Goal: Information Seeking & Learning: Learn about a topic

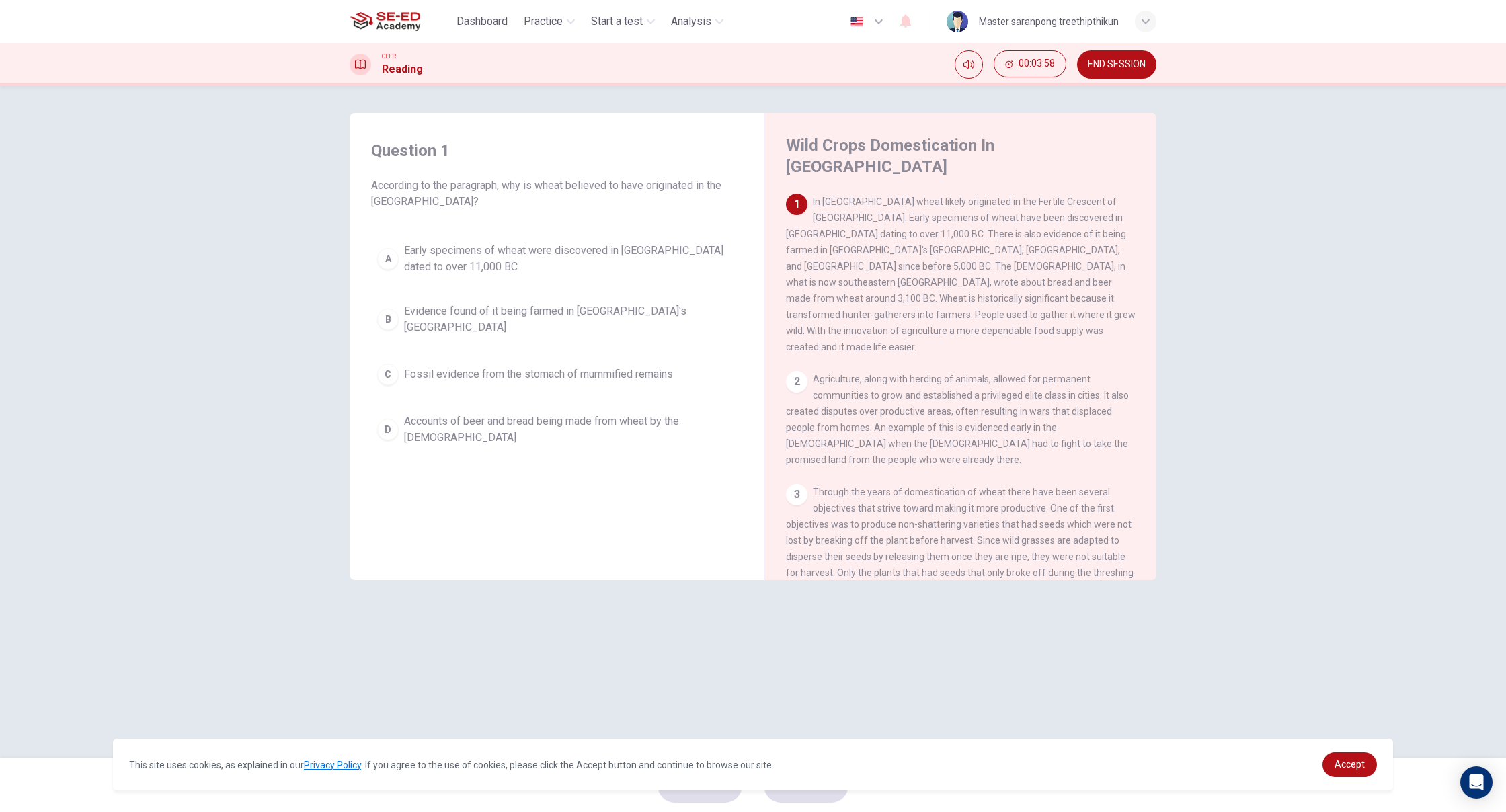
scroll to position [0, 1]
click at [389, 264] on div "A" at bounding box center [388, 258] width 21 height 21
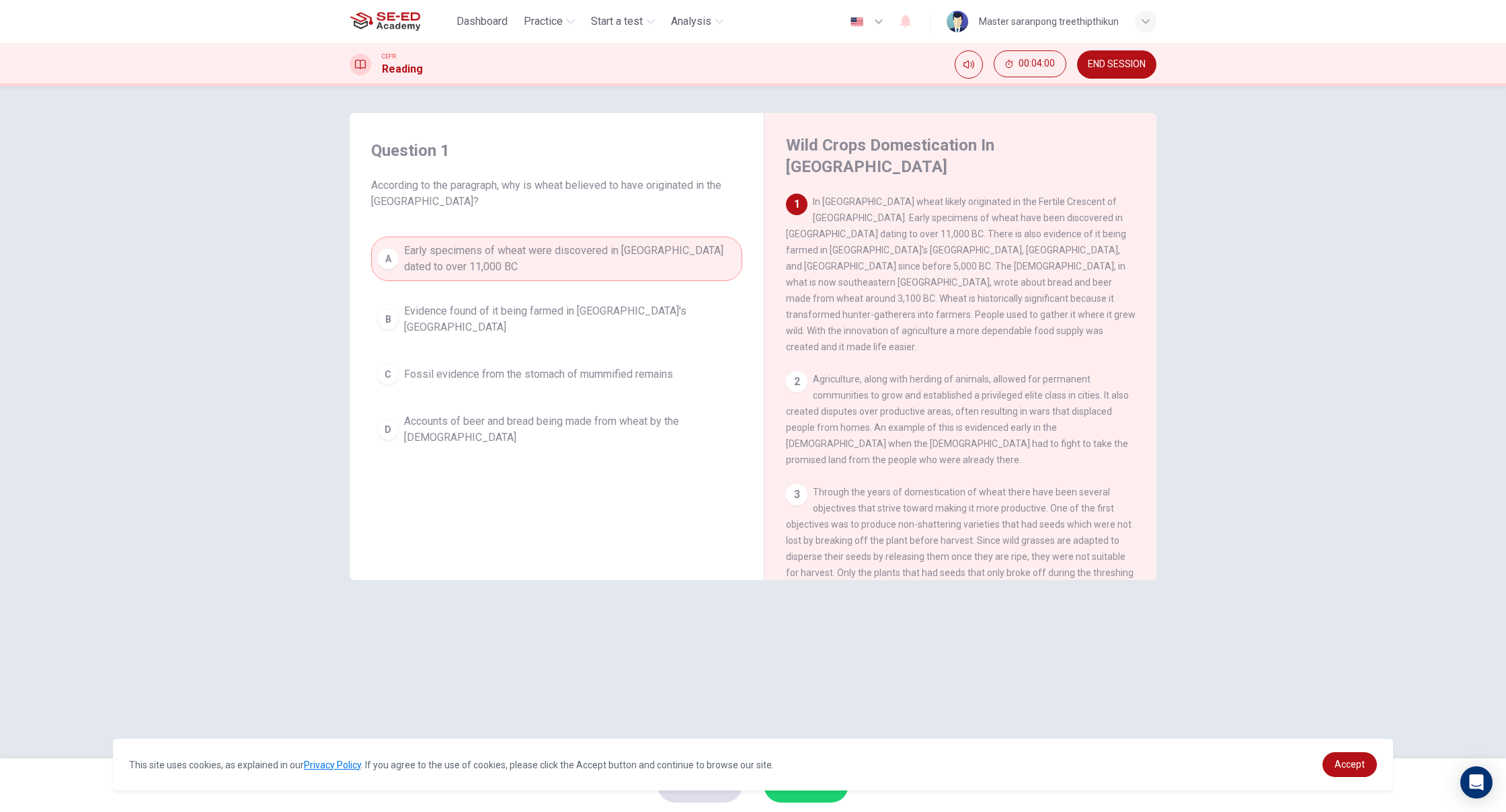
scroll to position [0, 0]
click at [796, 371] on div "2" at bounding box center [796, 381] width 21 height 21
click at [805, 371] on div "2" at bounding box center [796, 381] width 21 height 21
click at [789, 371] on div "2" at bounding box center [796, 381] width 21 height 21
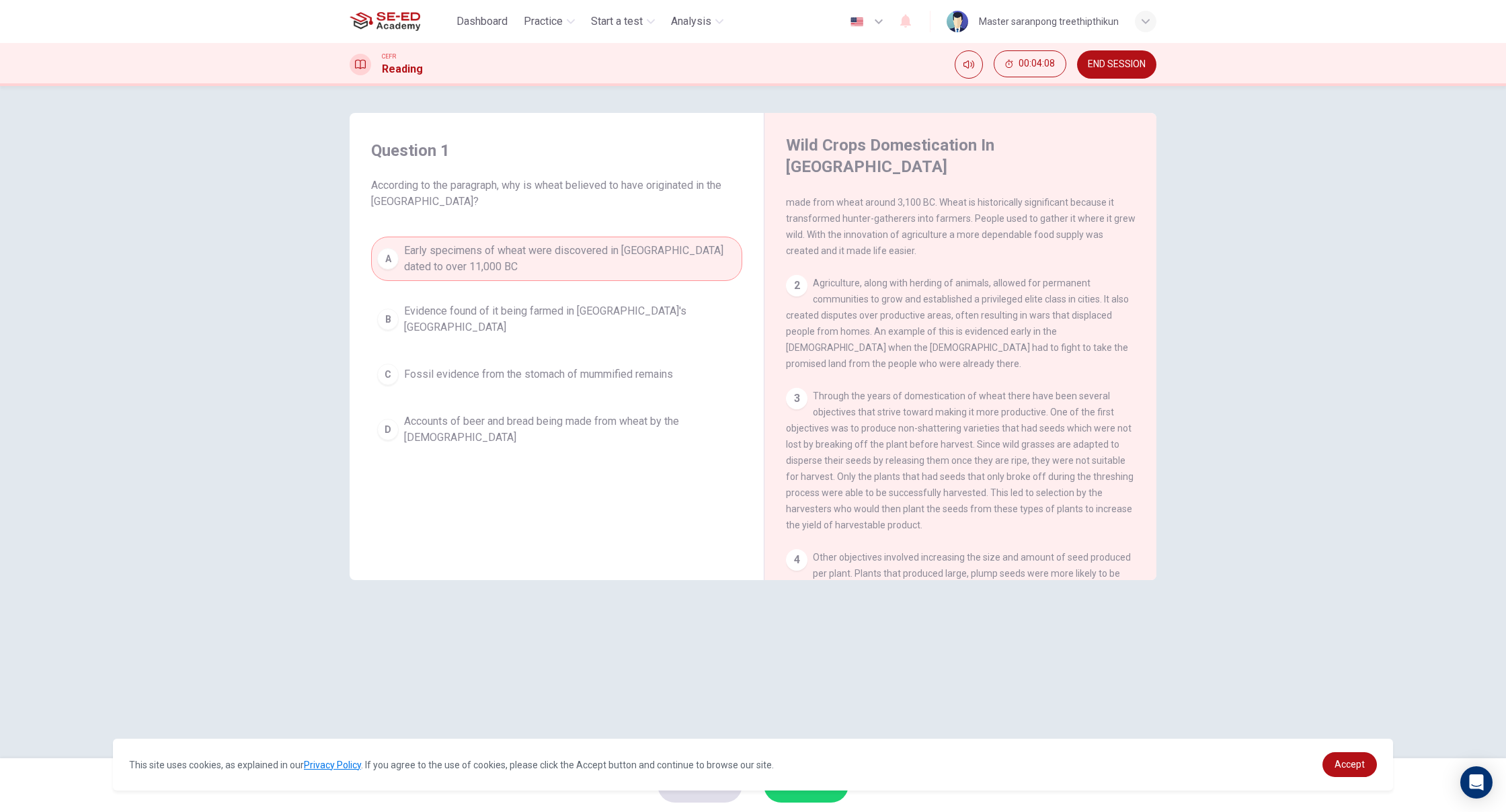
scroll to position [103, 0]
click at [790, 268] on div "2" at bounding box center [796, 278] width 21 height 21
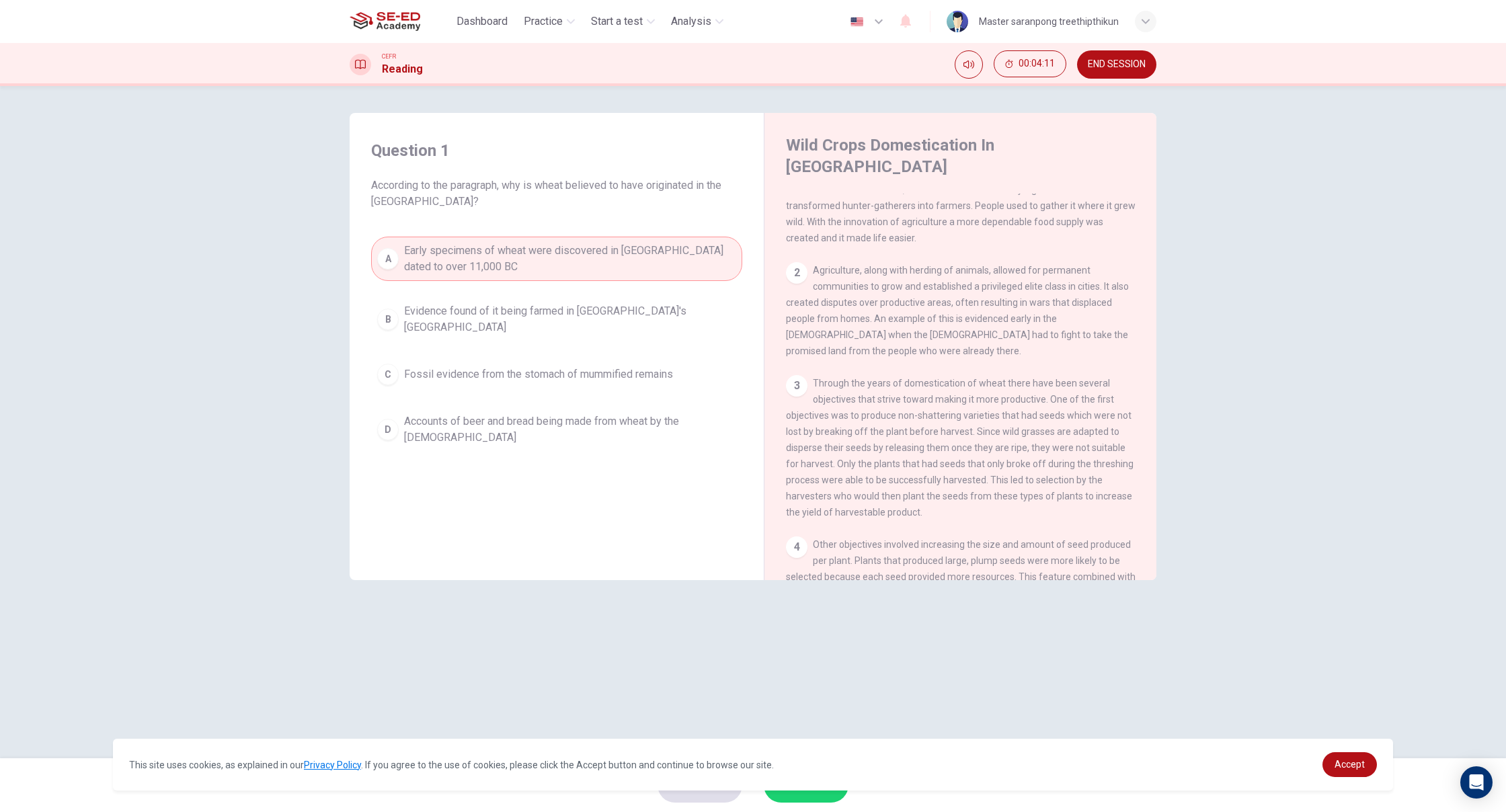
click at [790, 262] on div "2" at bounding box center [796, 272] width 21 height 21
click at [790, 272] on div "2" at bounding box center [796, 282] width 21 height 21
click at [790, 273] on div "2" at bounding box center [796, 284] width 21 height 21
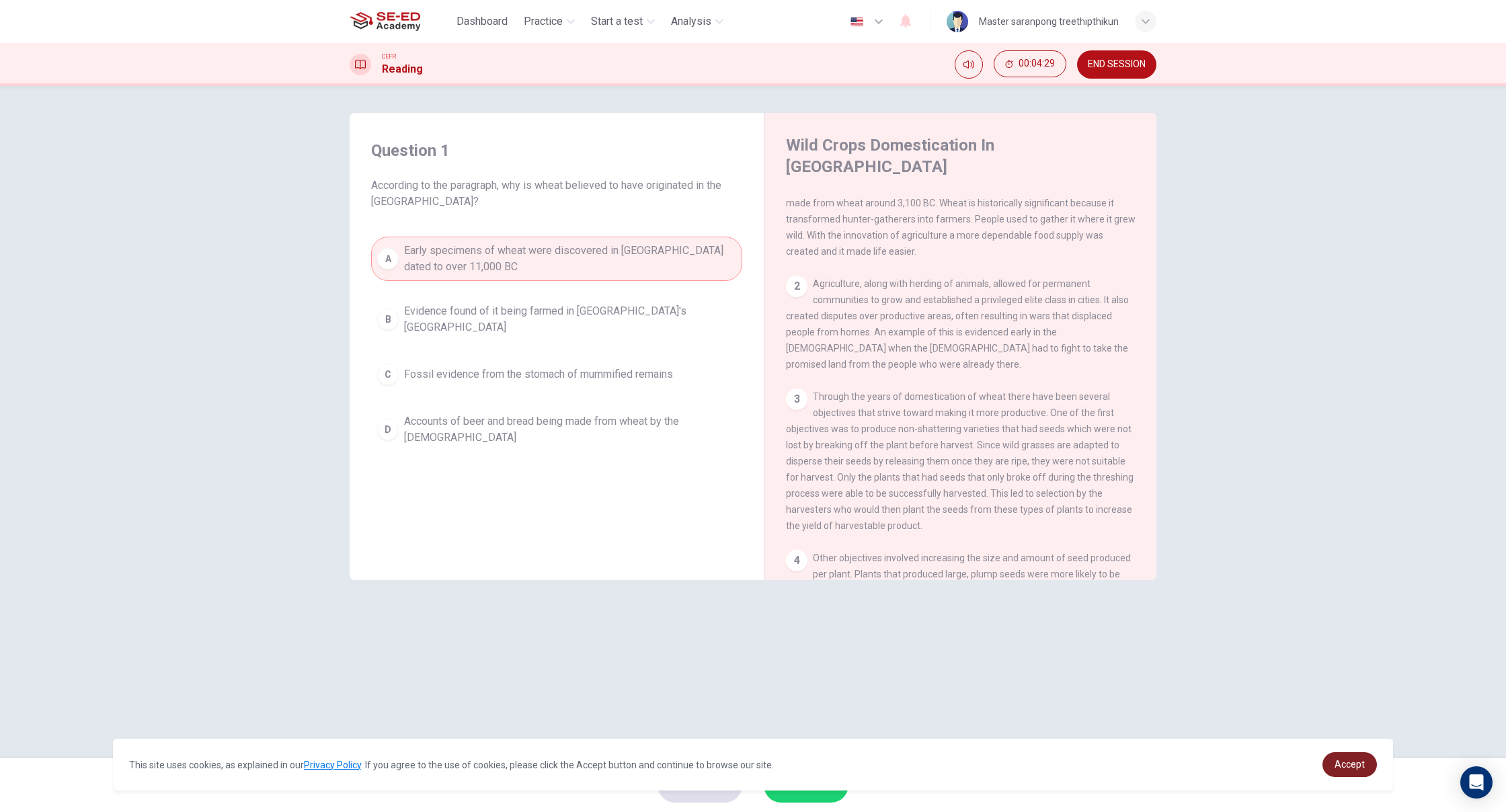
click at [1342, 767] on span "Accept" at bounding box center [1350, 764] width 30 height 11
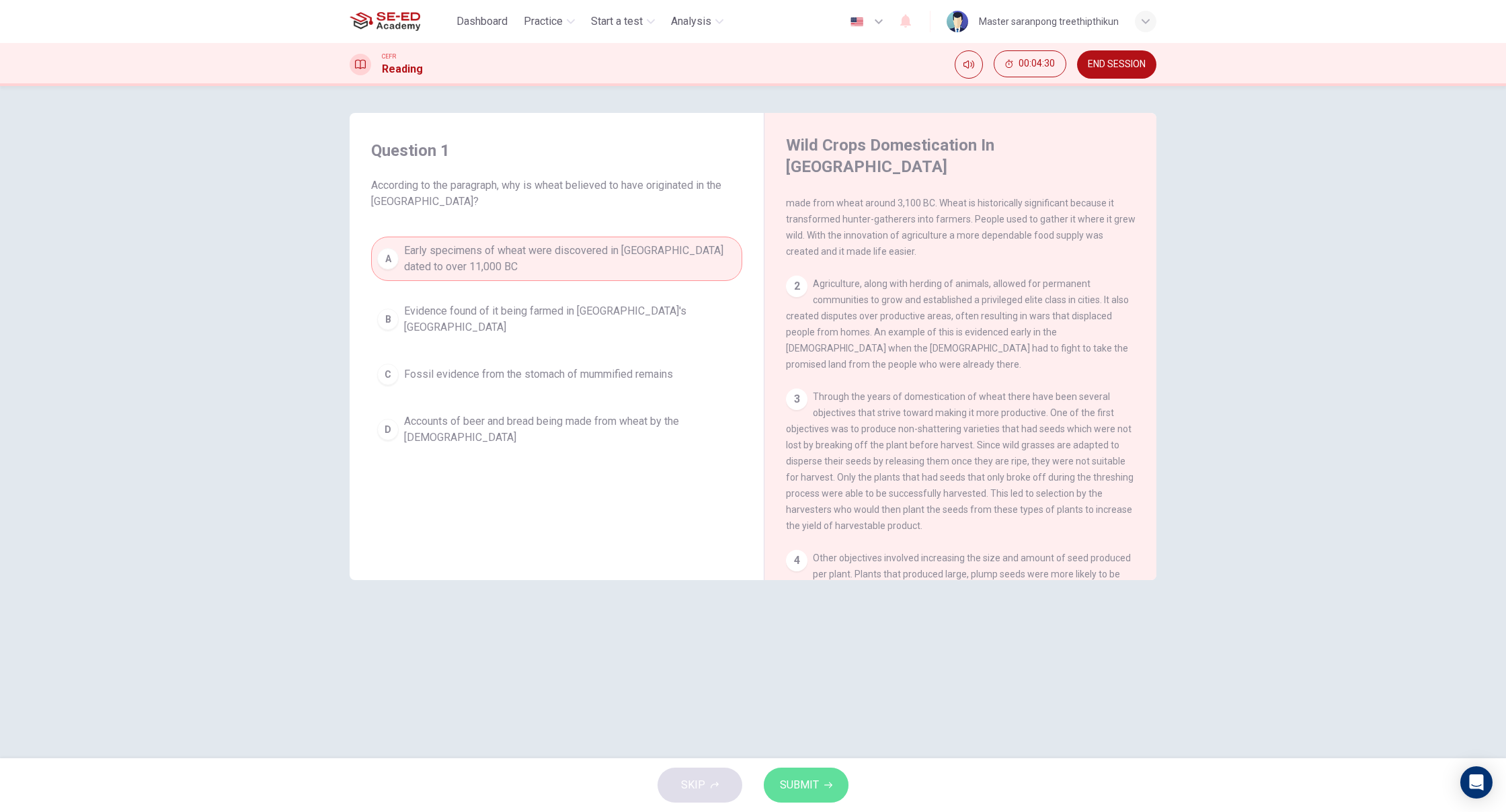
click at [794, 781] on span "SUBMIT" at bounding box center [799, 785] width 39 height 19
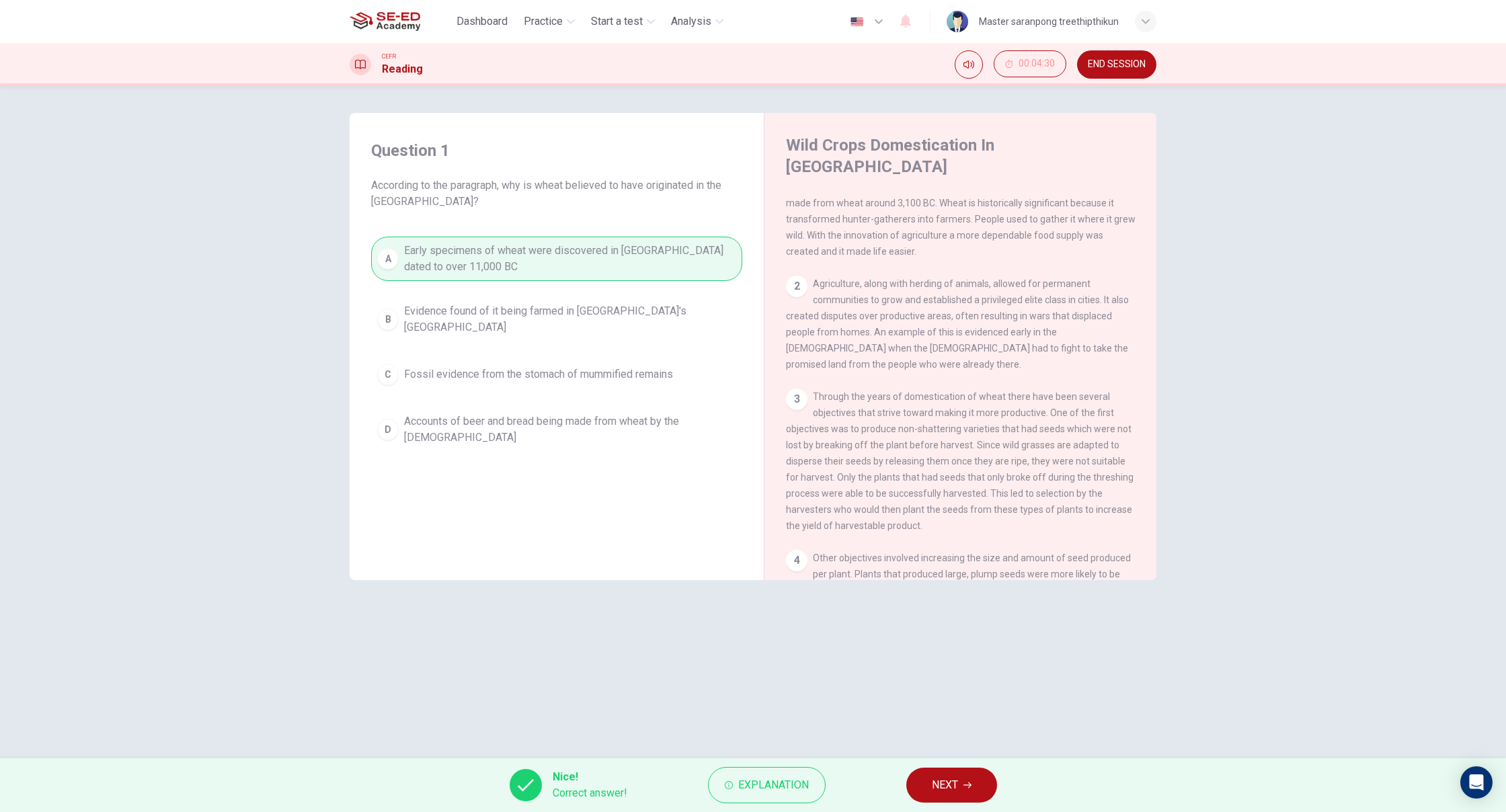
scroll to position [0, 0]
click at [963, 791] on button "NEXT" at bounding box center [952, 785] width 91 height 35
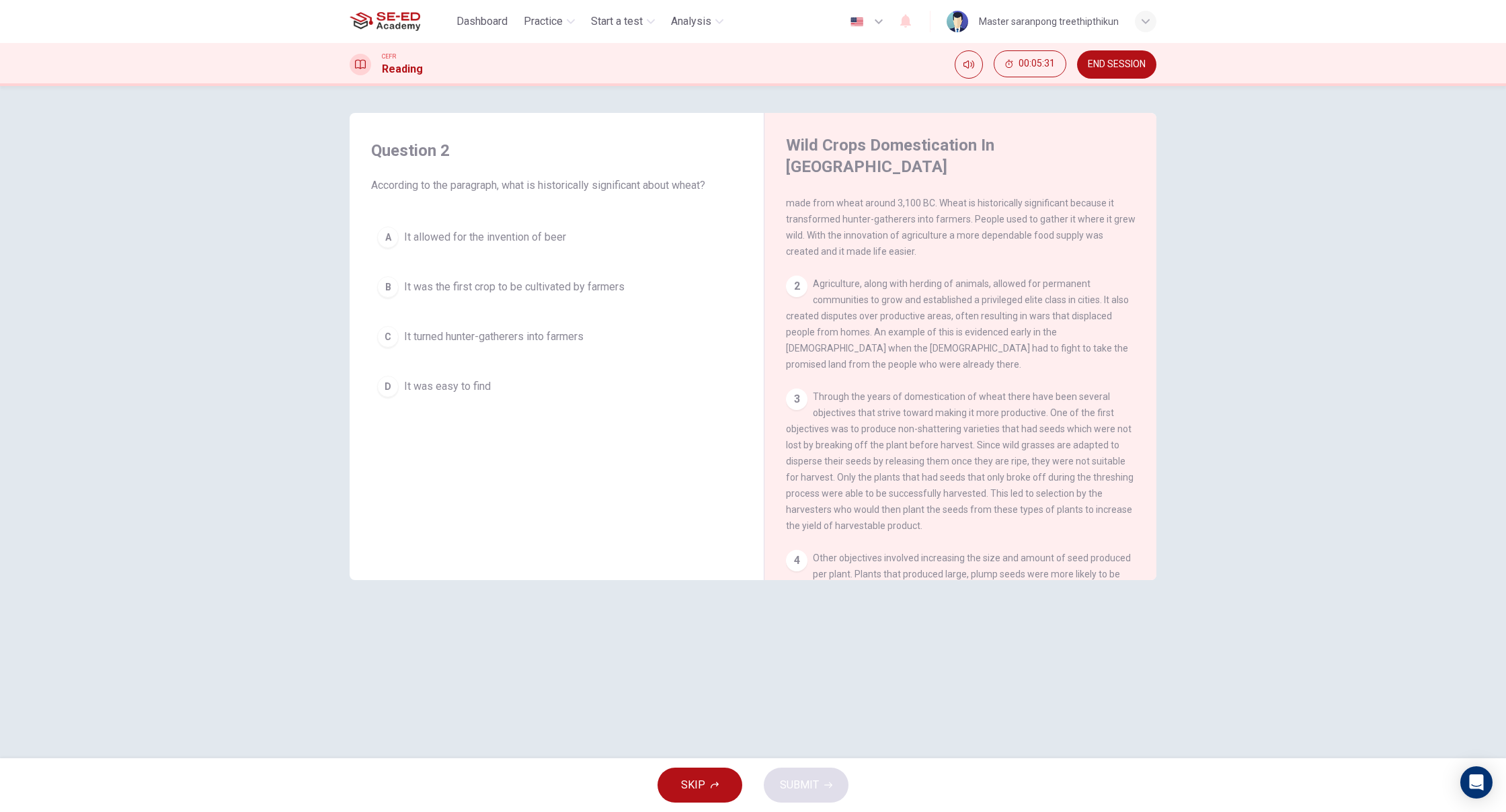
click at [374, 289] on button "B It was the first crop to be cultivated by farmers" at bounding box center [557, 286] width 371 height 34
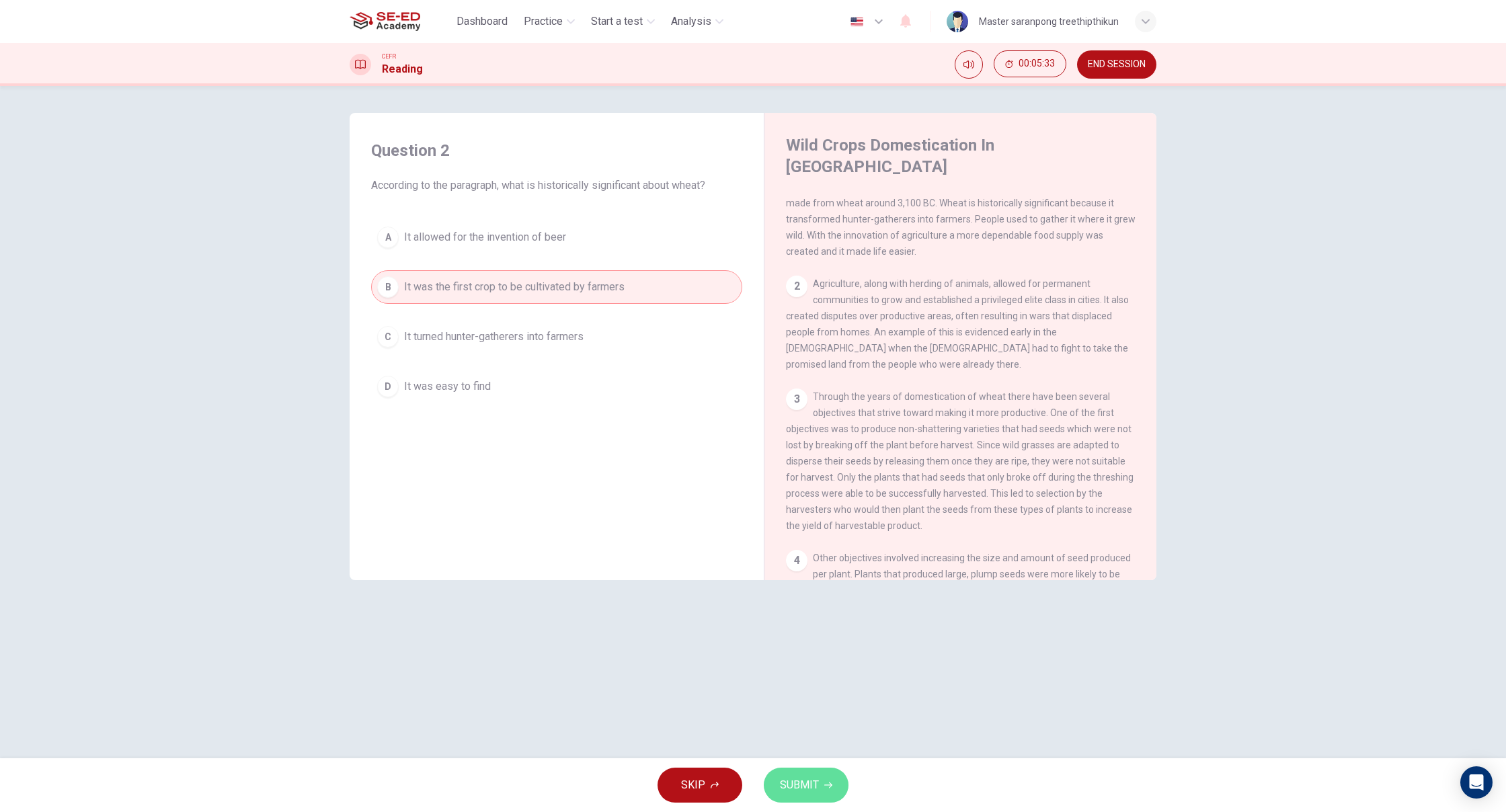
click at [809, 800] on button "SUBMIT" at bounding box center [806, 785] width 85 height 35
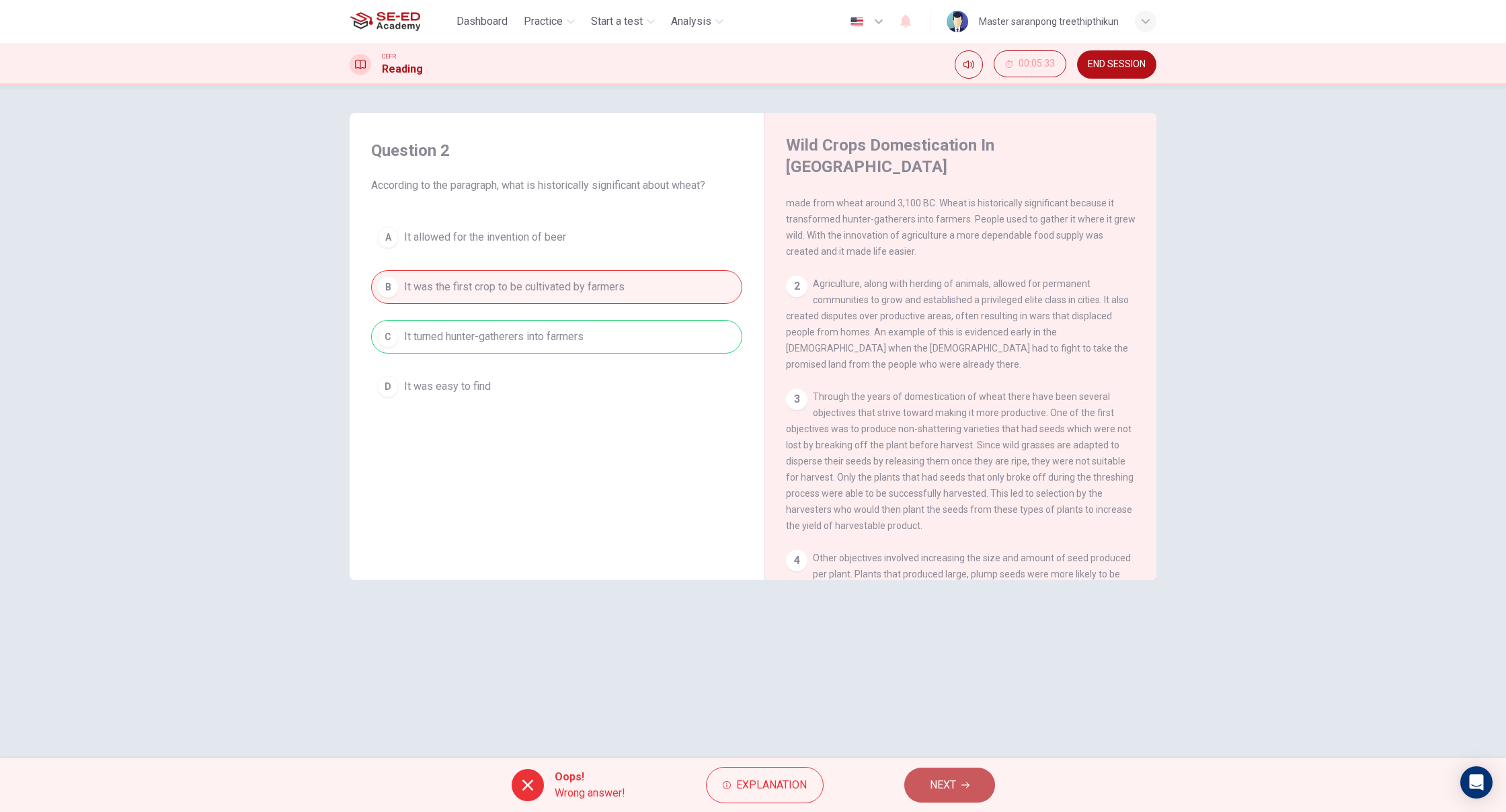
scroll to position [1, 0]
click at [975, 782] on button "NEXT" at bounding box center [950, 785] width 91 height 35
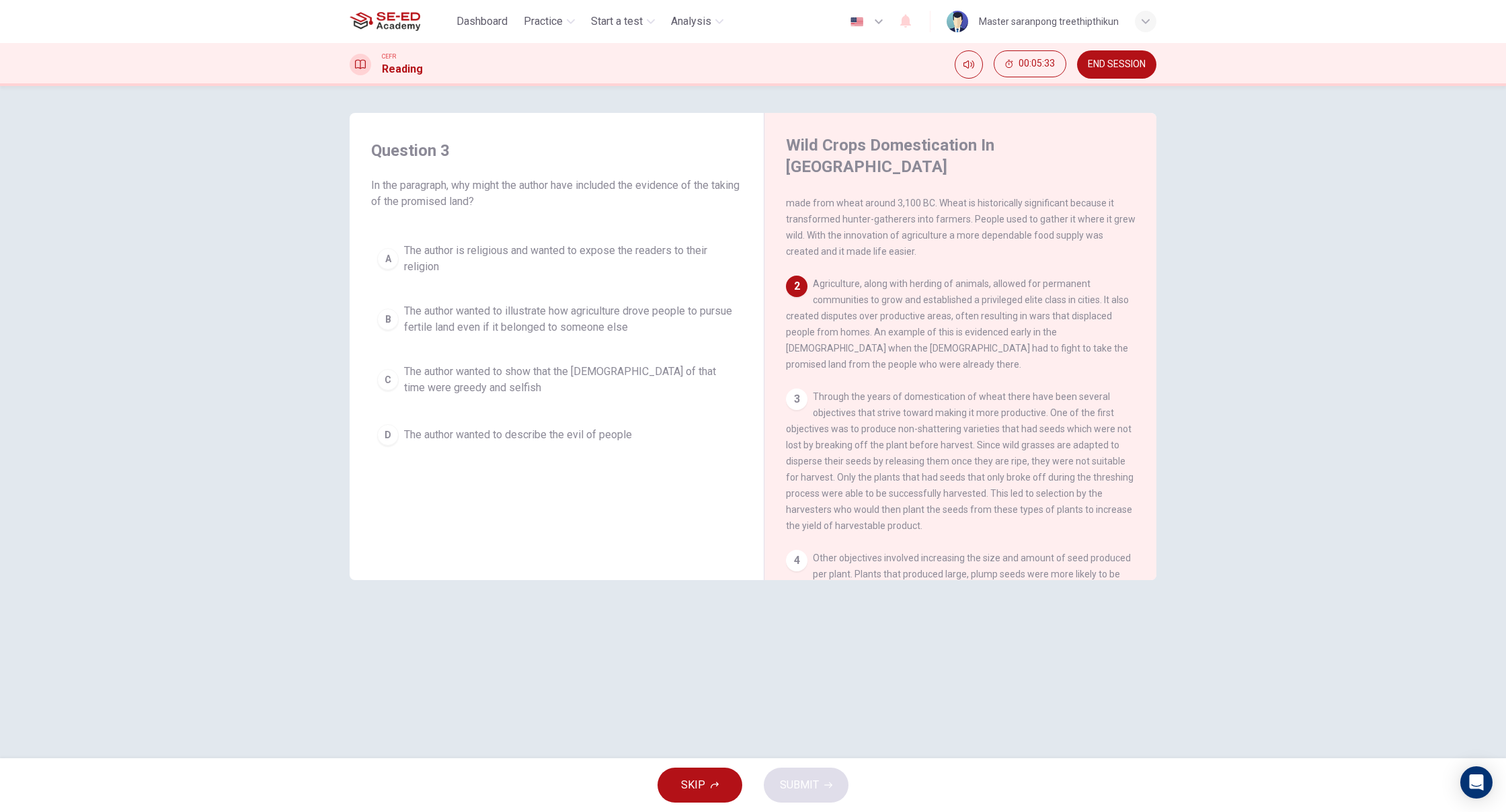
scroll to position [0, 0]
click at [395, 442] on div "D" at bounding box center [388, 434] width 21 height 21
click at [790, 791] on span "SUBMIT" at bounding box center [799, 785] width 39 height 19
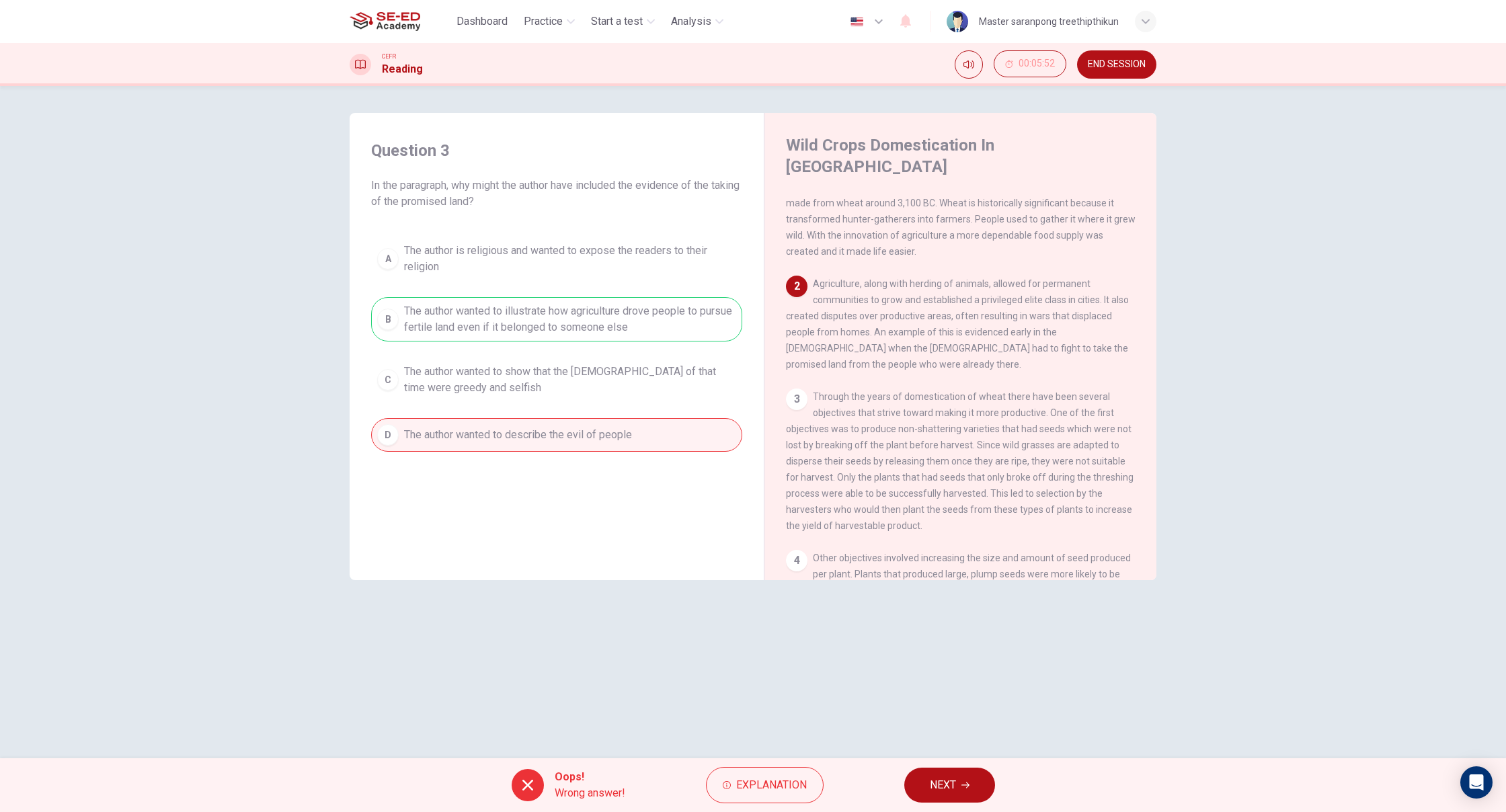
drag, startPoint x: 680, startPoint y: 284, endPoint x: 652, endPoint y: 258, distance: 38.2
click at [654, 261] on div "Question 3 In the paragraph, why might the author have included the evidence of…" at bounding box center [753, 346] width 807 height 467
drag, startPoint x: 679, startPoint y: 227, endPoint x: 698, endPoint y: 239, distance: 22.5
click at [688, 235] on div "Question 3 In the paragraph, why might the author have included the evidence of…" at bounding box center [556, 295] width 392 height 339
click at [970, 791] on button "NEXT" at bounding box center [950, 785] width 91 height 35
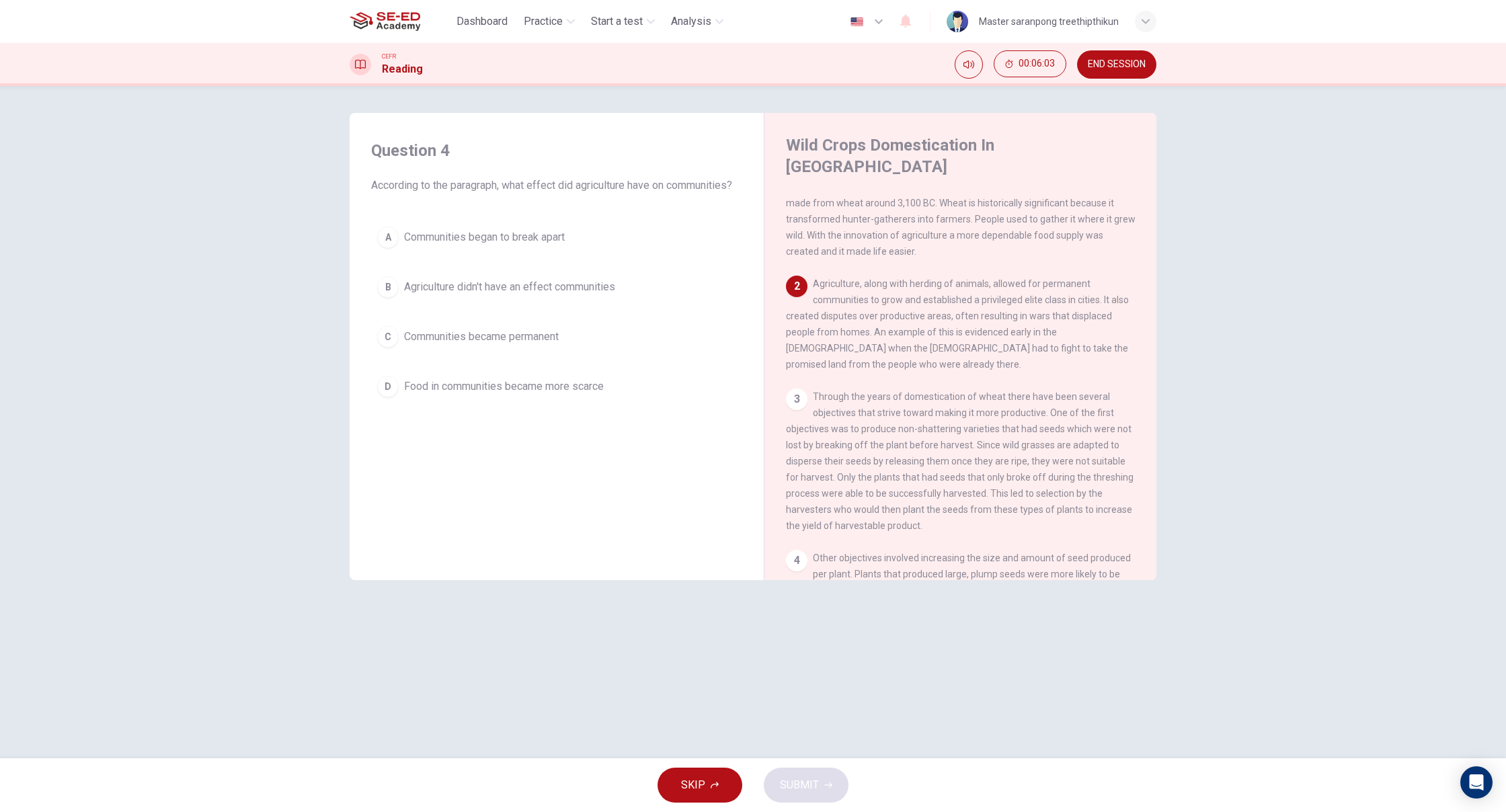
scroll to position [1, 0]
click at [497, 293] on span "Agriculture didn't have an effect communities" at bounding box center [509, 286] width 211 height 16
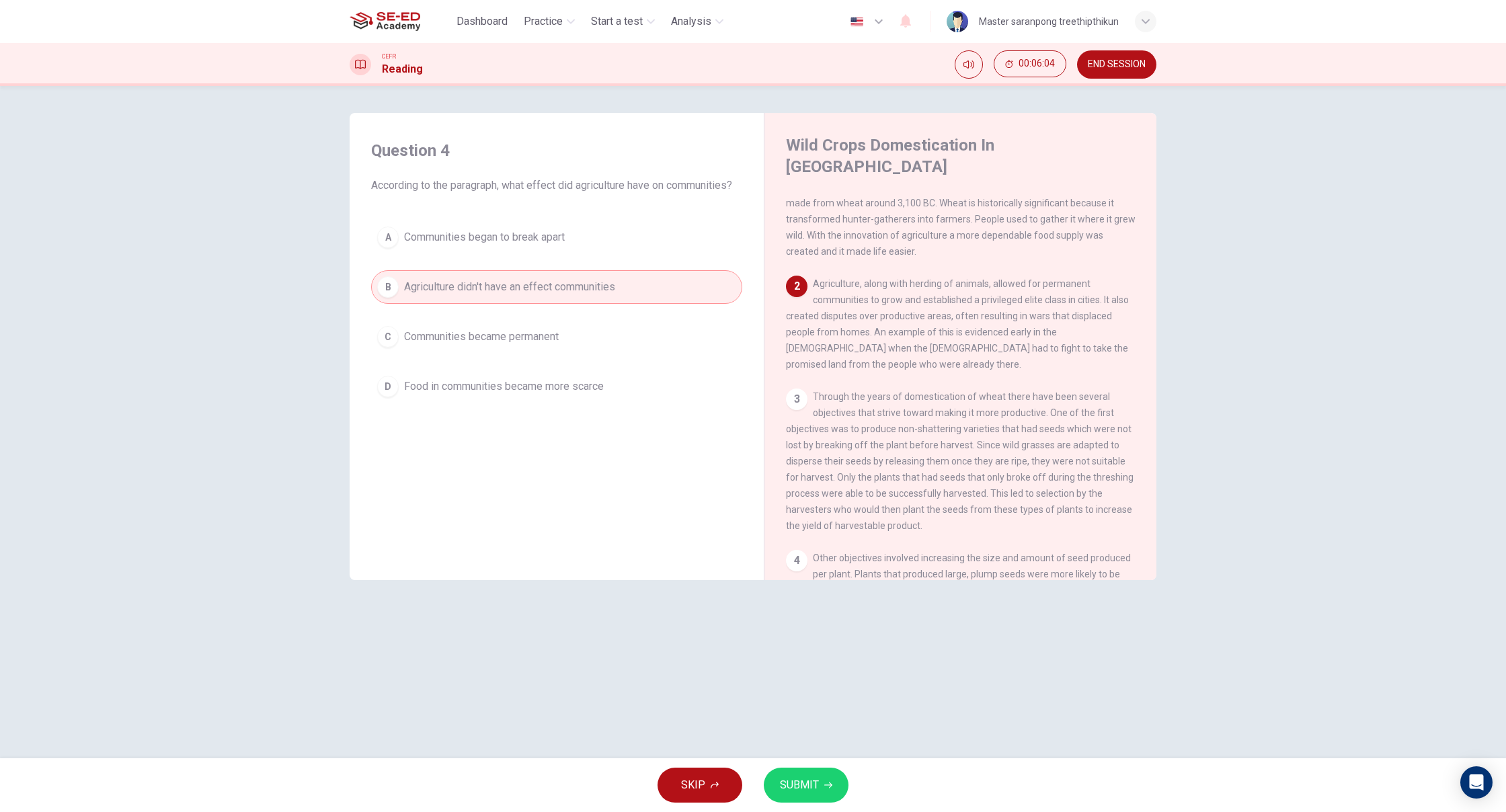
scroll to position [0, 0]
click at [491, 343] on span "Communities became permanent" at bounding box center [481, 336] width 155 height 16
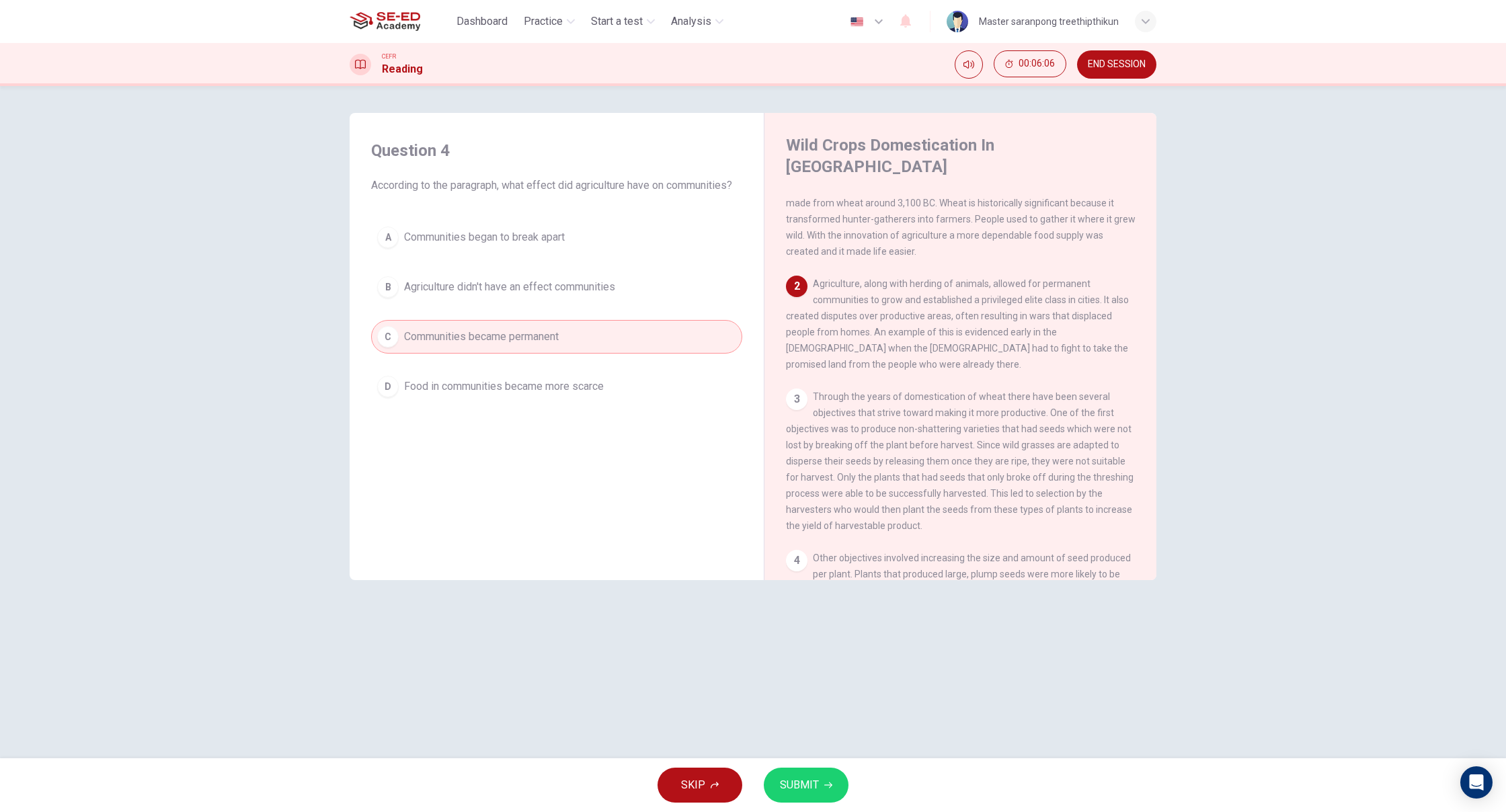
scroll to position [0, 1]
click at [601, 372] on button "D Food in communities became more scarce" at bounding box center [557, 386] width 371 height 34
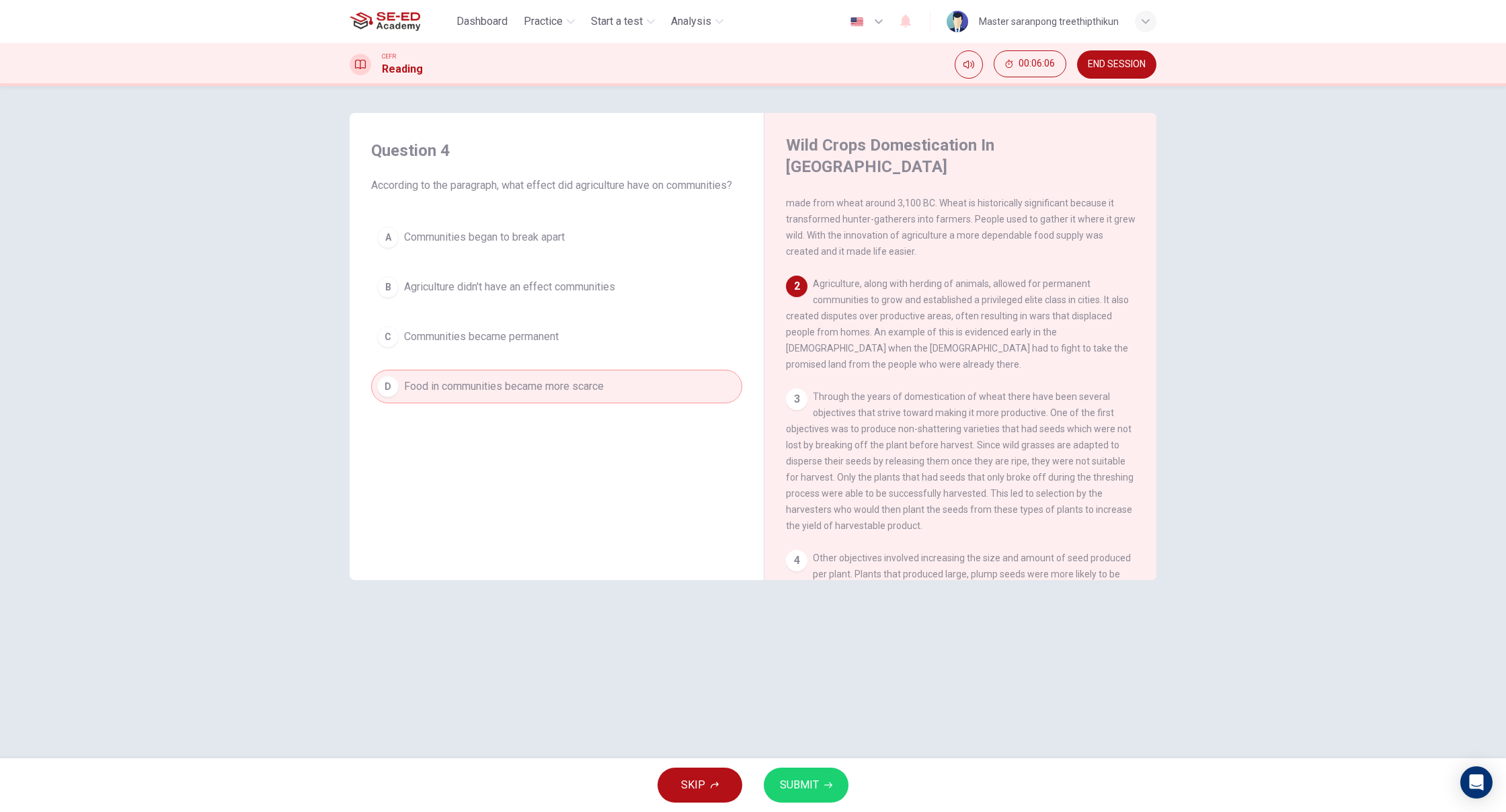
drag, startPoint x: 598, startPoint y: 366, endPoint x: 608, endPoint y: 343, distance: 25.1
click at [596, 364] on div "A Communities began to break apart B Agriculture didn't have an effect communit…" at bounding box center [557, 312] width 371 height 183
drag, startPoint x: 614, startPoint y: 266, endPoint x: 623, endPoint y: 258, distance: 12.0
click at [618, 260] on div "A Communities began to break apart B Agriculture didn't have an effect communit…" at bounding box center [557, 312] width 371 height 183
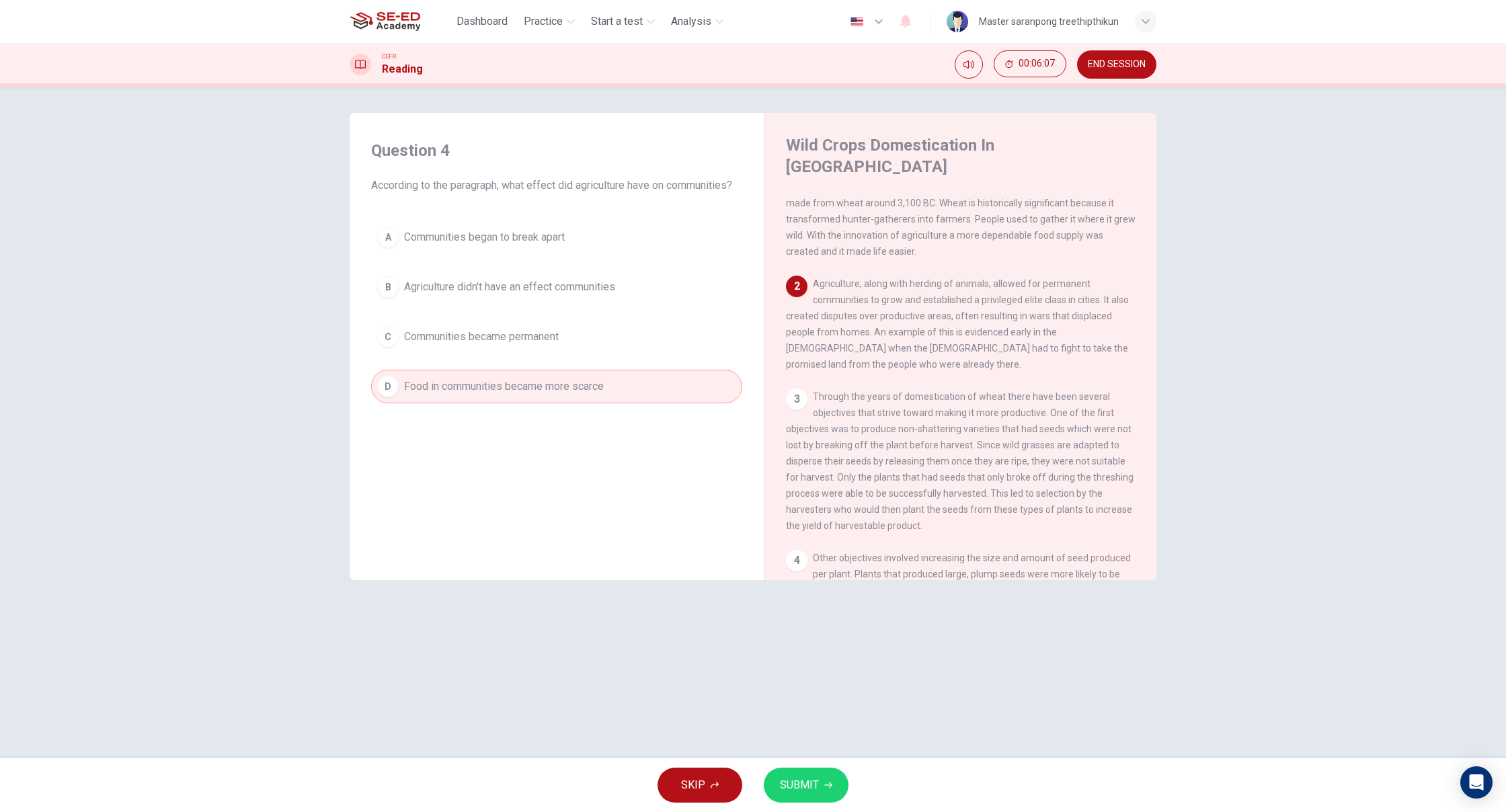
click at [622, 256] on div "A Communities began to break apart B Agriculture didn't have an effect communit…" at bounding box center [557, 312] width 371 height 183
drag, startPoint x: 597, startPoint y: 248, endPoint x: 584, endPoint y: 247, distance: 13.0
click at [588, 247] on button "A Communities began to break apart" at bounding box center [557, 237] width 371 height 34
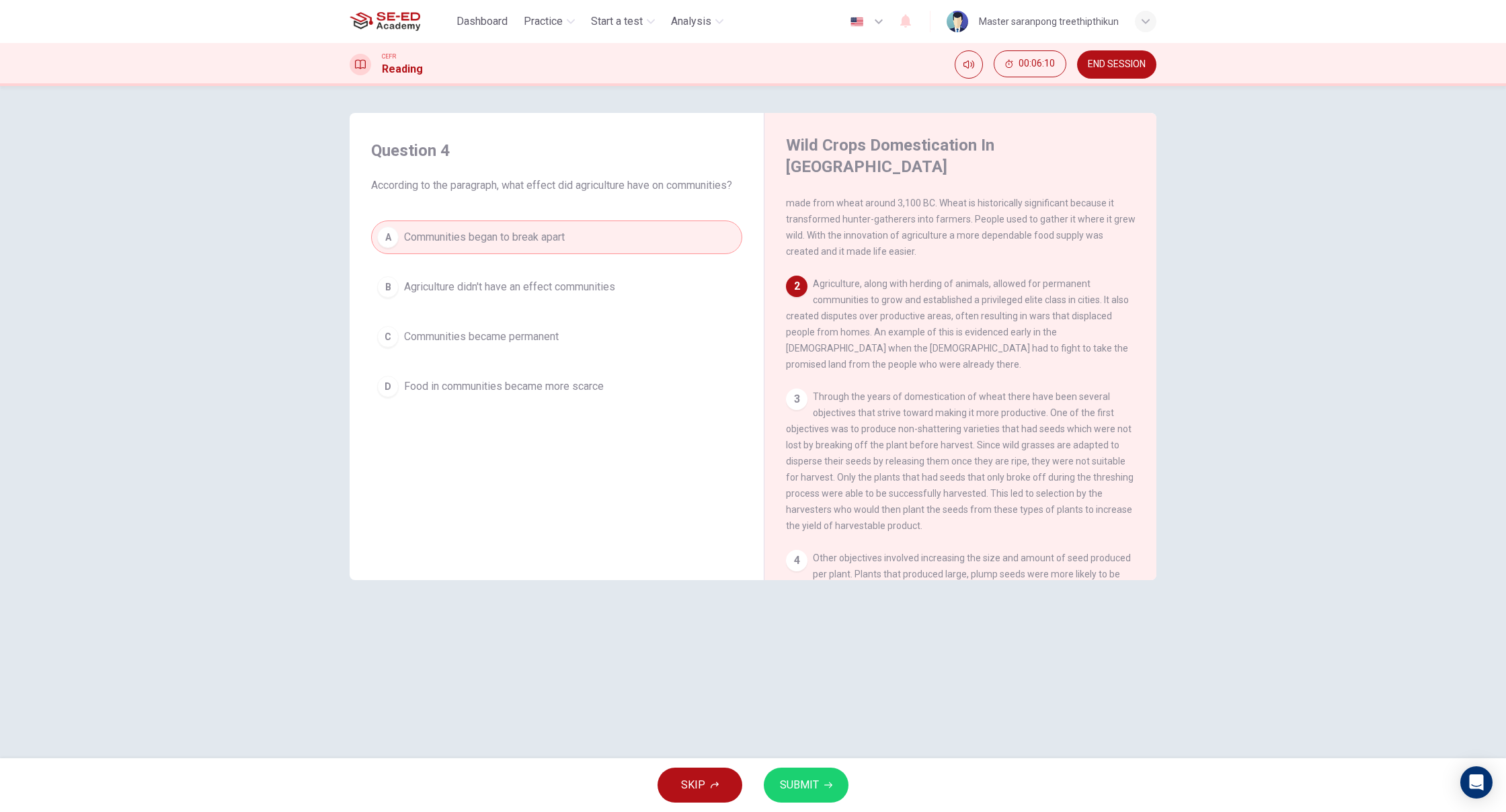
scroll to position [0, 1]
click at [472, 289] on span "Agriculture didn't have an effect communities" at bounding box center [509, 286] width 211 height 16
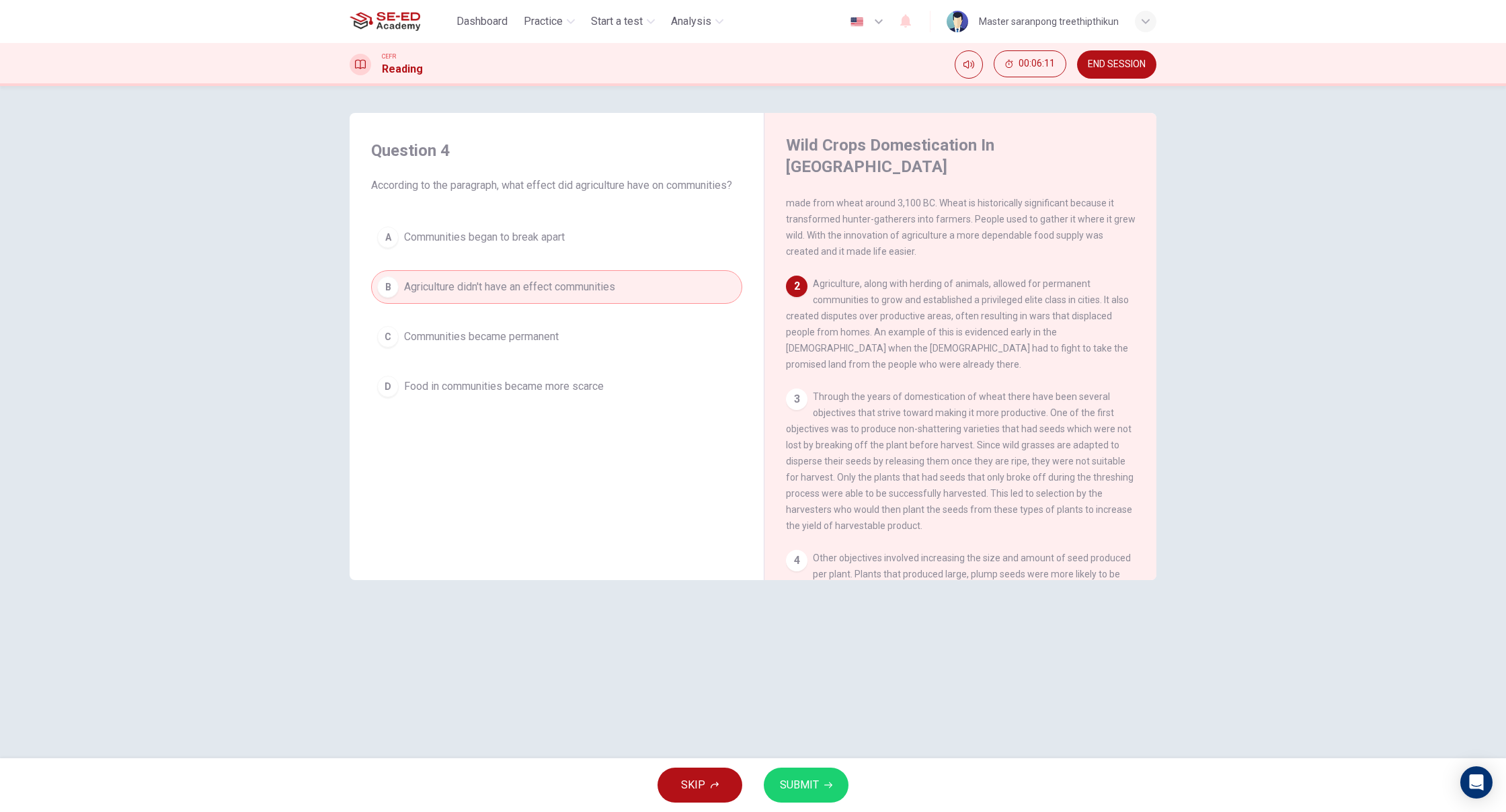
click at [479, 388] on span "Food in communities became more scarce" at bounding box center [504, 386] width 200 height 16
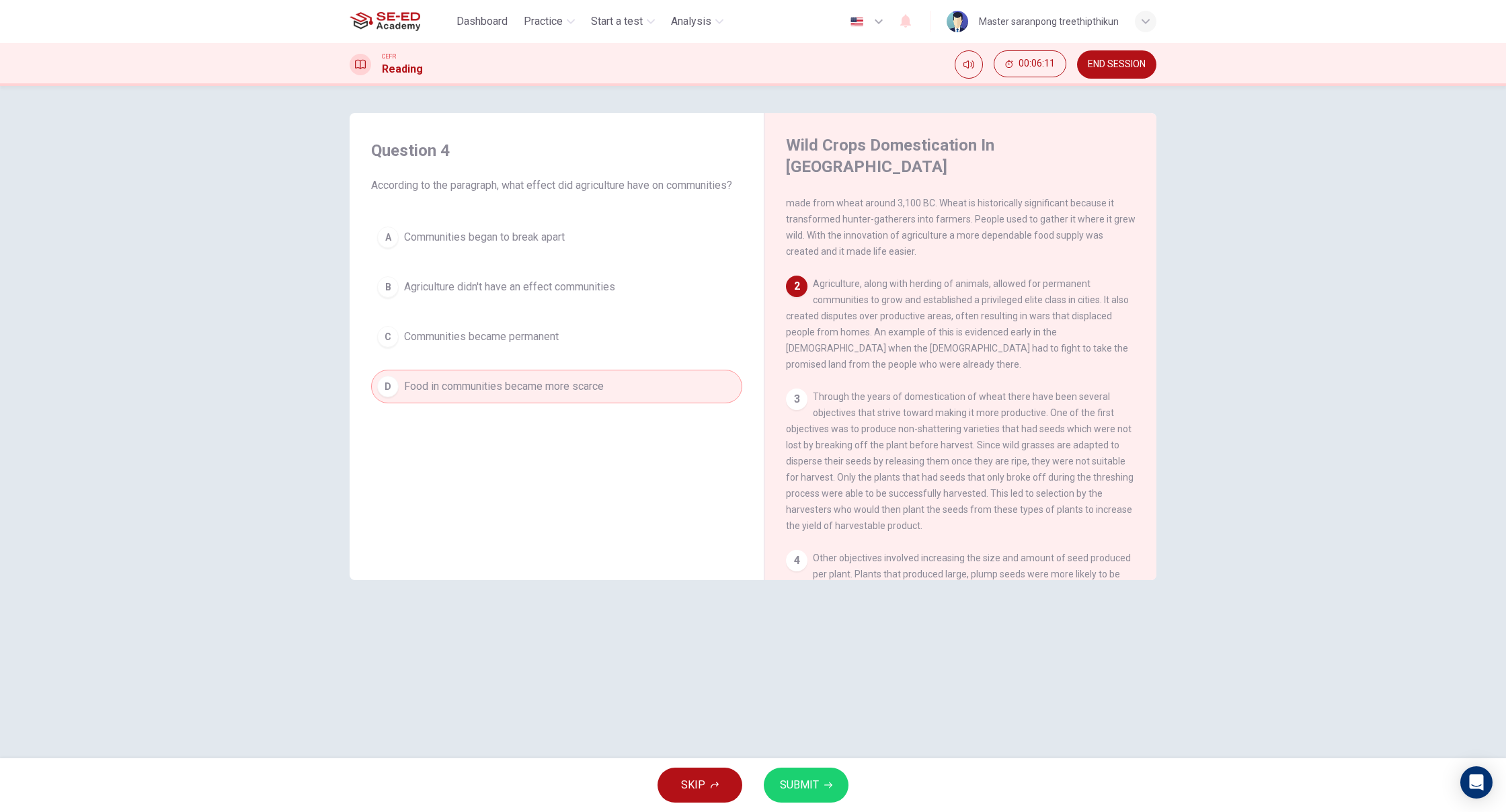
scroll to position [0, 0]
drag, startPoint x: 494, startPoint y: 353, endPoint x: 466, endPoint y: 322, distance: 41.8
click at [480, 338] on div "A Communities began to break apart B Agriculture didn't have an effect communit…" at bounding box center [557, 312] width 371 height 183
click at [458, 307] on div "A Communities began to break apart B Agriculture didn't have an effect communit…" at bounding box center [557, 312] width 371 height 183
click at [458, 309] on div "A Communities began to break apart B Agriculture didn't have an effect communit…" at bounding box center [557, 312] width 371 height 183
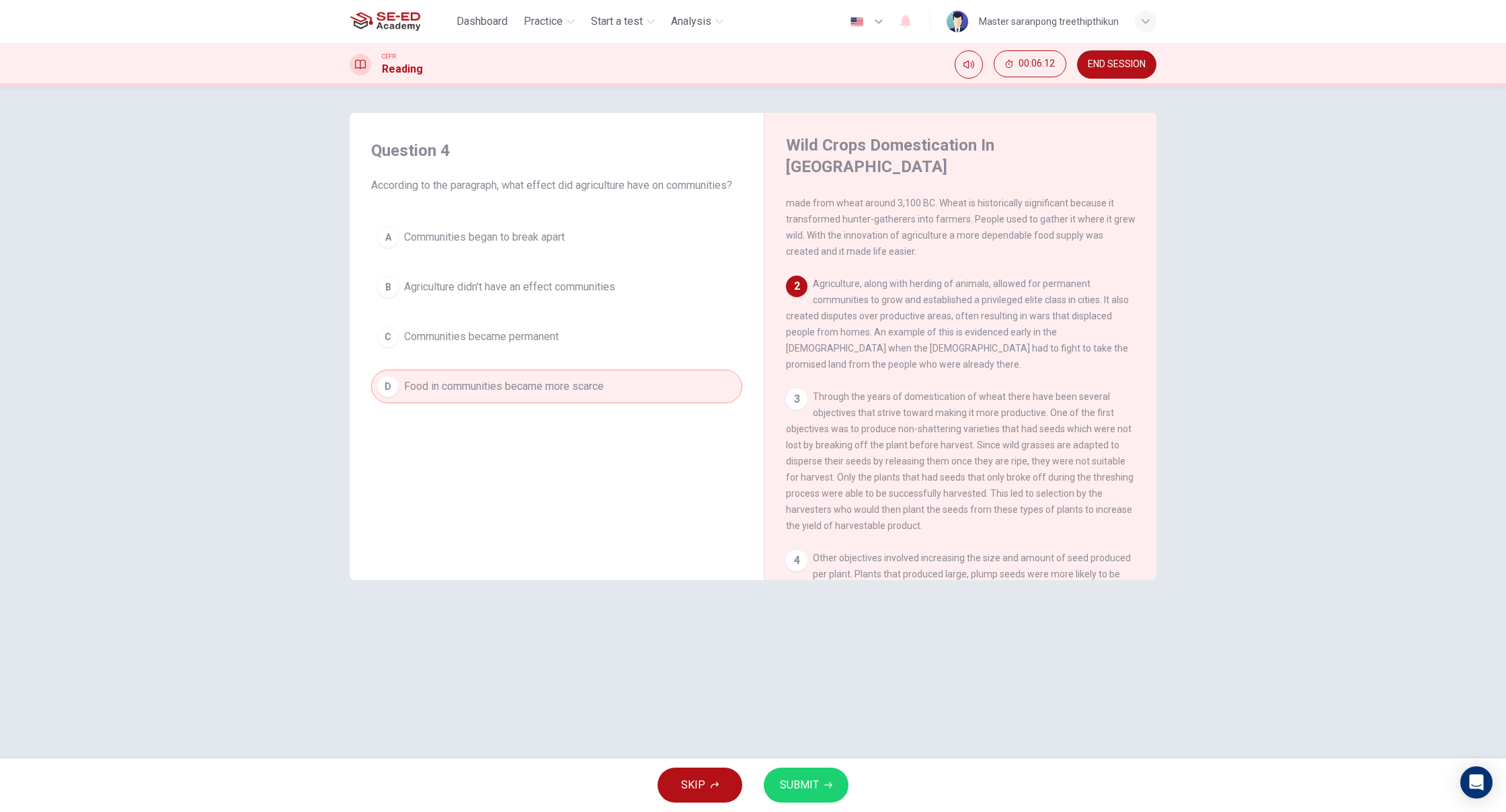
click at [476, 306] on div "A Communities began to break apart B Agriculture didn't have an effect communit…" at bounding box center [557, 312] width 371 height 183
click at [512, 348] on div "A Communities began to break apart B Agriculture didn't have an effect communit…" at bounding box center [557, 312] width 371 height 183
click at [536, 324] on button "C Communities became permanent" at bounding box center [557, 337] width 371 height 34
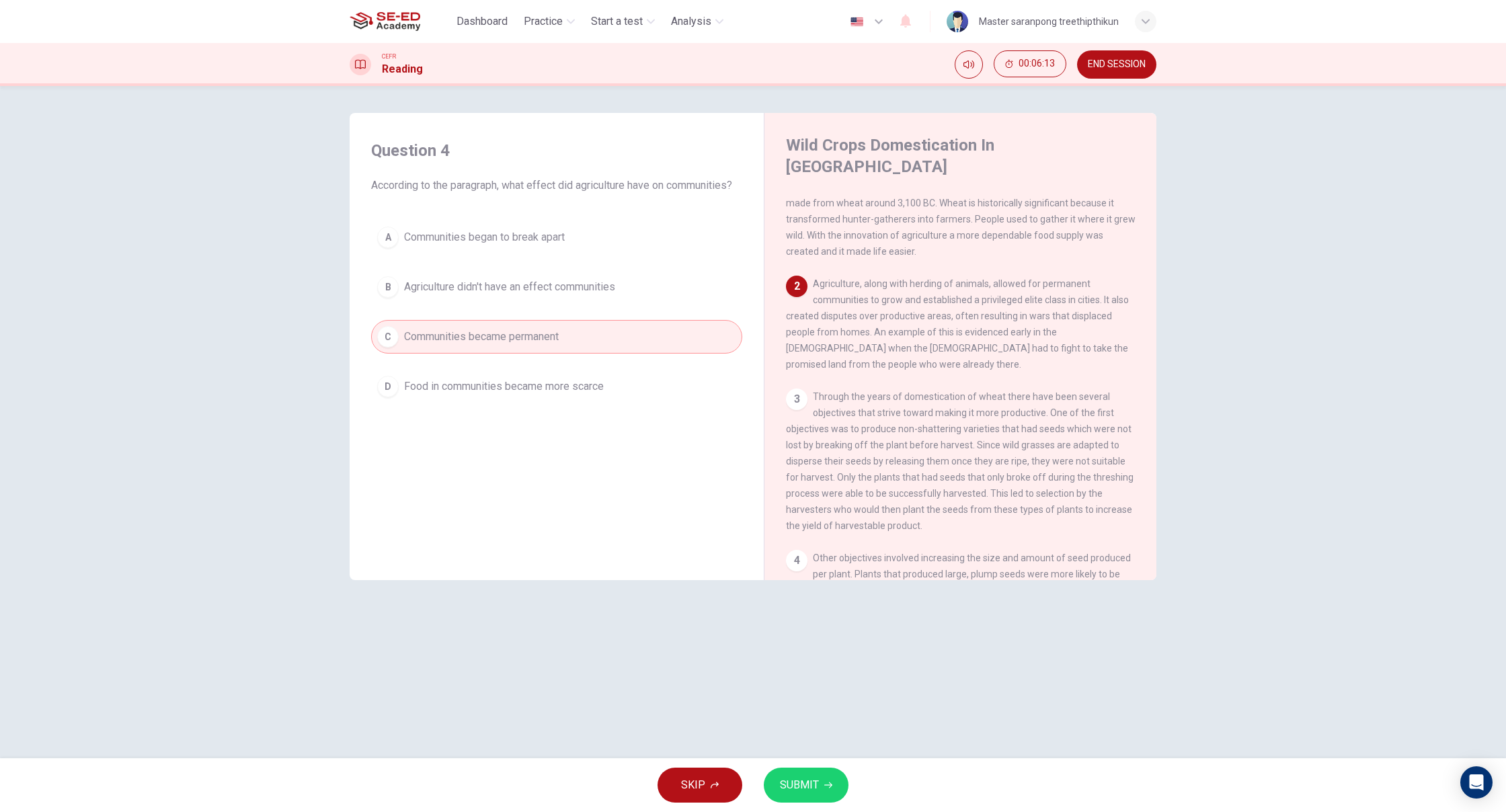
click at [590, 304] on div "A Communities began to break apart B Agriculture didn't have an effect communit…" at bounding box center [557, 312] width 371 height 183
drag, startPoint x: 592, startPoint y: 239, endPoint x: 579, endPoint y: 239, distance: 13.0
click at [579, 239] on button "A Communities began to break apart" at bounding box center [557, 237] width 371 height 34
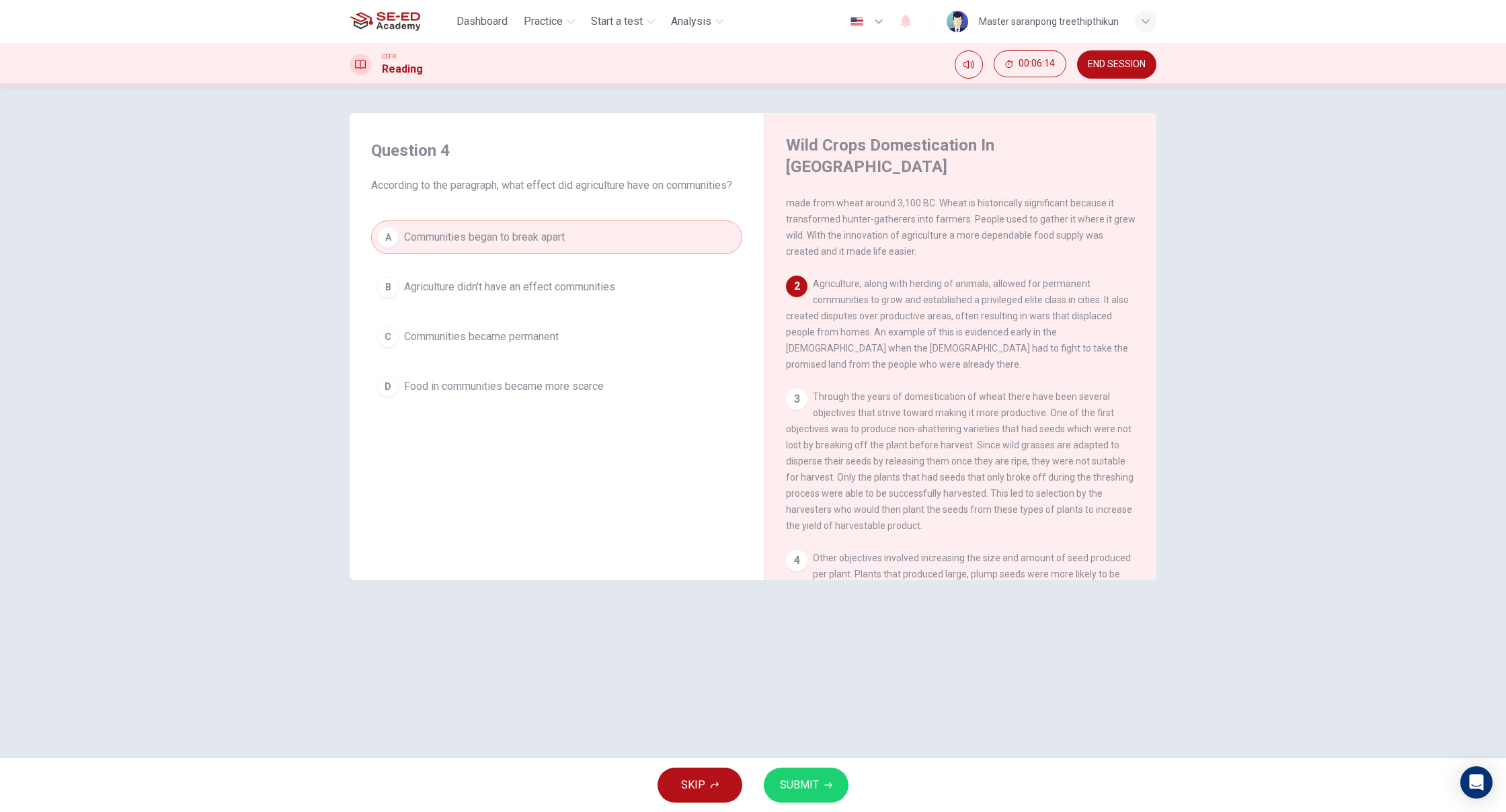
click at [621, 317] on div "A Communities began to break apart B Agriculture didn't have an effect communit…" at bounding box center [557, 312] width 371 height 183
click at [618, 317] on div "A Communities began to break apart B Agriculture didn't have an effect communit…" at bounding box center [557, 312] width 371 height 183
click at [614, 285] on div "A Communities began to break apart B Agriculture didn't have an effect communit…" at bounding box center [557, 312] width 371 height 183
drag, startPoint x: 628, startPoint y: 276, endPoint x: 636, endPoint y: 275, distance: 8.1
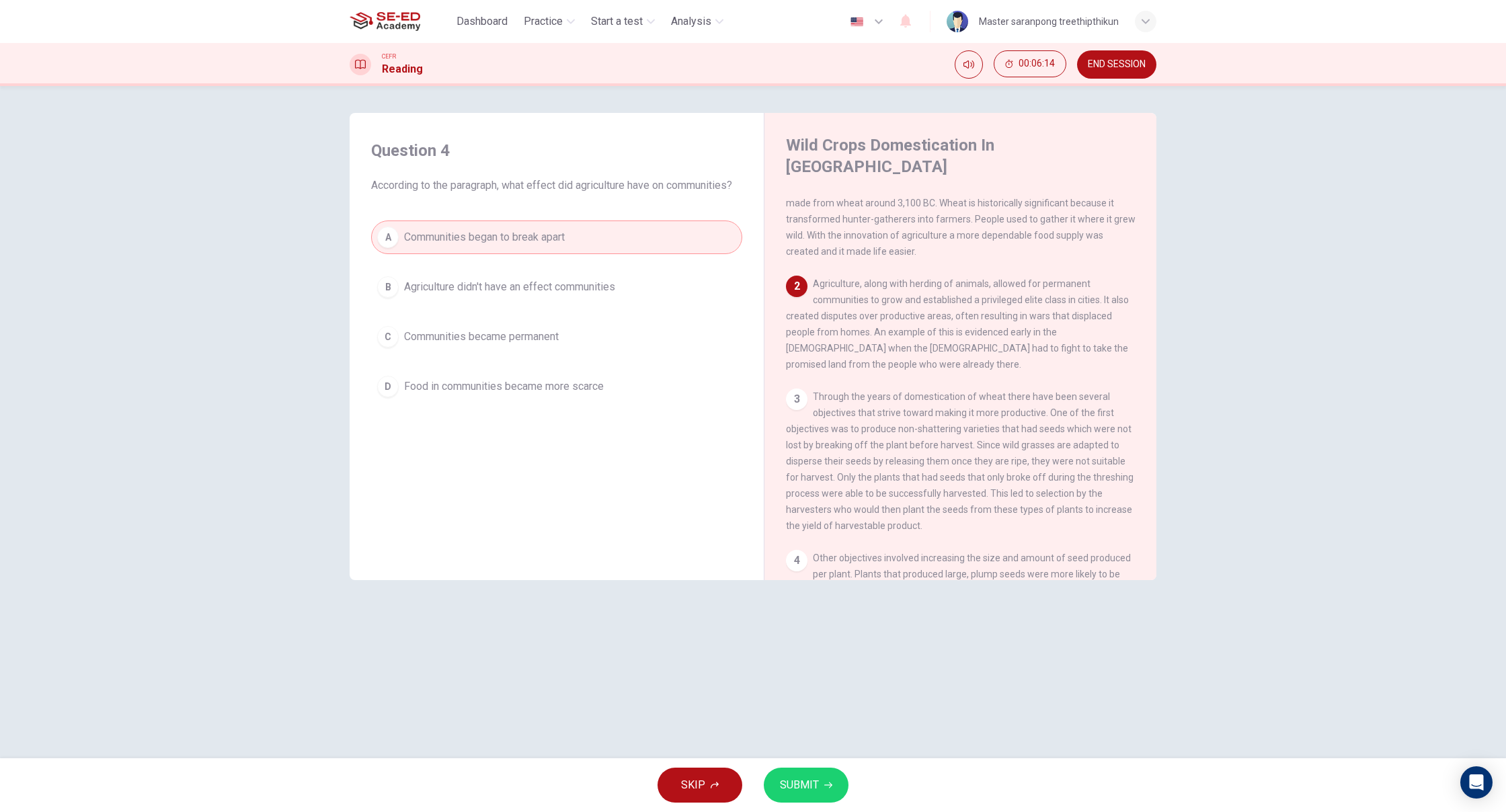
click at [633, 276] on button "B Agriculture didn't have an effect communities" at bounding box center [557, 286] width 371 height 34
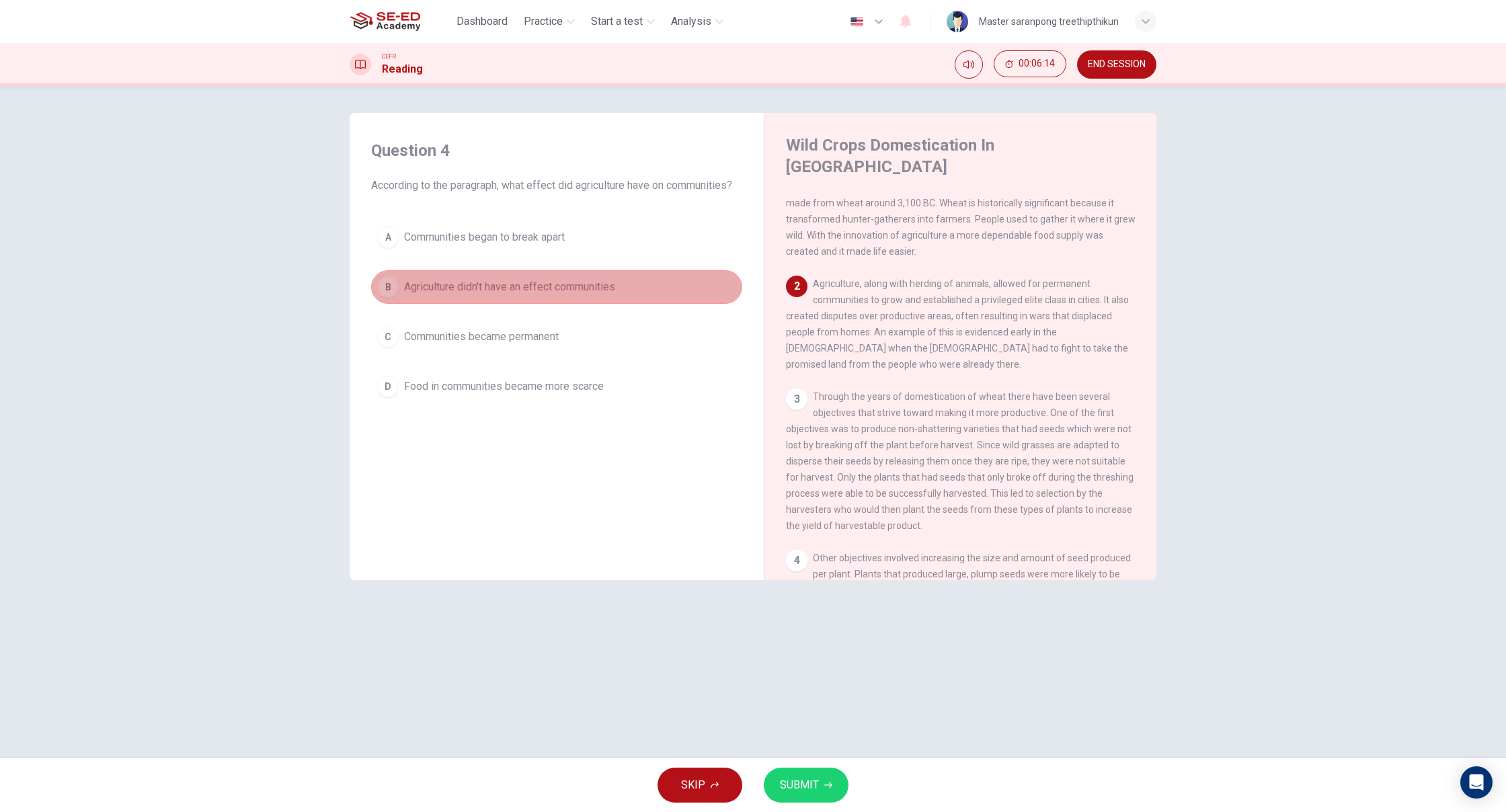
drag, startPoint x: 636, startPoint y: 275, endPoint x: 627, endPoint y: 280, distance: 10.3
click at [635, 276] on button "B Agriculture didn't have an effect communities" at bounding box center [557, 286] width 371 height 34
drag, startPoint x: 586, startPoint y: 308, endPoint x: 538, endPoint y: 351, distance: 64.4
click at [585, 309] on div "A Communities began to break apart B Agriculture didn't have an effect communit…" at bounding box center [557, 312] width 371 height 183
click at [527, 360] on div "A Communities began to break apart B Agriculture didn't have an effect communit…" at bounding box center [557, 312] width 371 height 183
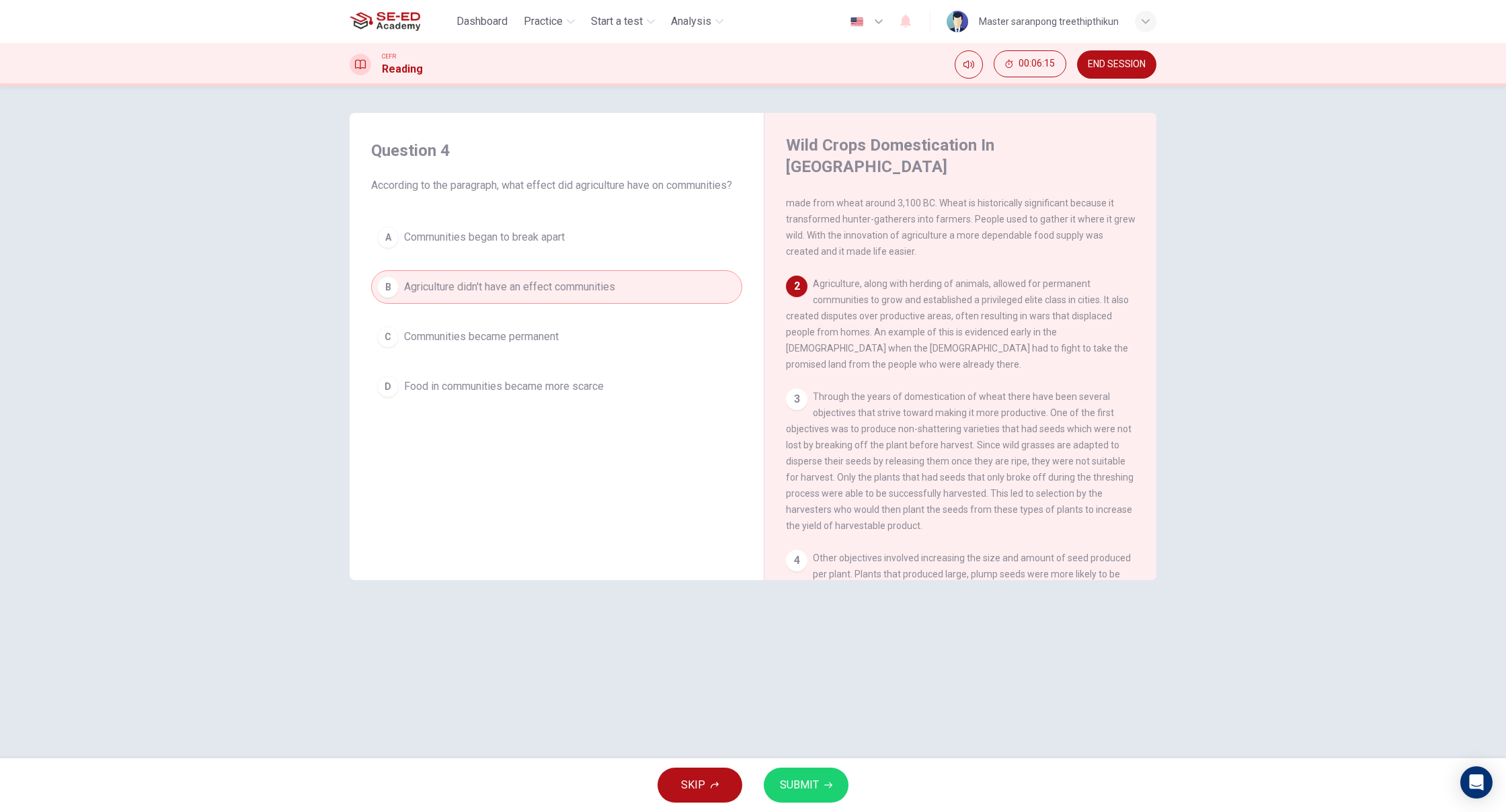
drag, startPoint x: 524, startPoint y: 397, endPoint x: 550, endPoint y: 438, distance: 48.5
click at [542, 432] on div "Question 4 According to the paragraph, what effect did agriculture have on comm…" at bounding box center [556, 353] width 392 height 453
drag, startPoint x: 550, startPoint y: 438, endPoint x: 540, endPoint y: 383, distance: 55.9
click at [540, 383] on div "Question 4 According to the paragraph, what effect did agriculture have on comm…" at bounding box center [556, 353] width 392 height 453
drag, startPoint x: 534, startPoint y: 359, endPoint x: 530, endPoint y: 346, distance: 13.6
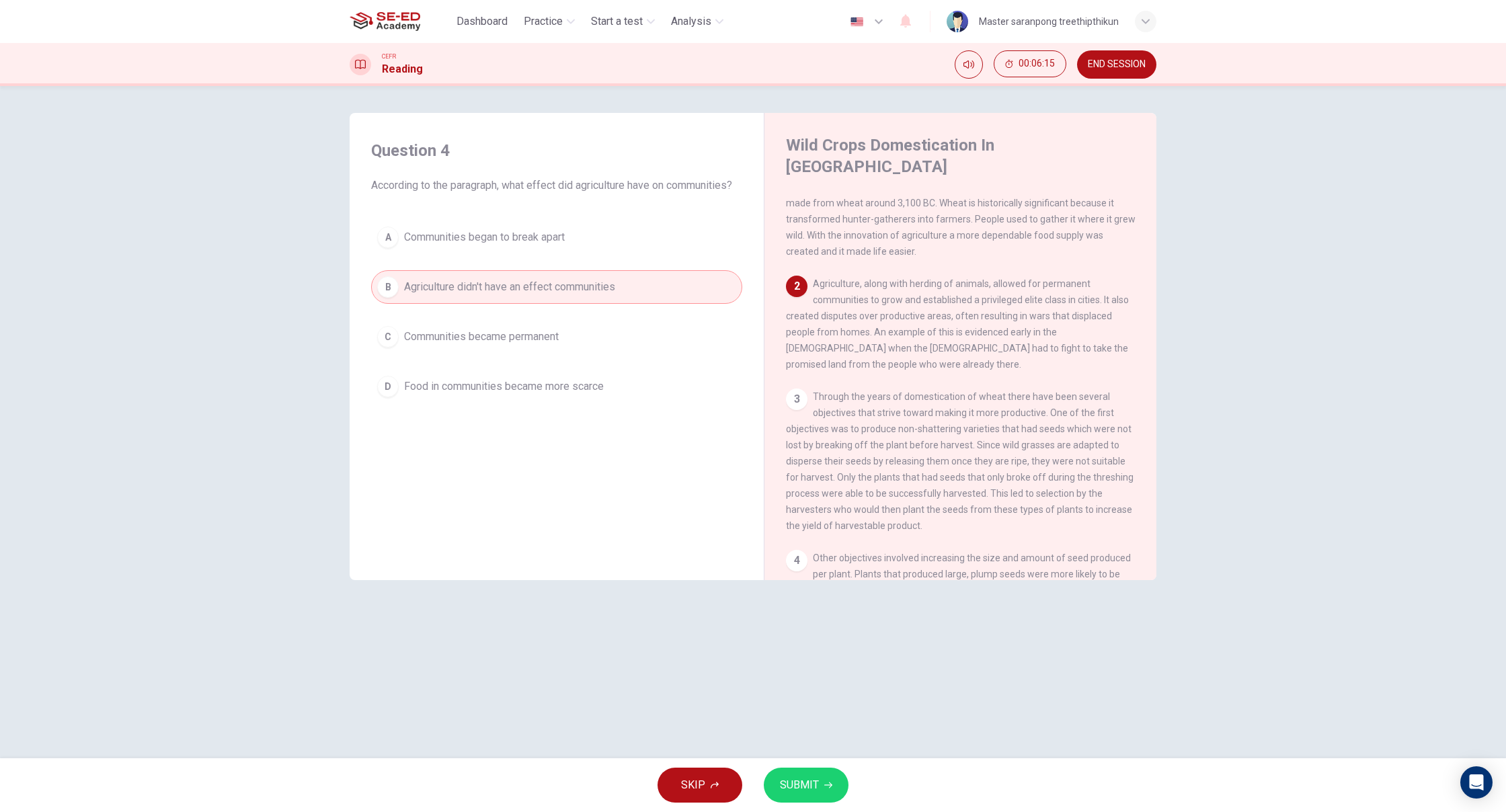
click at [529, 346] on div "A Communities began to break apart B Agriculture didn't have an effect communit…" at bounding box center [557, 312] width 371 height 183
click at [524, 354] on div "A Communities began to break apart B Agriculture didn't have an effect communit…" at bounding box center [557, 312] width 371 height 183
drag, startPoint x: 525, startPoint y: 370, endPoint x: 510, endPoint y: 414, distance: 46.5
click at [513, 409] on div "Question 4 According to the paragraph, what effect did agriculture have on comm…" at bounding box center [556, 271] width 392 height 291
drag, startPoint x: 516, startPoint y: 415, endPoint x: 553, endPoint y: 407, distance: 37.9
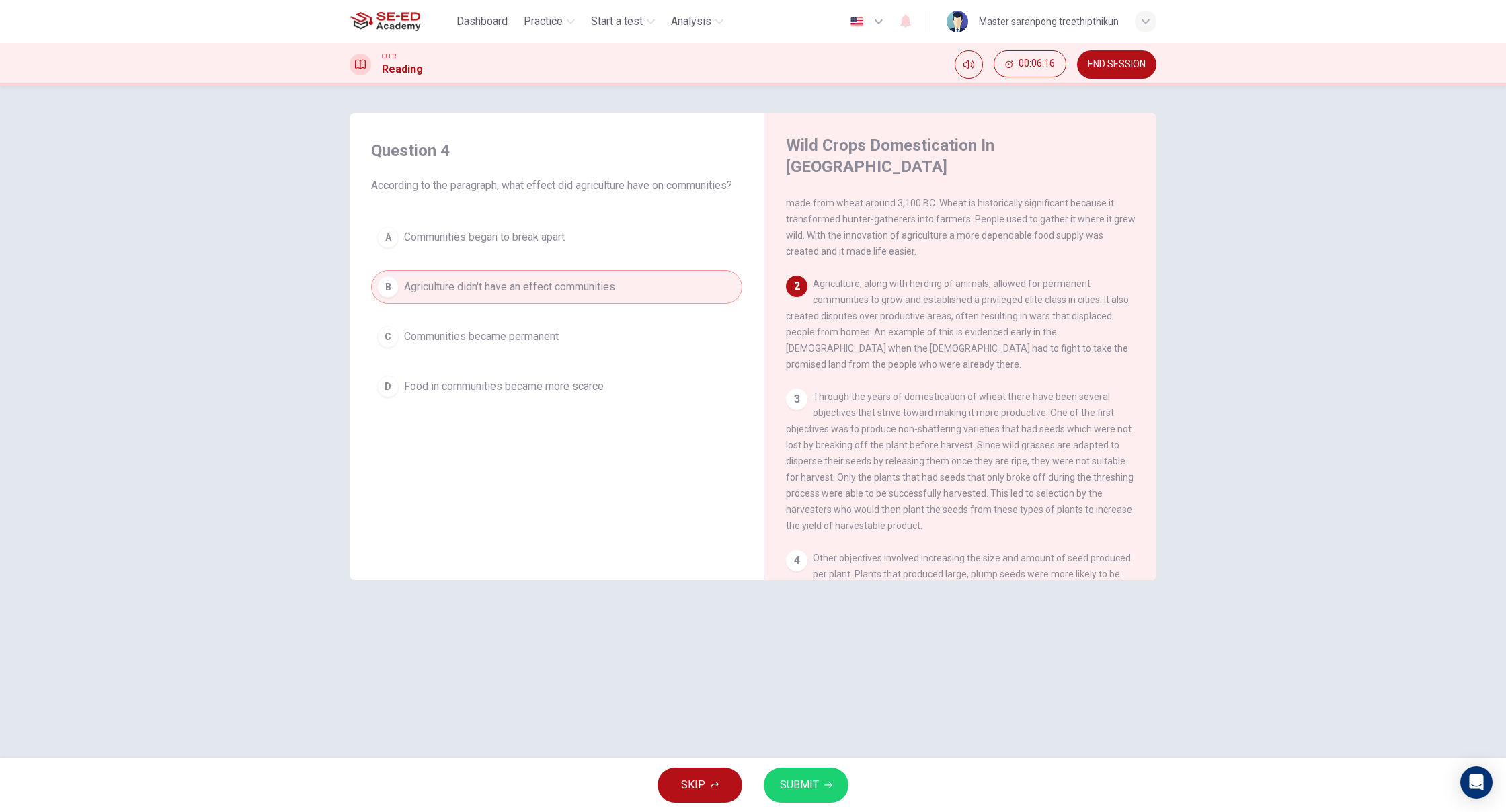
click at [509, 414] on div "Question 4 According to the paragraph, what effect did agriculture have on comm…" at bounding box center [556, 353] width 392 height 453
click at [834, 783] on button "SUBMIT" at bounding box center [806, 785] width 85 height 35
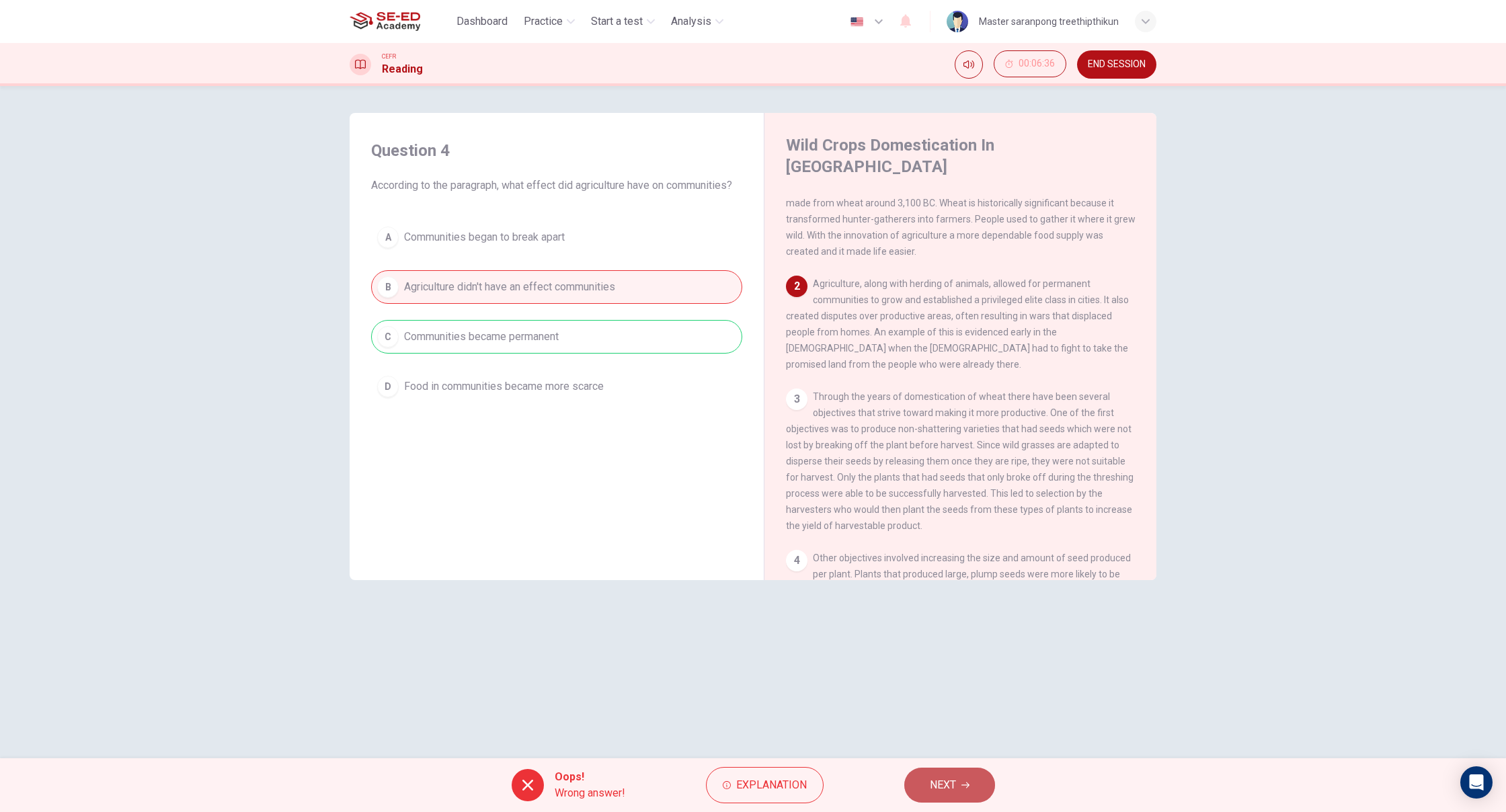
click at [957, 776] on button "NEXT" at bounding box center [950, 785] width 91 height 35
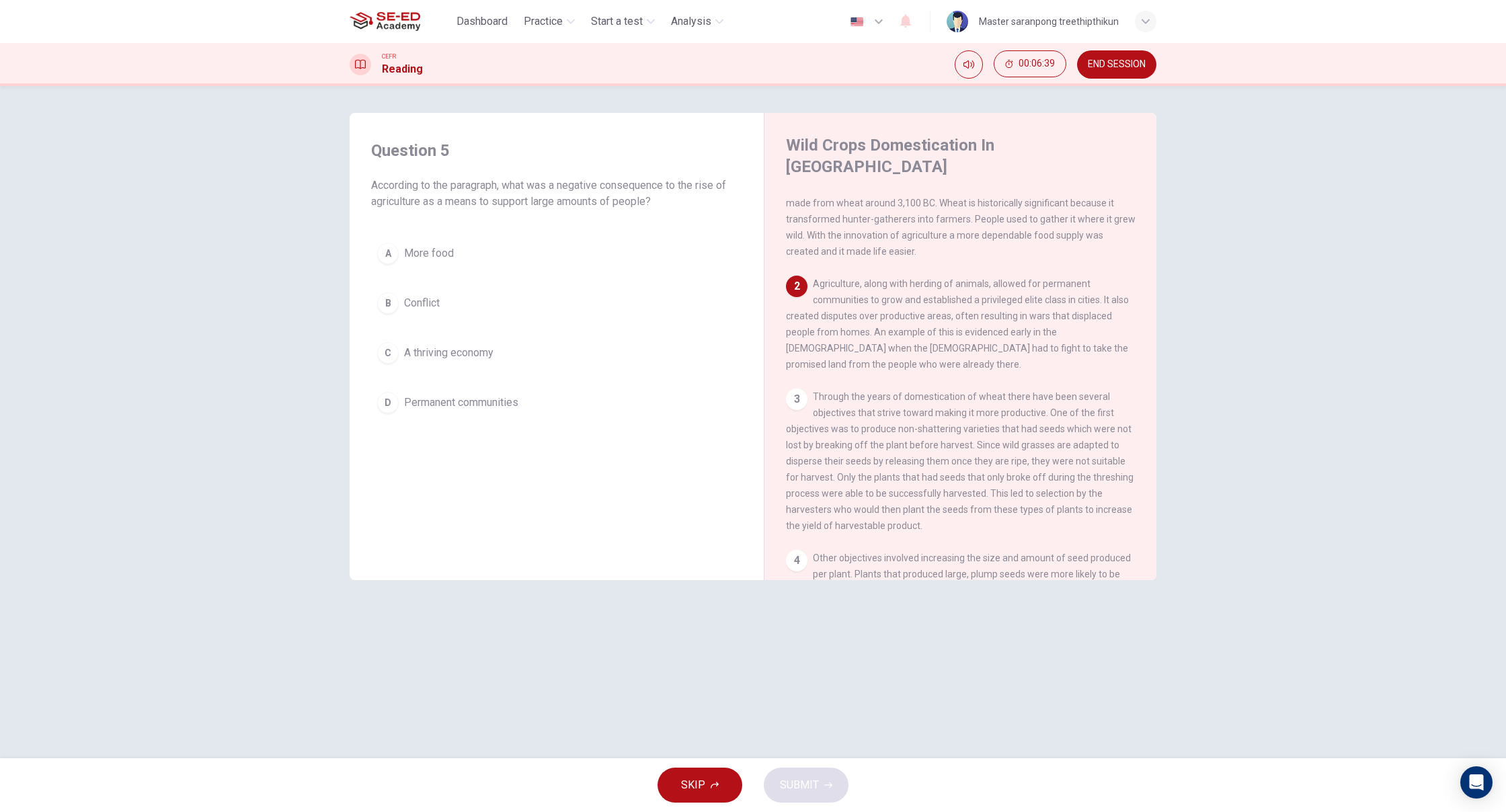
drag, startPoint x: 440, startPoint y: 229, endPoint x: 440, endPoint y: 244, distance: 15.0
click at [440, 237] on div "Question 5 According to the paragraph, what was a negative consequence to the r…" at bounding box center [556, 280] width 392 height 306
drag, startPoint x: 443, startPoint y: 256, endPoint x: 454, endPoint y: 260, distance: 11.7
click at [445, 256] on span "More food" at bounding box center [429, 253] width 49 height 16
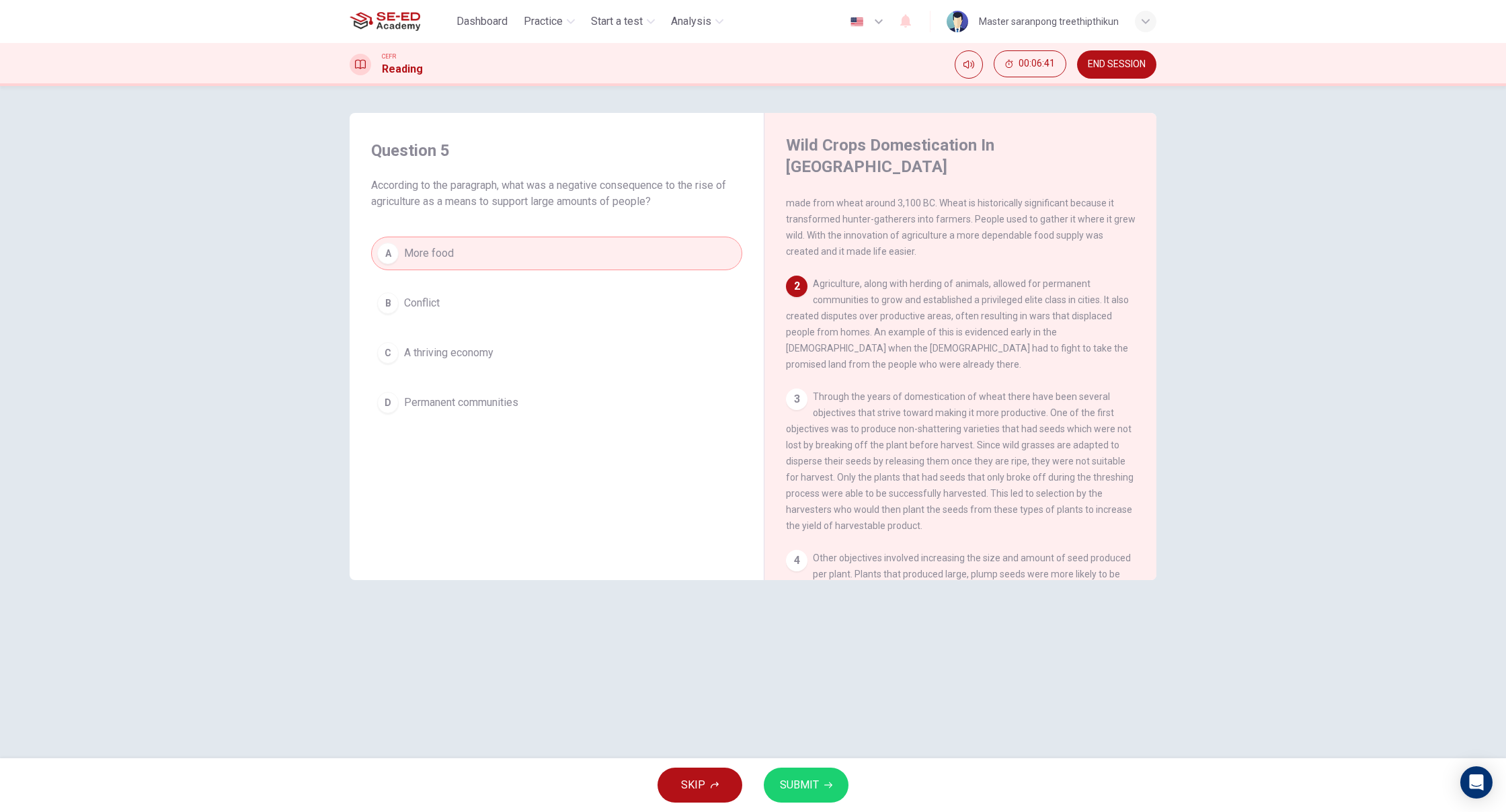
drag, startPoint x: 828, startPoint y: 797, endPoint x: 823, endPoint y: 790, distance: 8.6
click at [823, 790] on button "SUBMIT" at bounding box center [806, 785] width 85 height 35
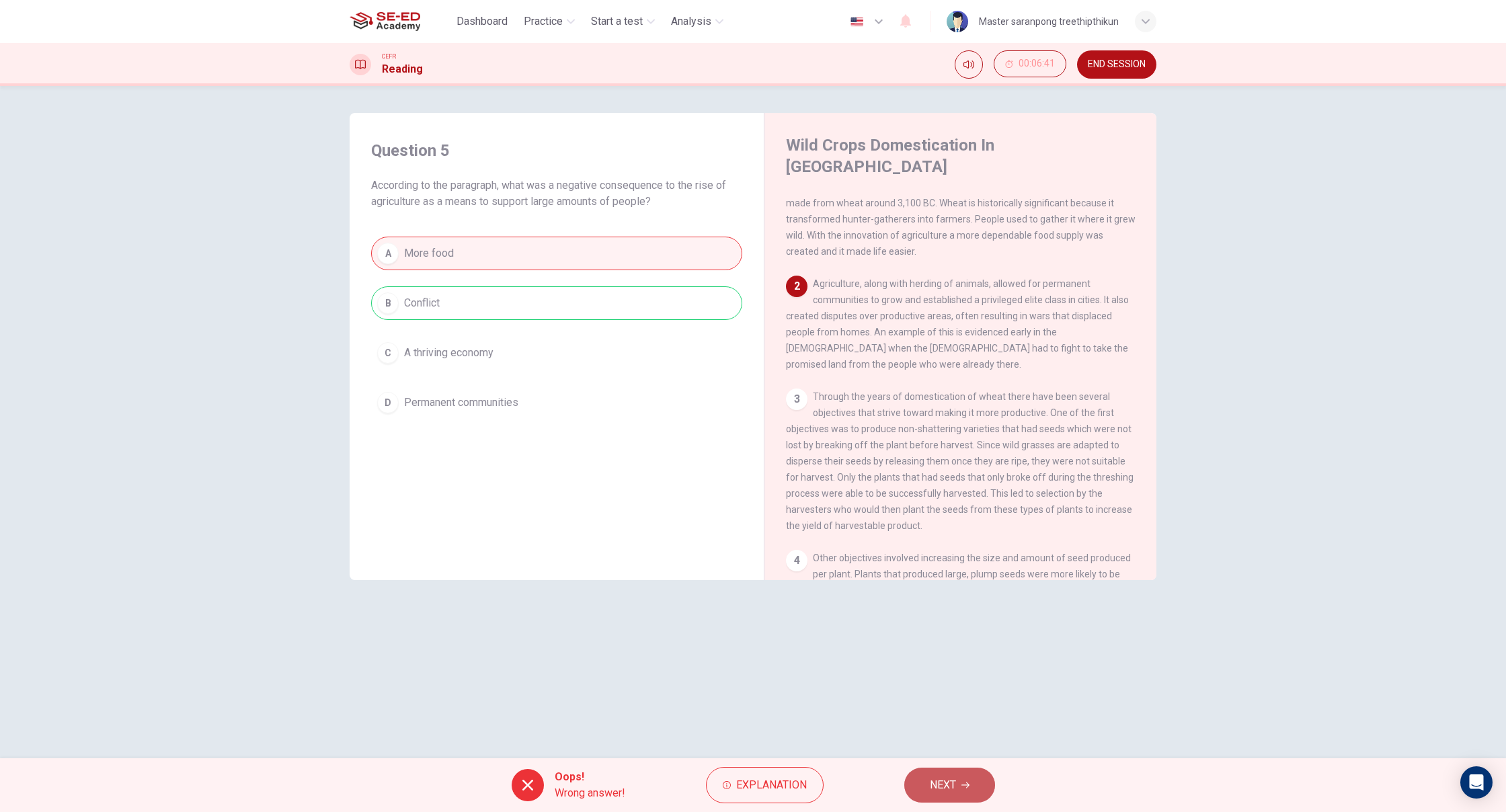
click at [950, 795] on button "NEXT" at bounding box center [950, 785] width 91 height 35
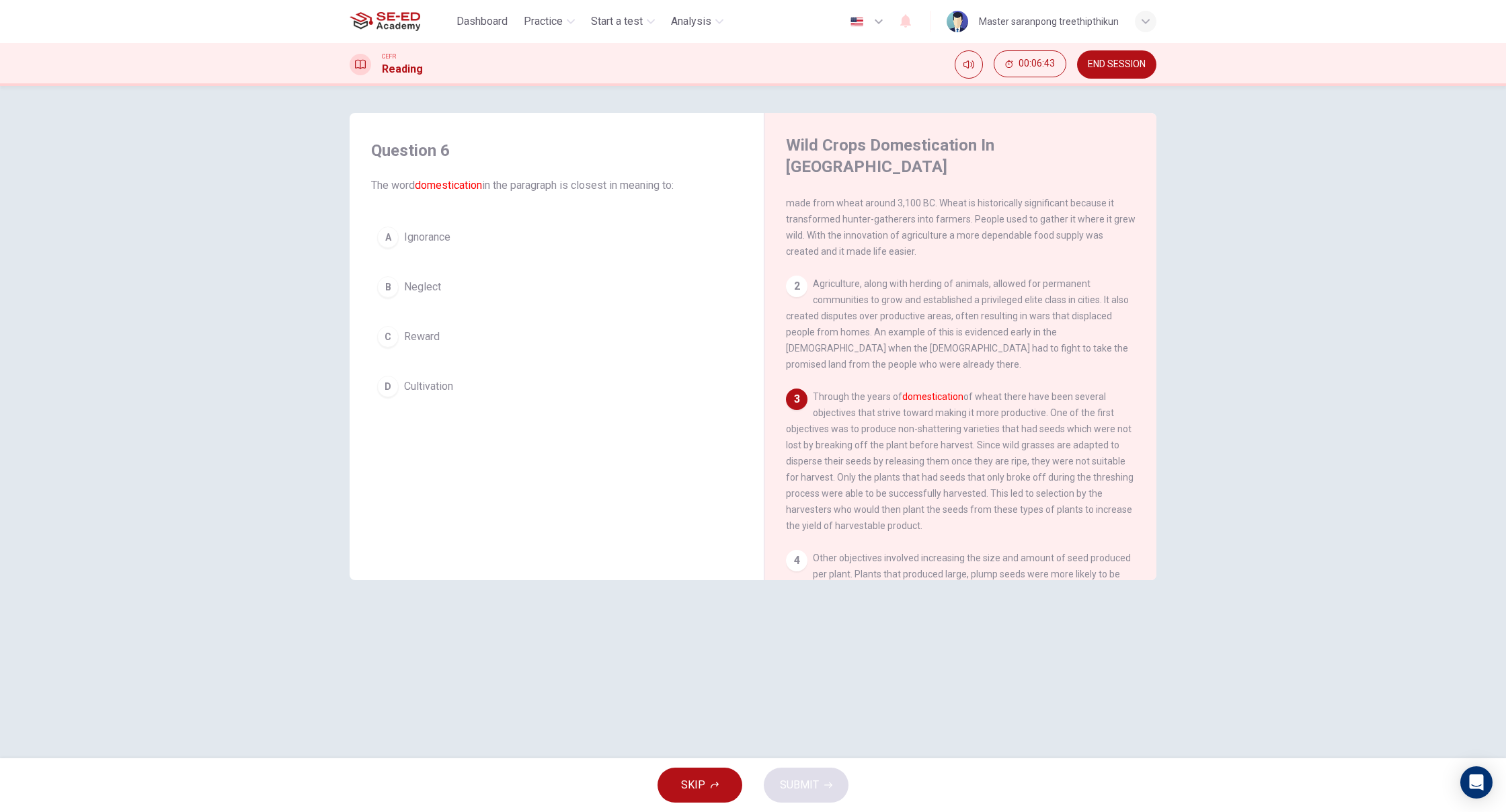
click at [410, 350] on button "C Reward" at bounding box center [557, 337] width 371 height 34
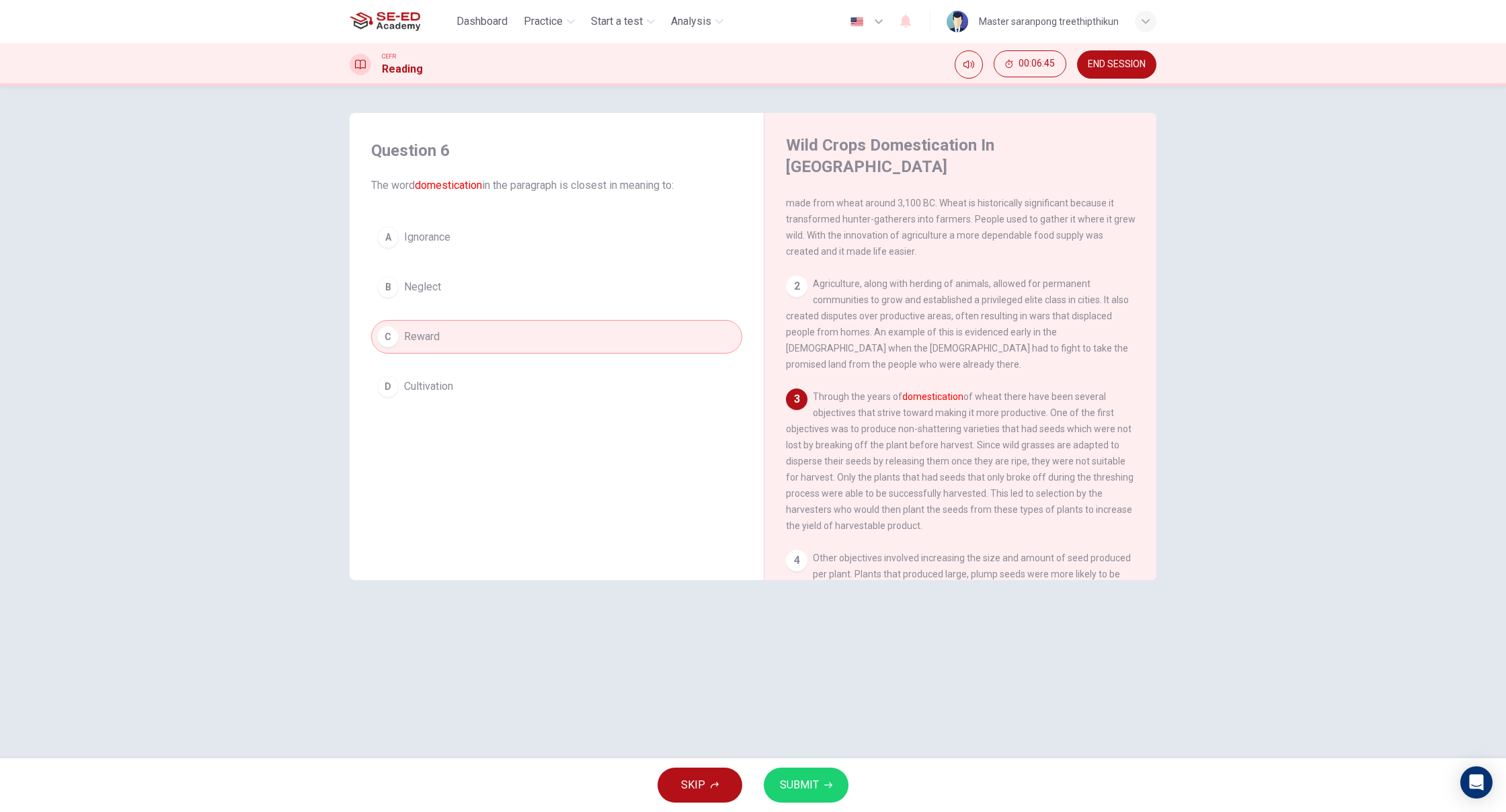
drag, startPoint x: 487, startPoint y: 249, endPoint x: 490, endPoint y: 261, distance: 12.4
click at [491, 255] on div "A Ignorance B Neglect C Reward D Cultivation" at bounding box center [557, 312] width 371 height 183
click at [491, 273] on button "B Neglect" at bounding box center [557, 286] width 371 height 34
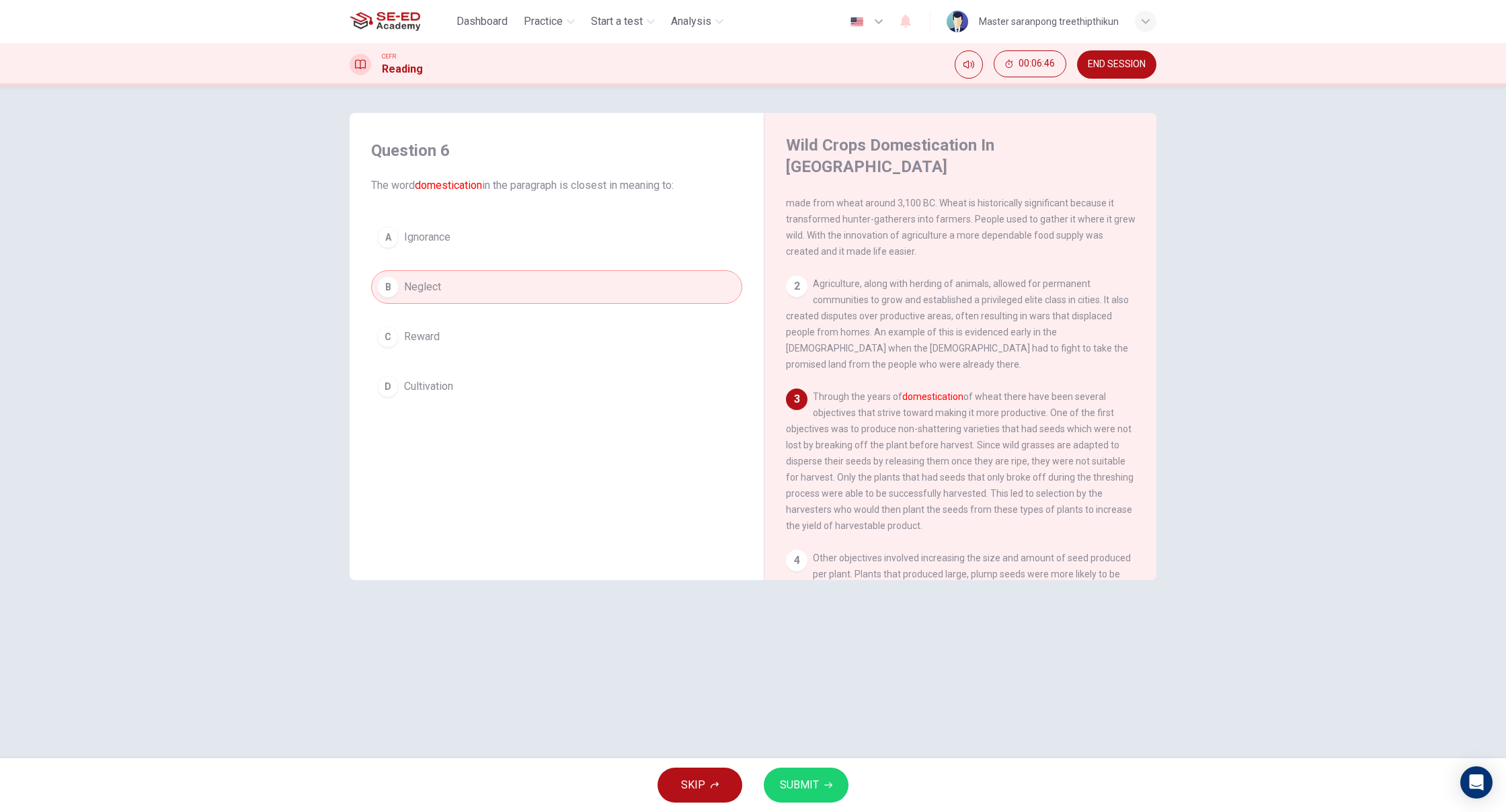
click at [814, 780] on span "SUBMIT" at bounding box center [799, 785] width 39 height 19
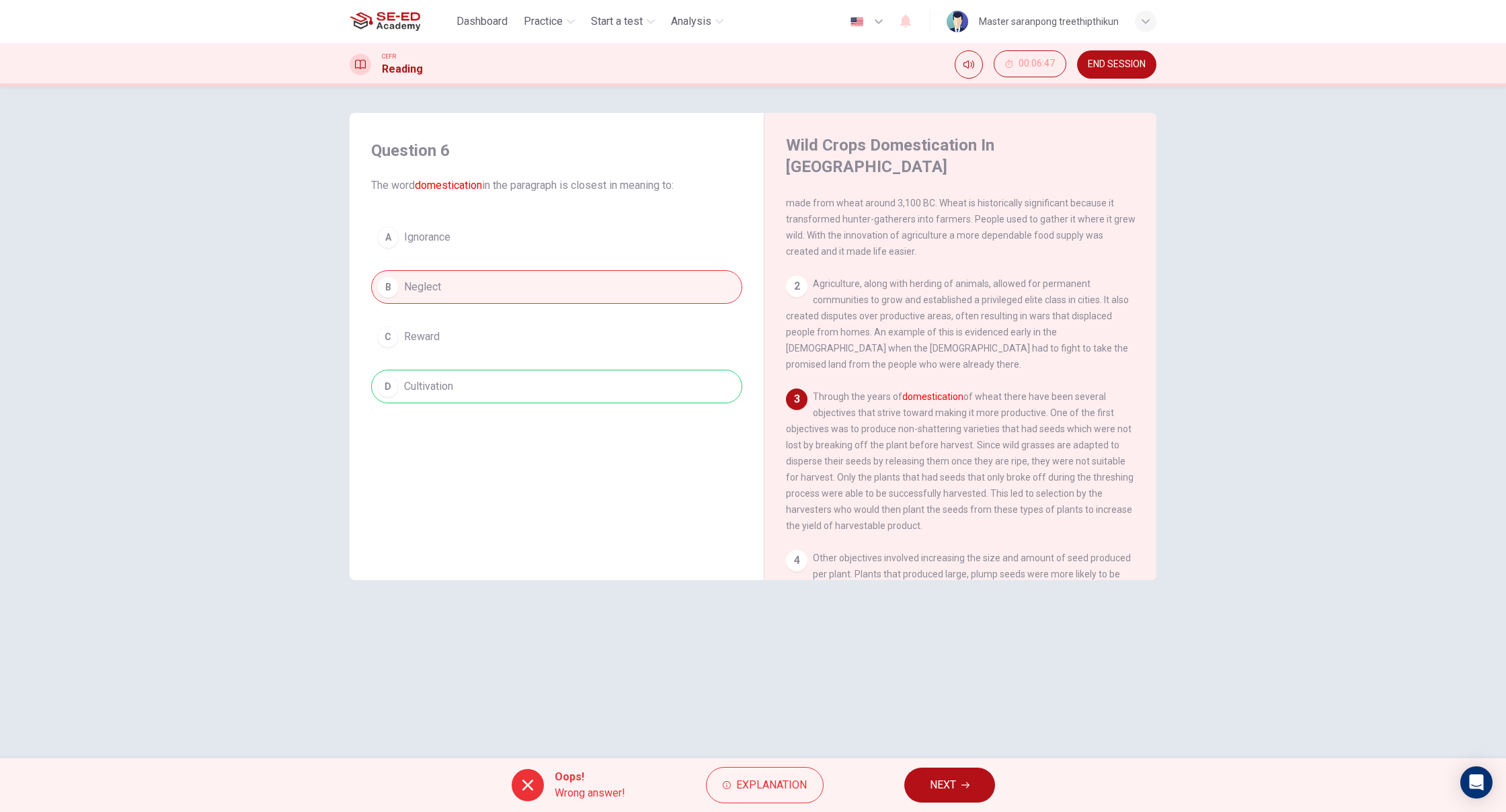
click at [951, 791] on span "NEXT" at bounding box center [943, 785] width 26 height 19
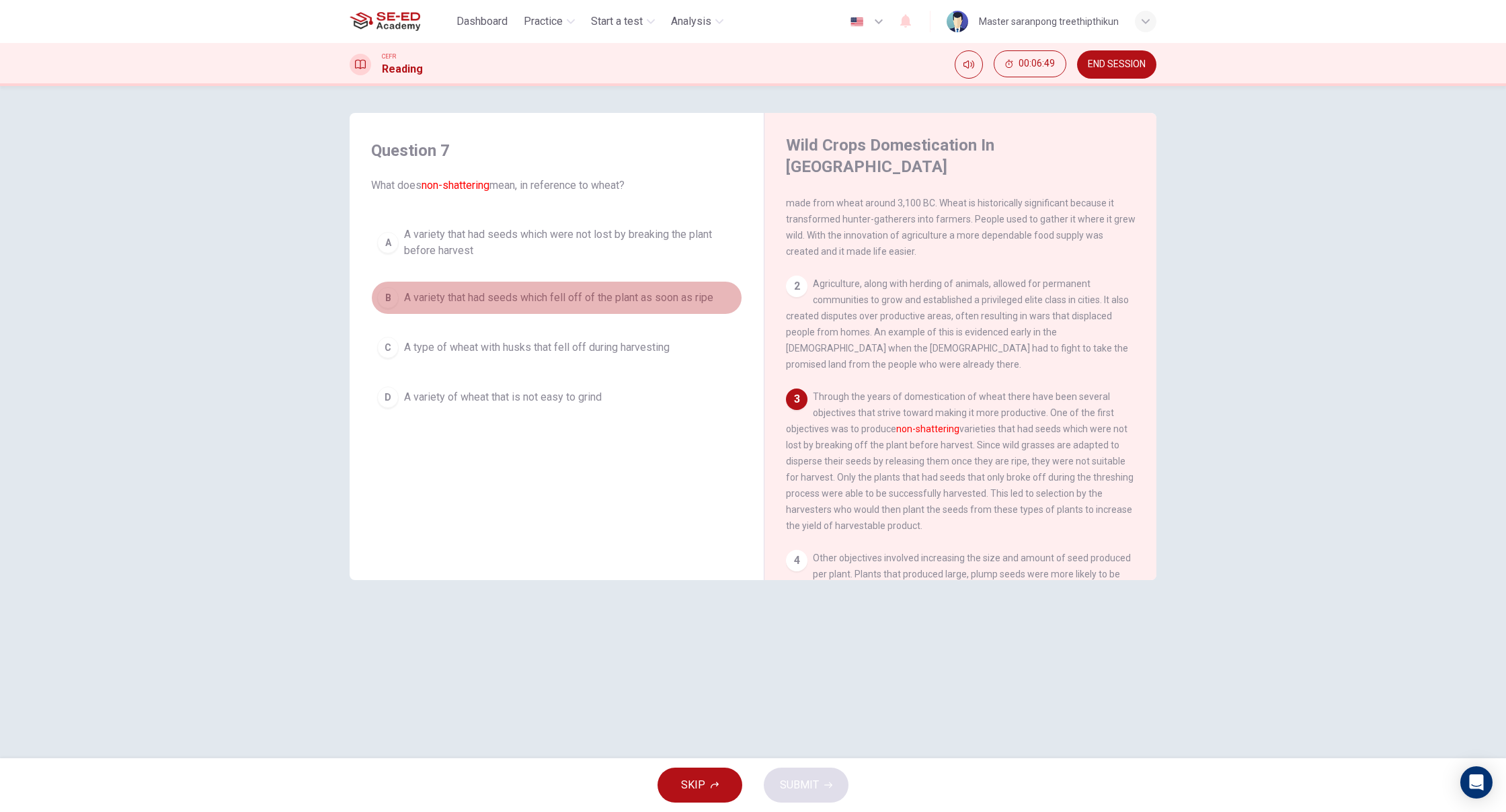
drag, startPoint x: 618, startPoint y: 295, endPoint x: 613, endPoint y: 350, distance: 55.2
click at [618, 294] on span "A variety that had seeds which fell off of the plant as soon as ripe" at bounding box center [559, 297] width 309 height 16
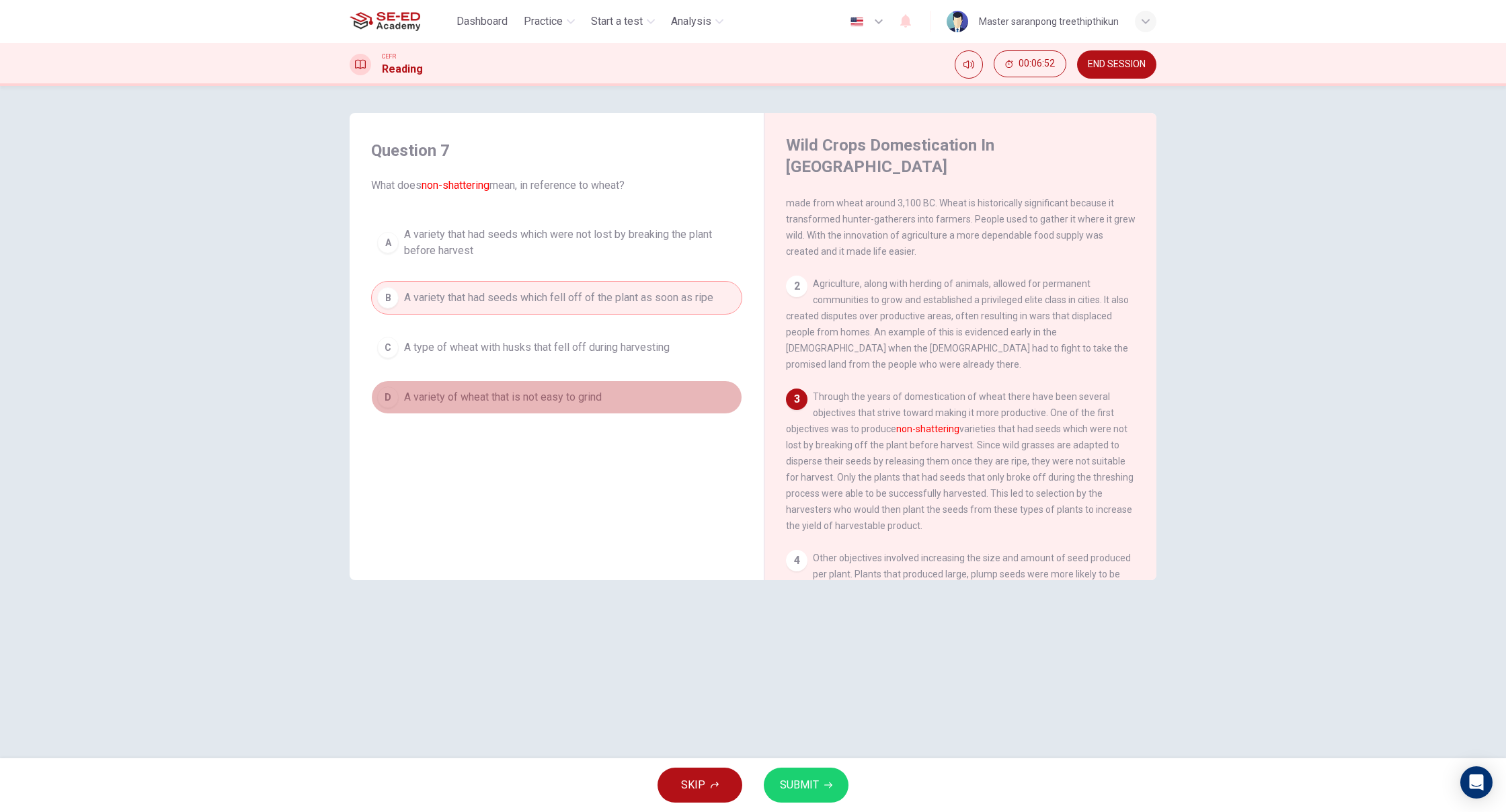
drag, startPoint x: 507, startPoint y: 397, endPoint x: 567, endPoint y: 394, distance: 60.1
click at [524, 394] on span "A variety of wheat that is not easy to grind" at bounding box center [503, 396] width 198 height 16
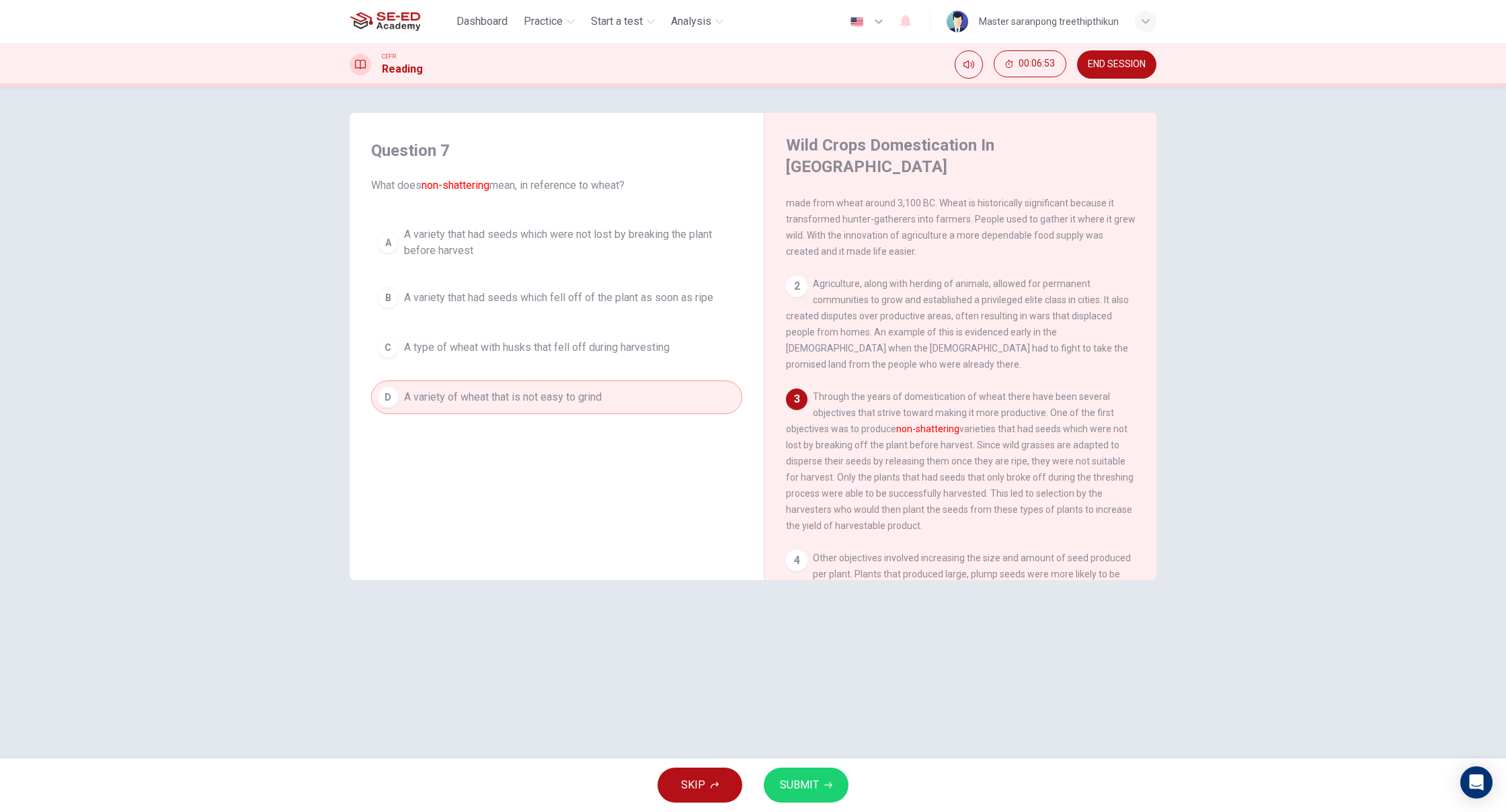
click at [819, 791] on button "SUBMIT" at bounding box center [806, 785] width 85 height 35
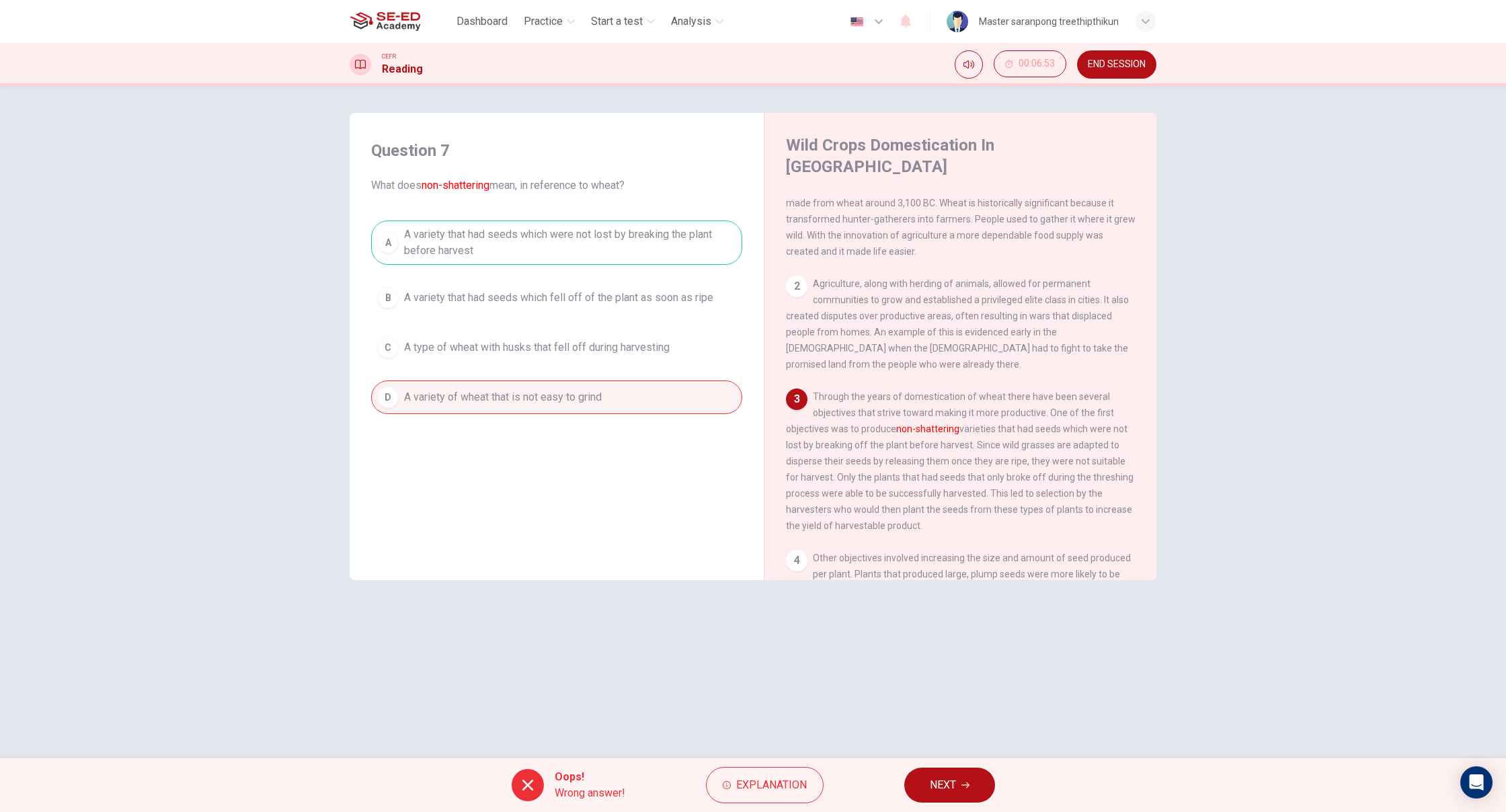
drag, startPoint x: 927, startPoint y: 791, endPoint x: 919, endPoint y: 811, distance: 21.5
click at [928, 809] on div "Oops! Wrong answer! Explanation NEXT" at bounding box center [753, 785] width 1506 height 54
click at [955, 786] on span "NEXT" at bounding box center [943, 785] width 26 height 19
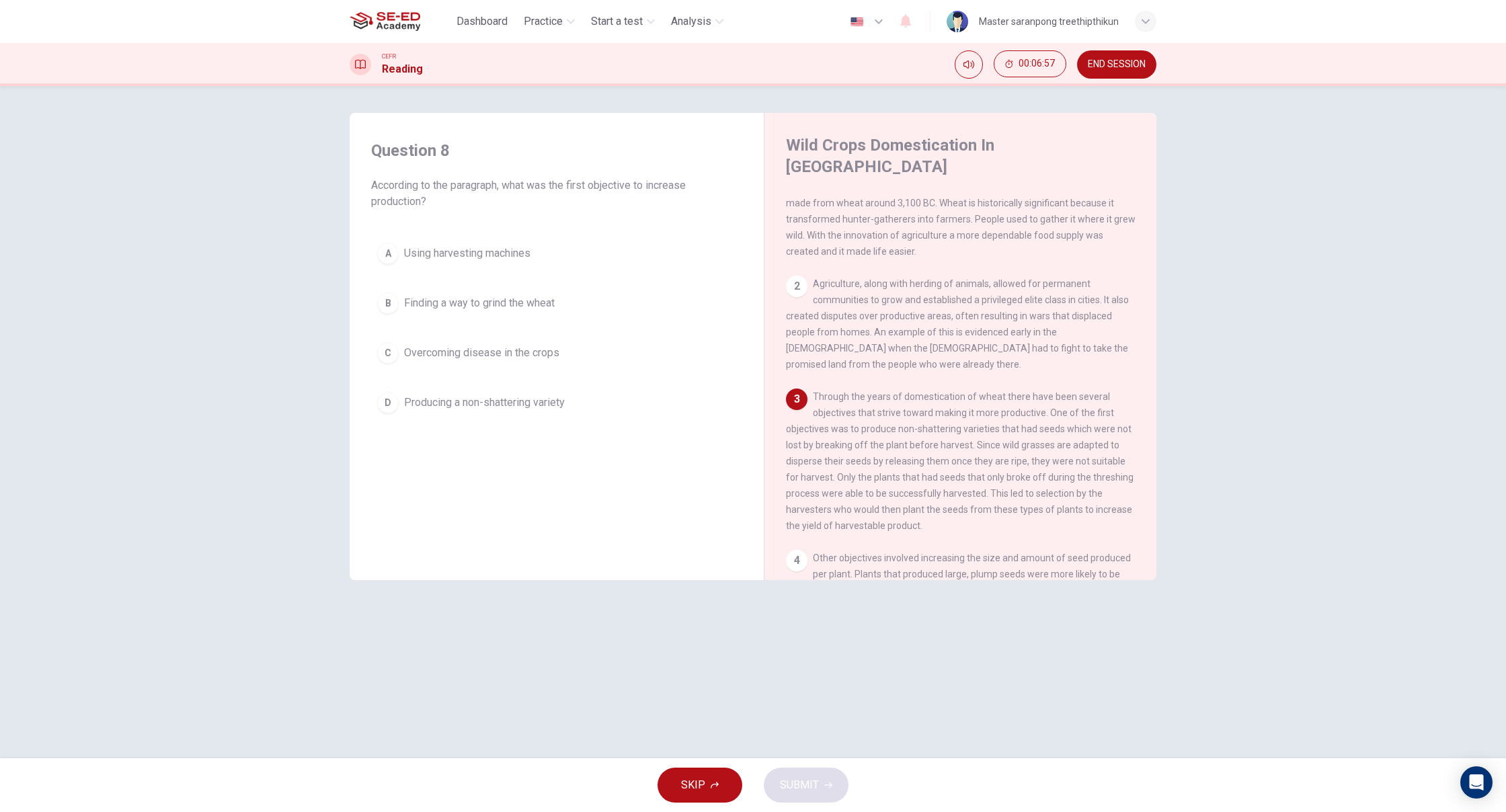
scroll to position [0, 1]
click at [514, 259] on span "Using harvesting machines" at bounding box center [467, 253] width 126 height 16
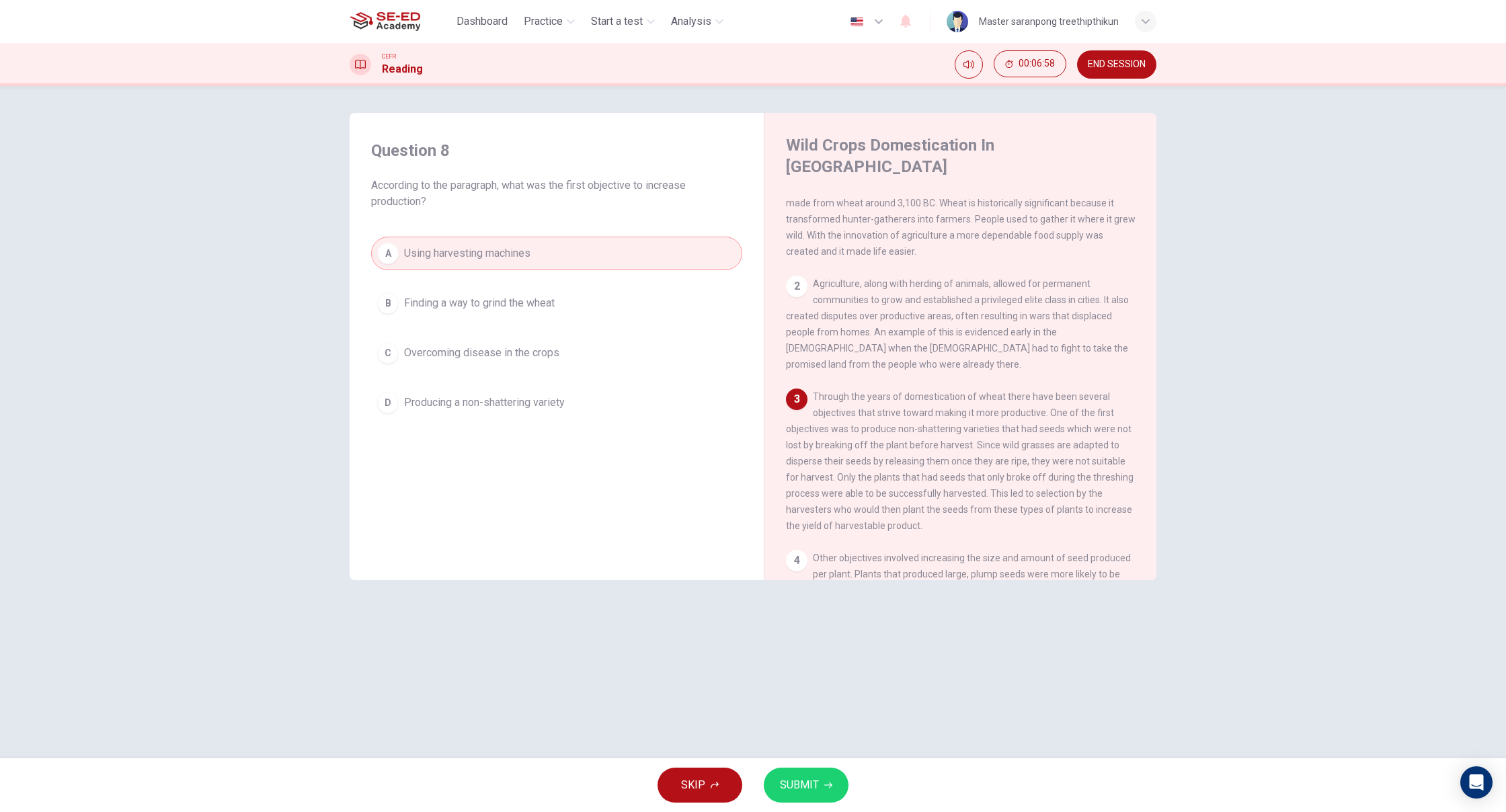
scroll to position [1, 1]
click at [816, 808] on div "SKIP SUBMIT" at bounding box center [753, 785] width 1506 height 54
click at [818, 784] on button "SUBMIT" at bounding box center [806, 785] width 85 height 35
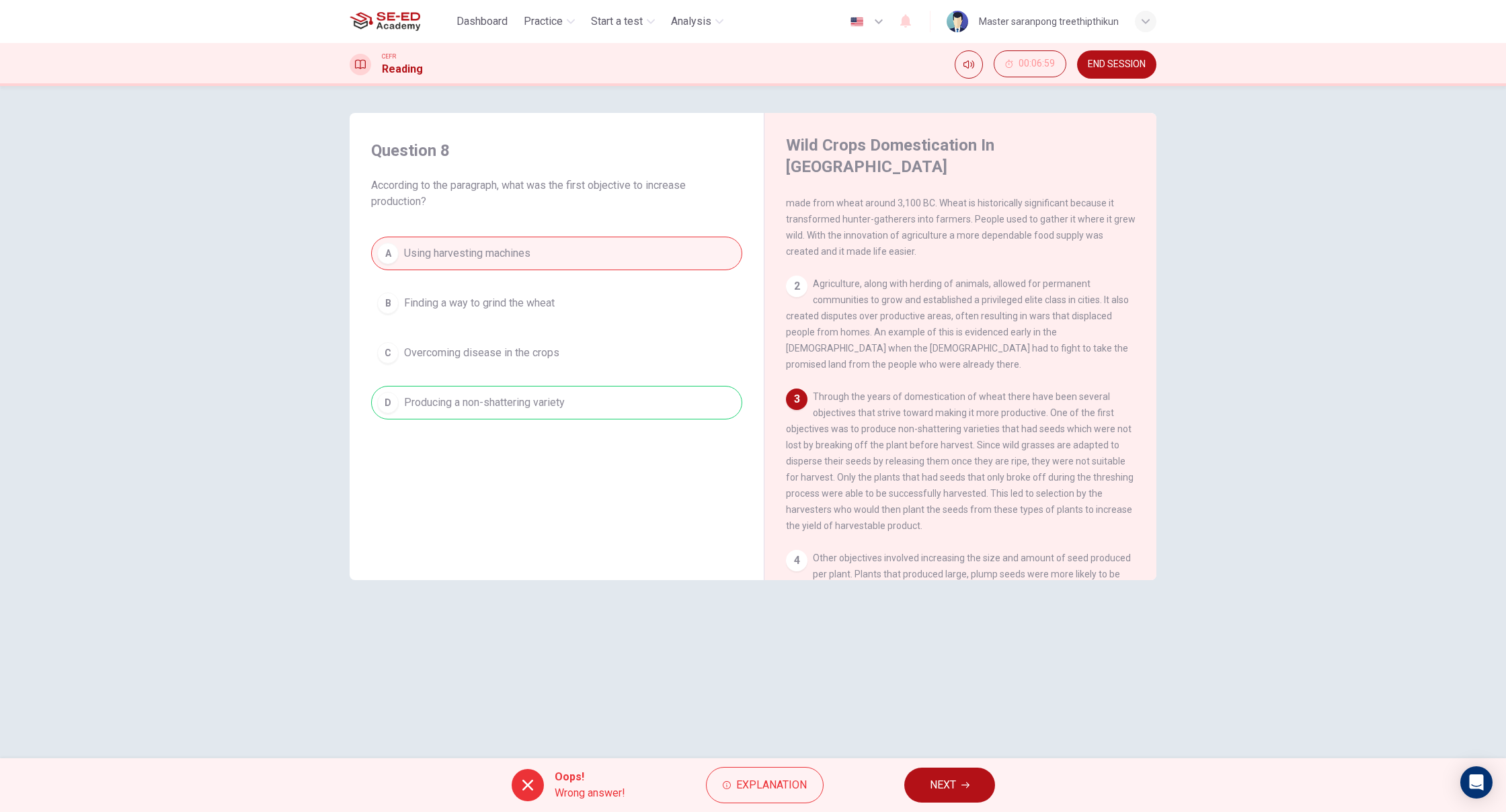
scroll to position [0, 0]
click at [960, 798] on button "NEXT" at bounding box center [950, 785] width 91 height 35
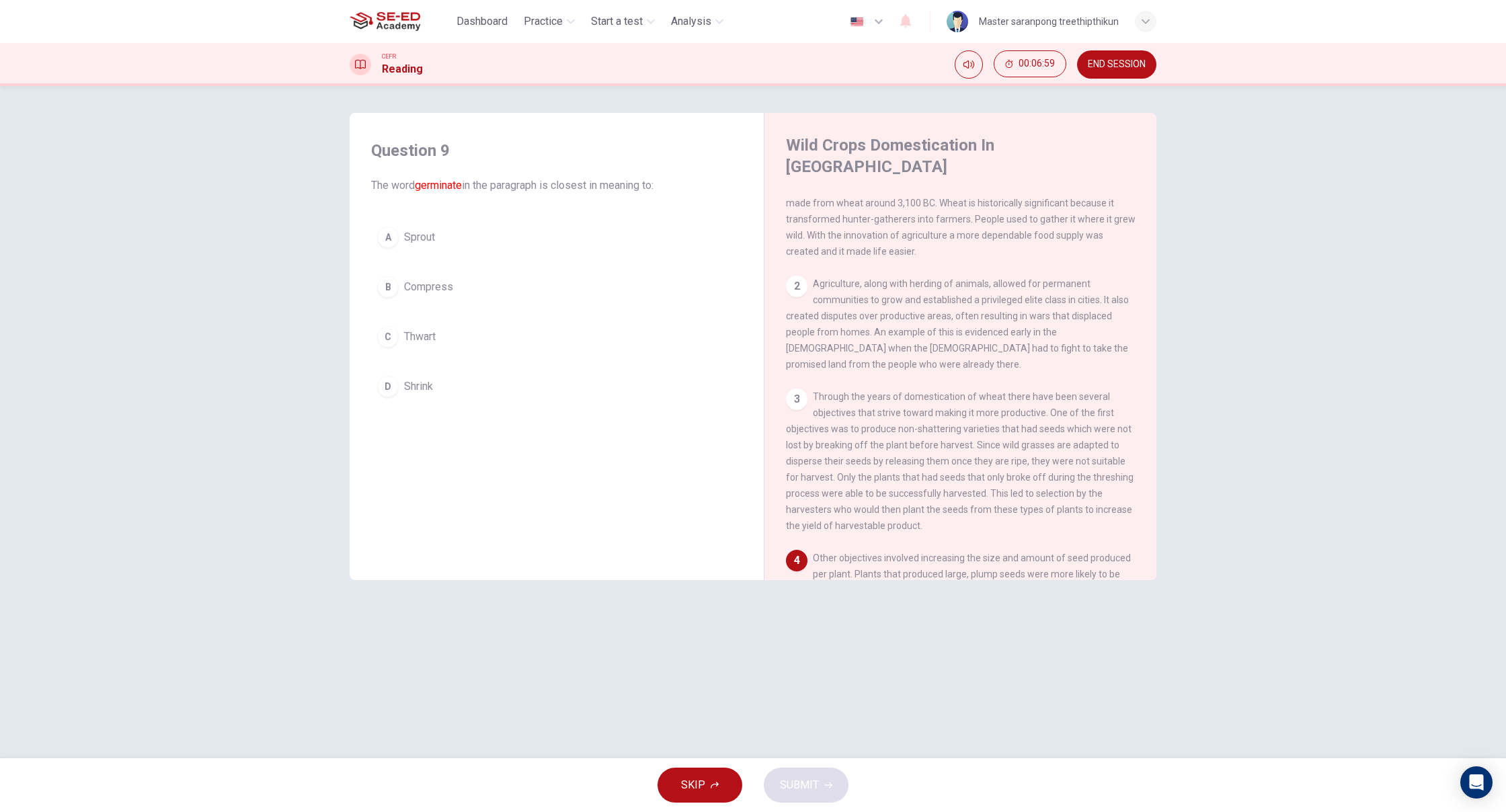
click at [545, 314] on div "A Sprout B Compress C Thwart D Shrink" at bounding box center [557, 312] width 371 height 183
drag, startPoint x: 625, startPoint y: 405, endPoint x: 594, endPoint y: 377, distance: 41.8
click at [686, 409] on div "Question 9 The word germinate in the paragraph is closest in meaning to: A Spro…" at bounding box center [556, 271] width 392 height 291
drag, startPoint x: 590, startPoint y: 286, endPoint x: 595, endPoint y: 205, distance: 81.2
click at [588, 261] on div "A Sprout B Compress C Thwart D Shrink" at bounding box center [557, 312] width 371 height 183
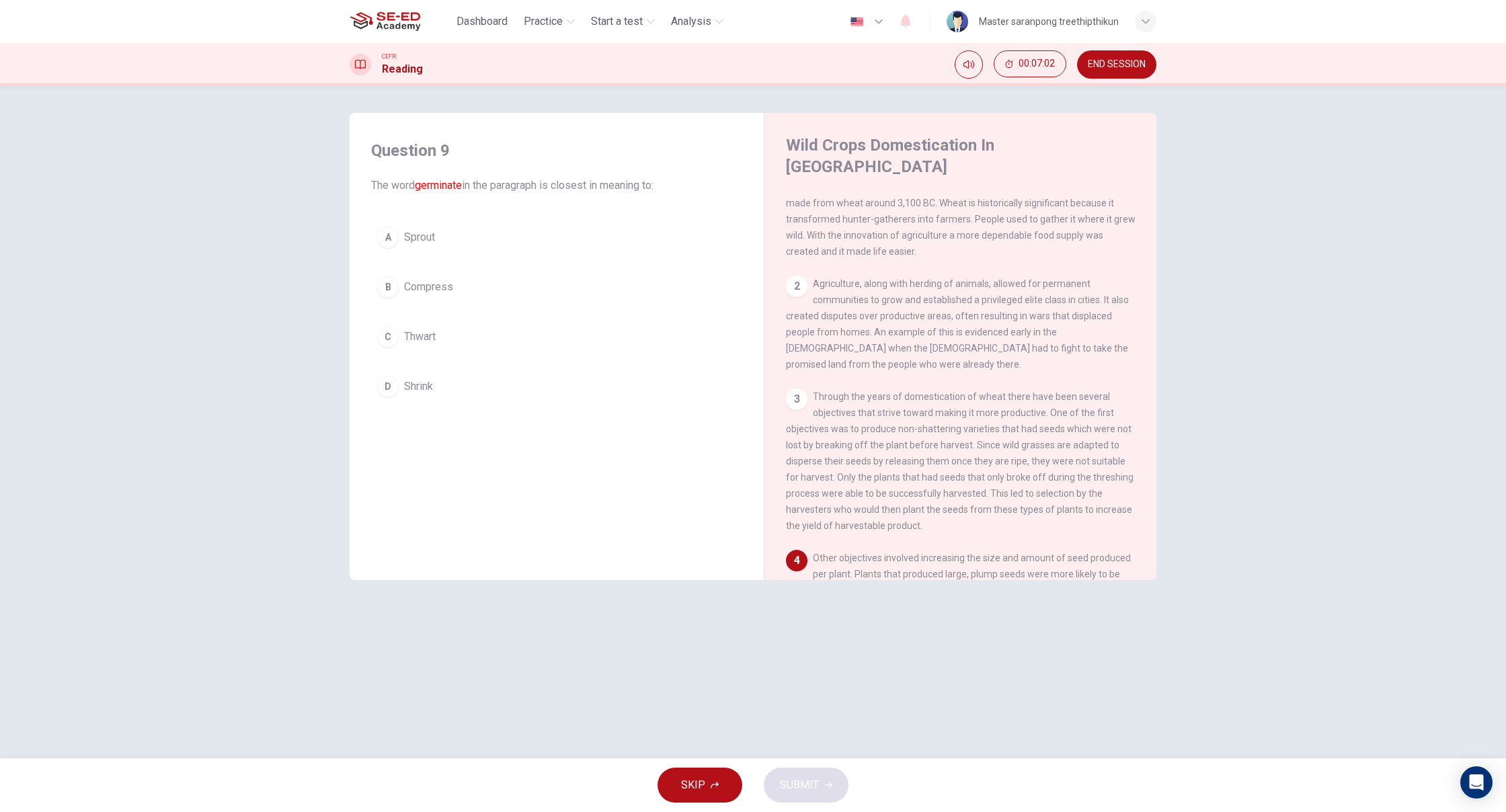
drag, startPoint x: 639, startPoint y: 314, endPoint x: 632, endPoint y: 324, distance: 12.2
click at [640, 322] on div "A Sprout B Compress C Thwart D Shrink" at bounding box center [557, 312] width 371 height 183
drag, startPoint x: 632, startPoint y: 350, endPoint x: 708, endPoint y: 503, distance: 170.8
click at [644, 393] on div "A Sprout B Compress C Thwart D Shrink" at bounding box center [557, 312] width 371 height 183
drag, startPoint x: 469, startPoint y: 384, endPoint x: 513, endPoint y: 378, distance: 44.4
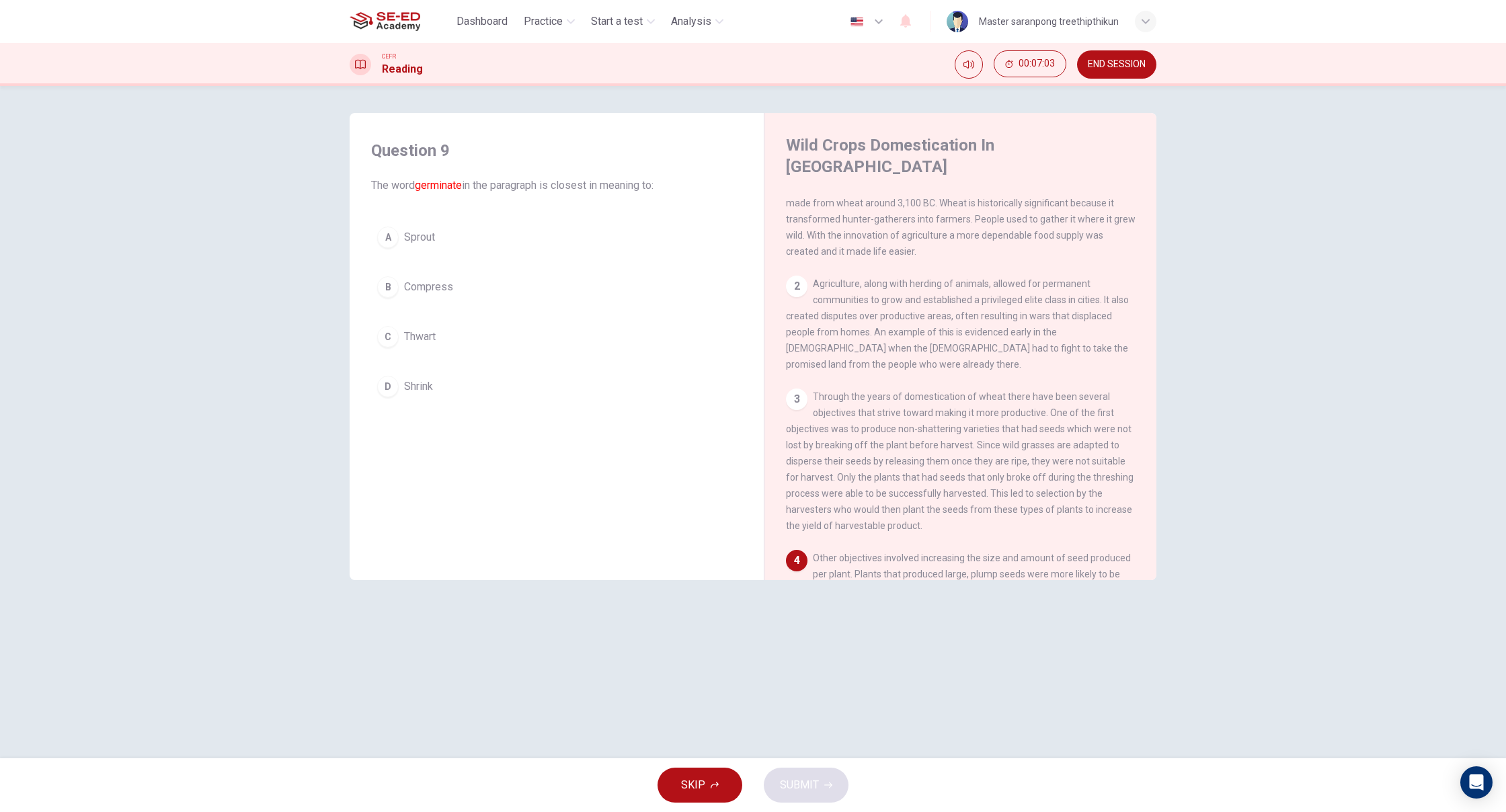
click at [513, 378] on button "D Shrink" at bounding box center [557, 386] width 371 height 34
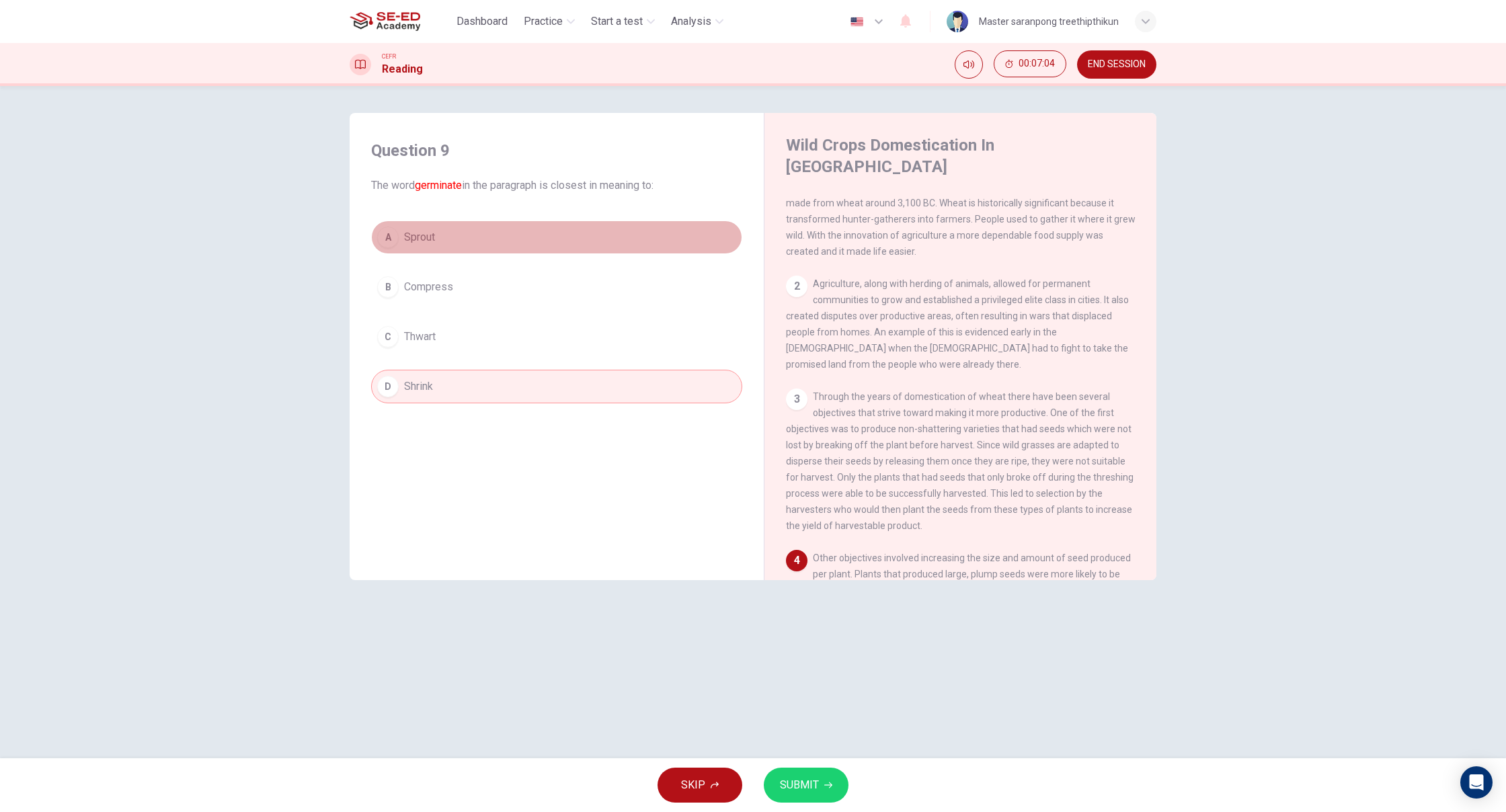
click at [439, 243] on button "A Sprout" at bounding box center [557, 237] width 371 height 34
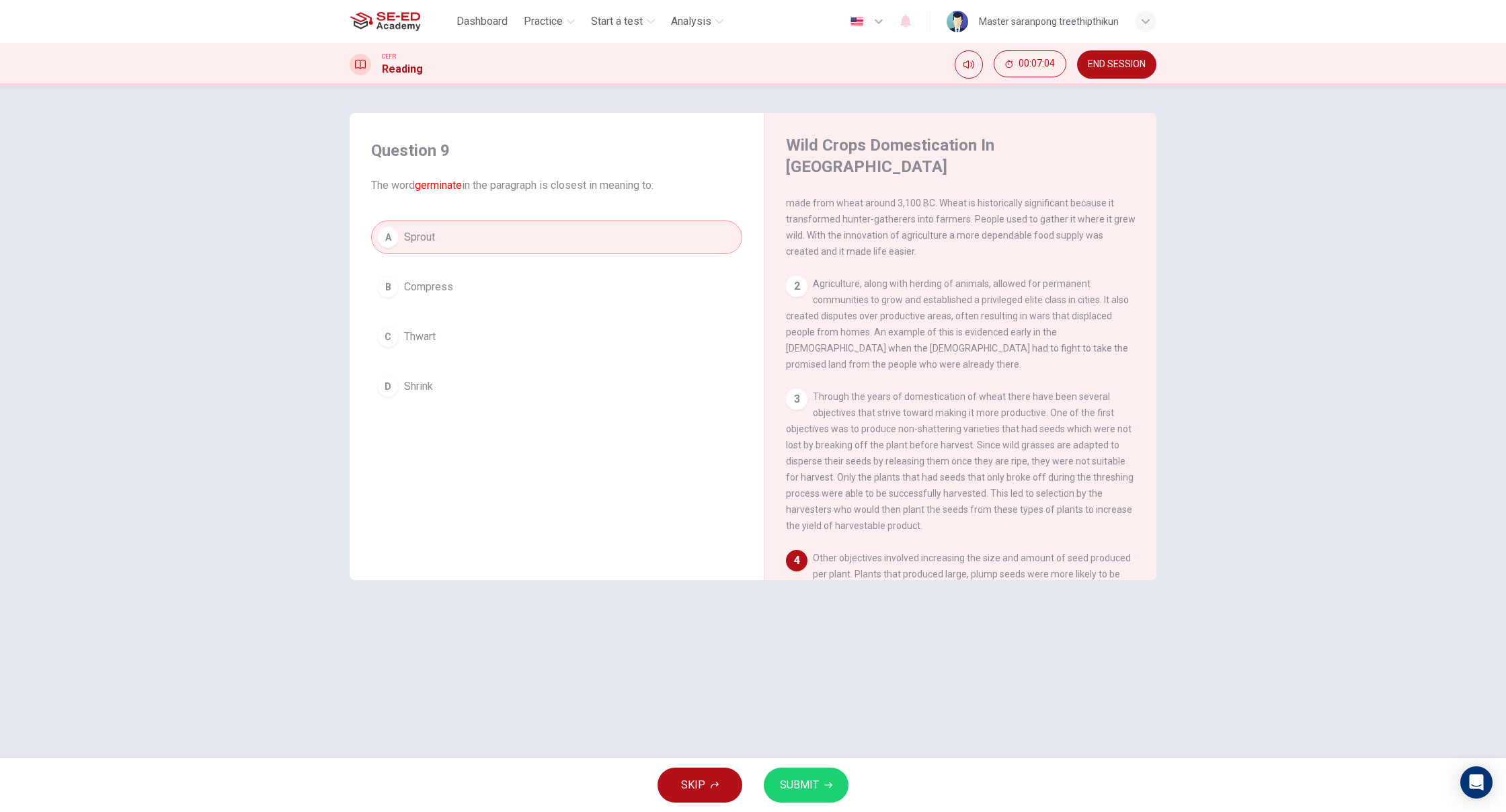
click at [509, 302] on button "B Compress" at bounding box center [557, 286] width 371 height 34
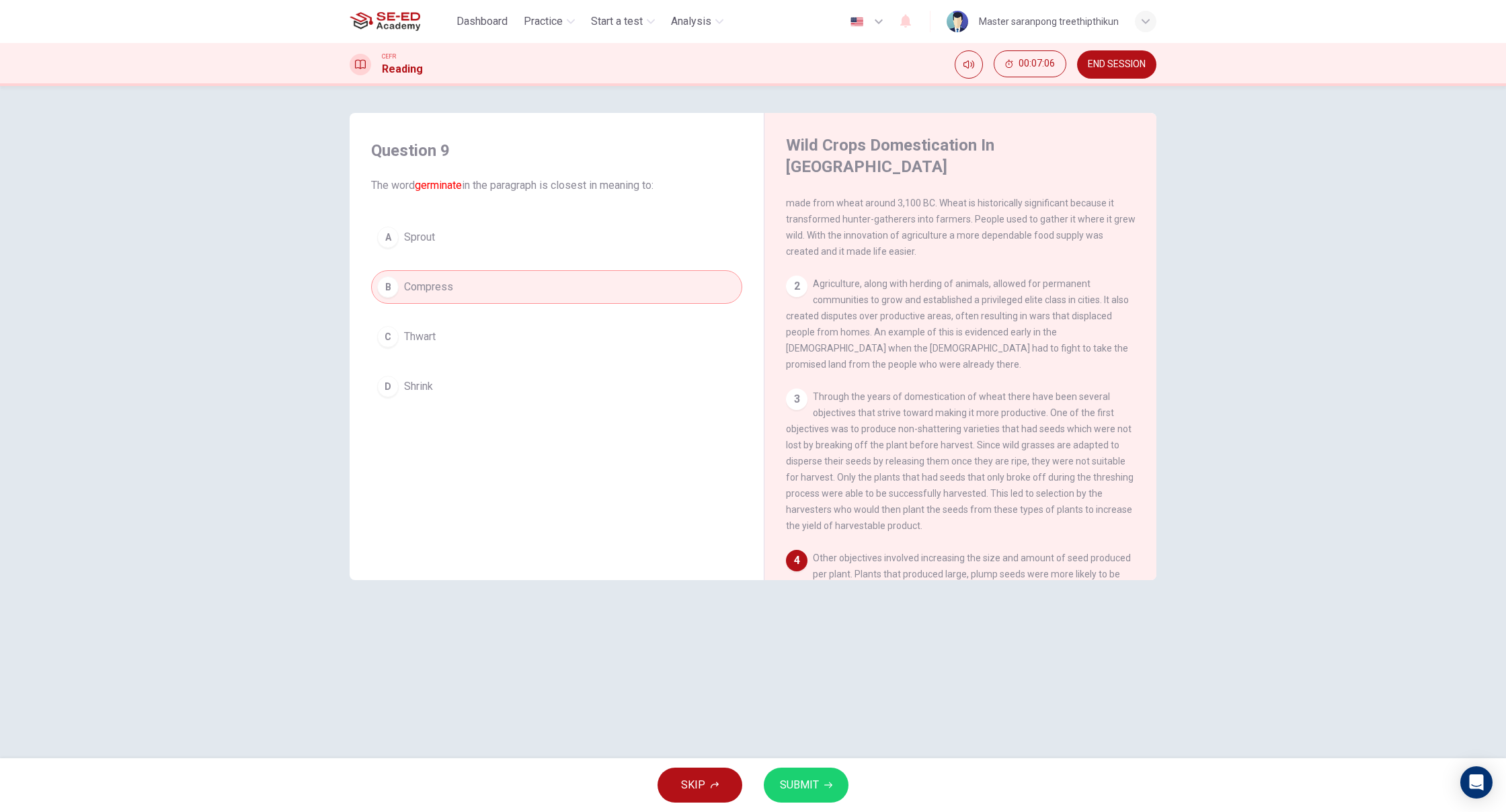
drag, startPoint x: 793, startPoint y: 765, endPoint x: 795, endPoint y: 774, distance: 9.2
click at [794, 774] on div "SKIP SUBMIT" at bounding box center [753, 785] width 1506 height 54
click at [802, 780] on span "SUBMIT" at bounding box center [799, 785] width 39 height 19
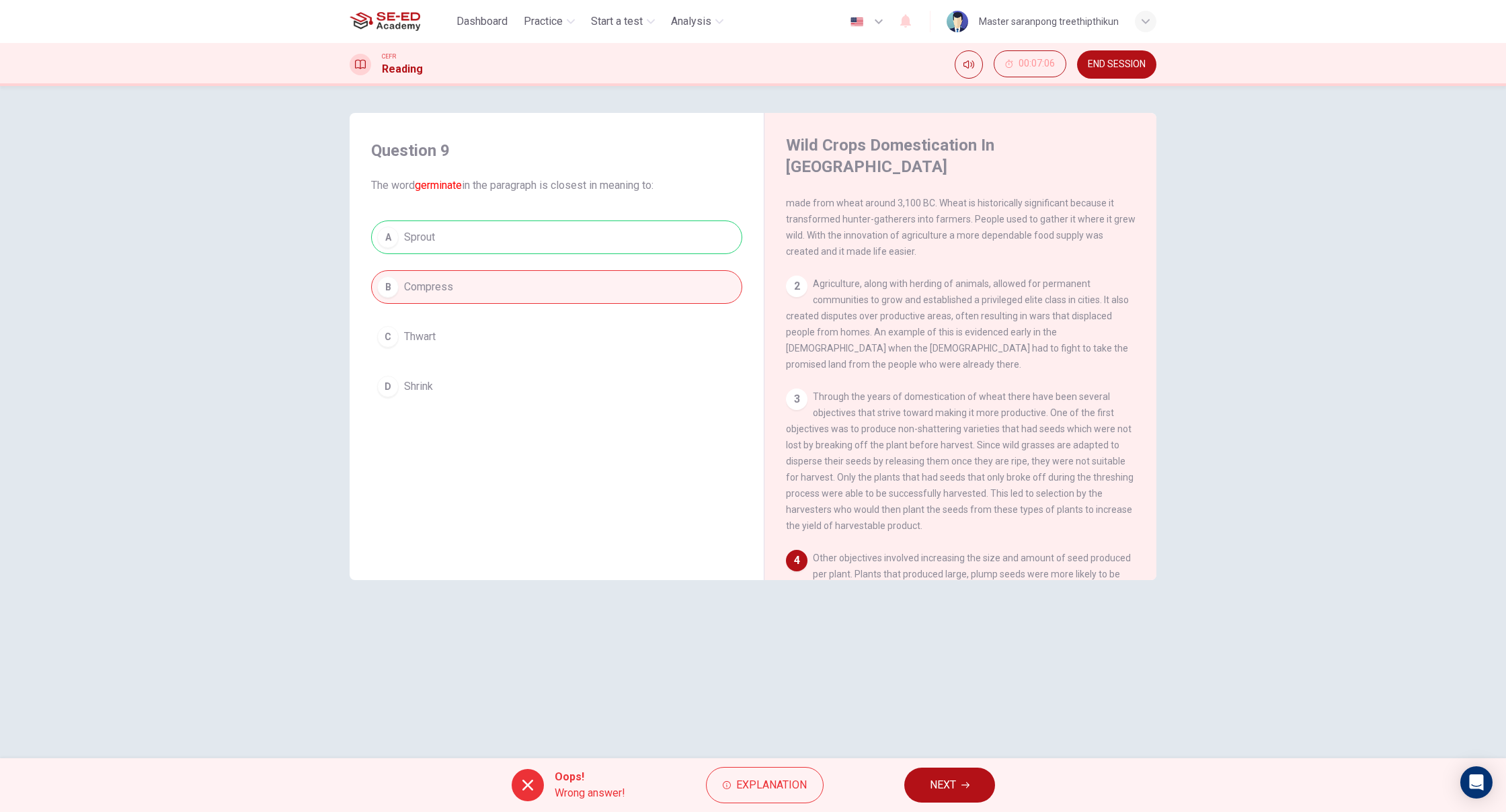
click at [966, 776] on button "NEXT" at bounding box center [950, 785] width 91 height 35
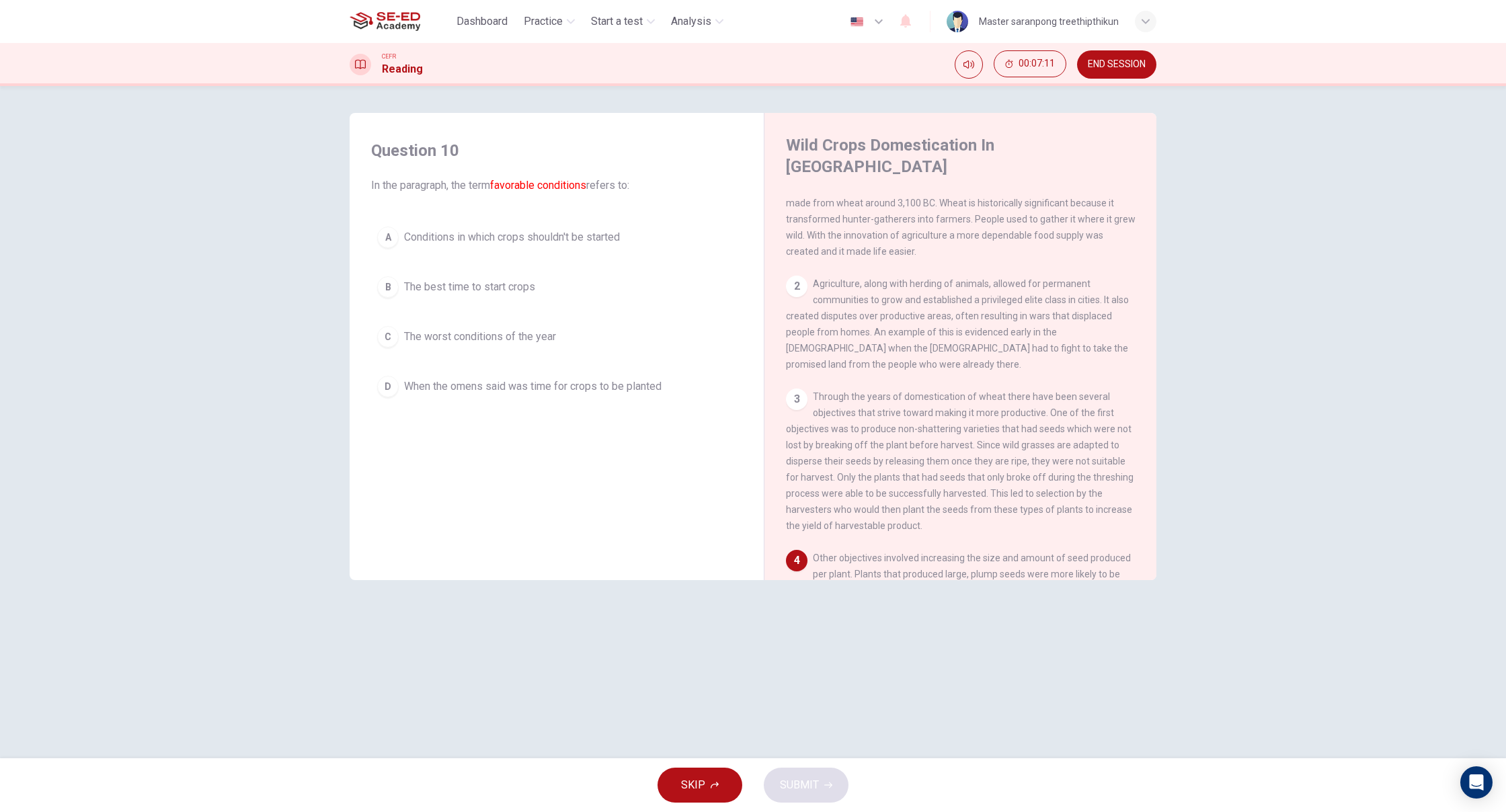
drag, startPoint x: 497, startPoint y: 350, endPoint x: 517, endPoint y: 372, distance: 29.7
click at [500, 352] on button "C The worst conditions of the year" at bounding box center [557, 337] width 371 height 34
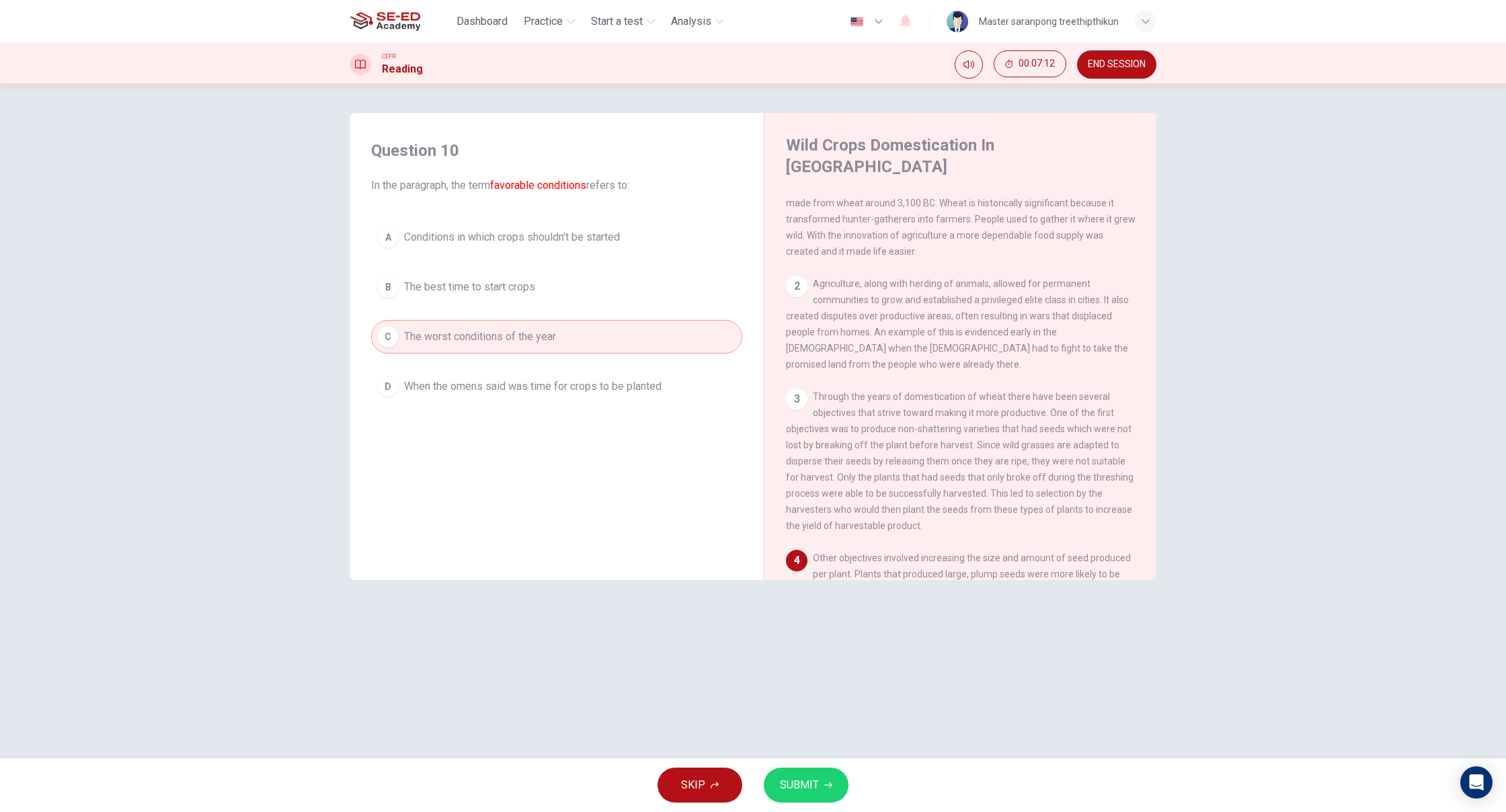
click at [818, 786] on button "SUBMIT" at bounding box center [806, 785] width 85 height 35
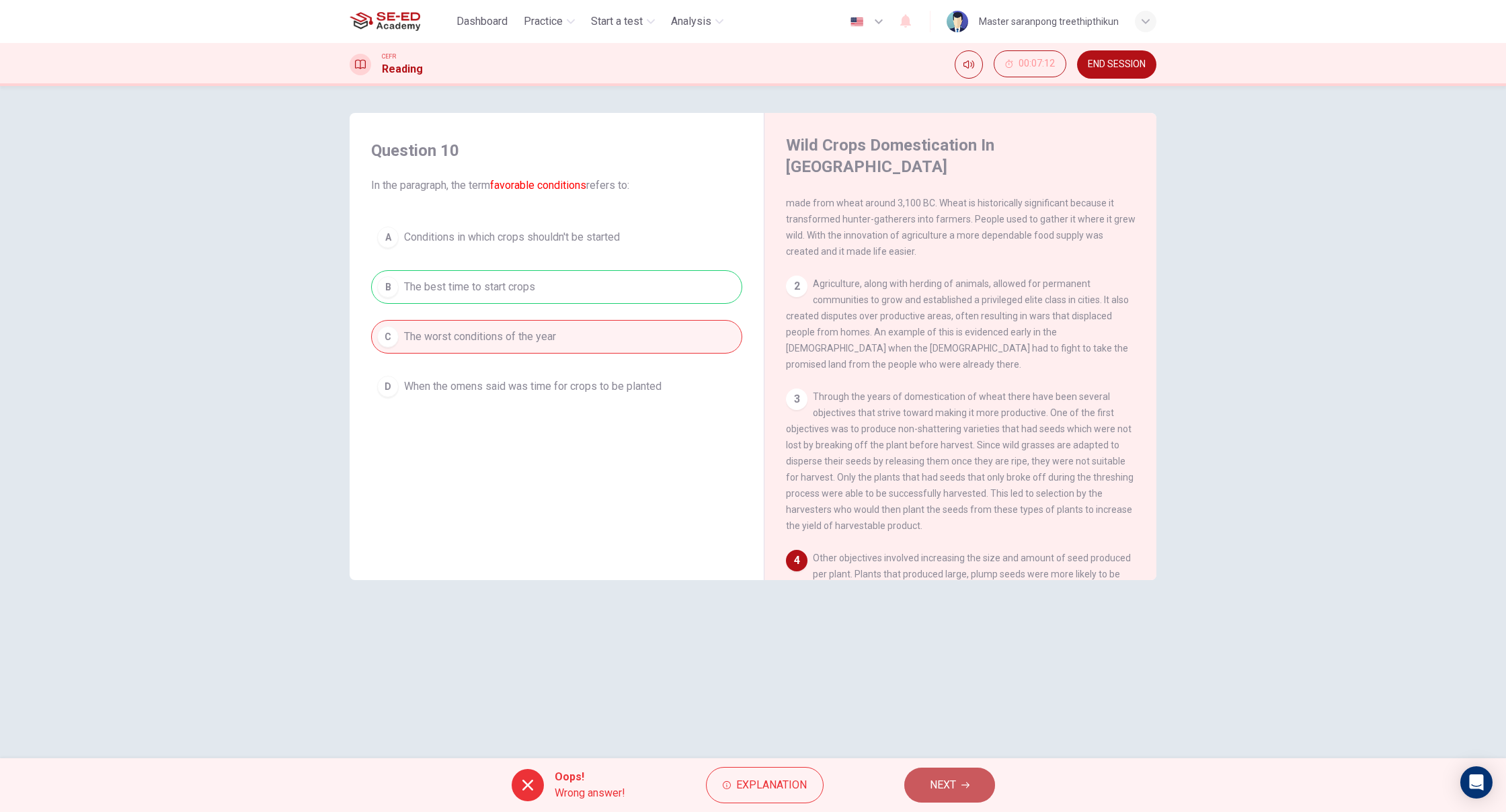
click at [931, 791] on span "NEXT" at bounding box center [943, 785] width 26 height 19
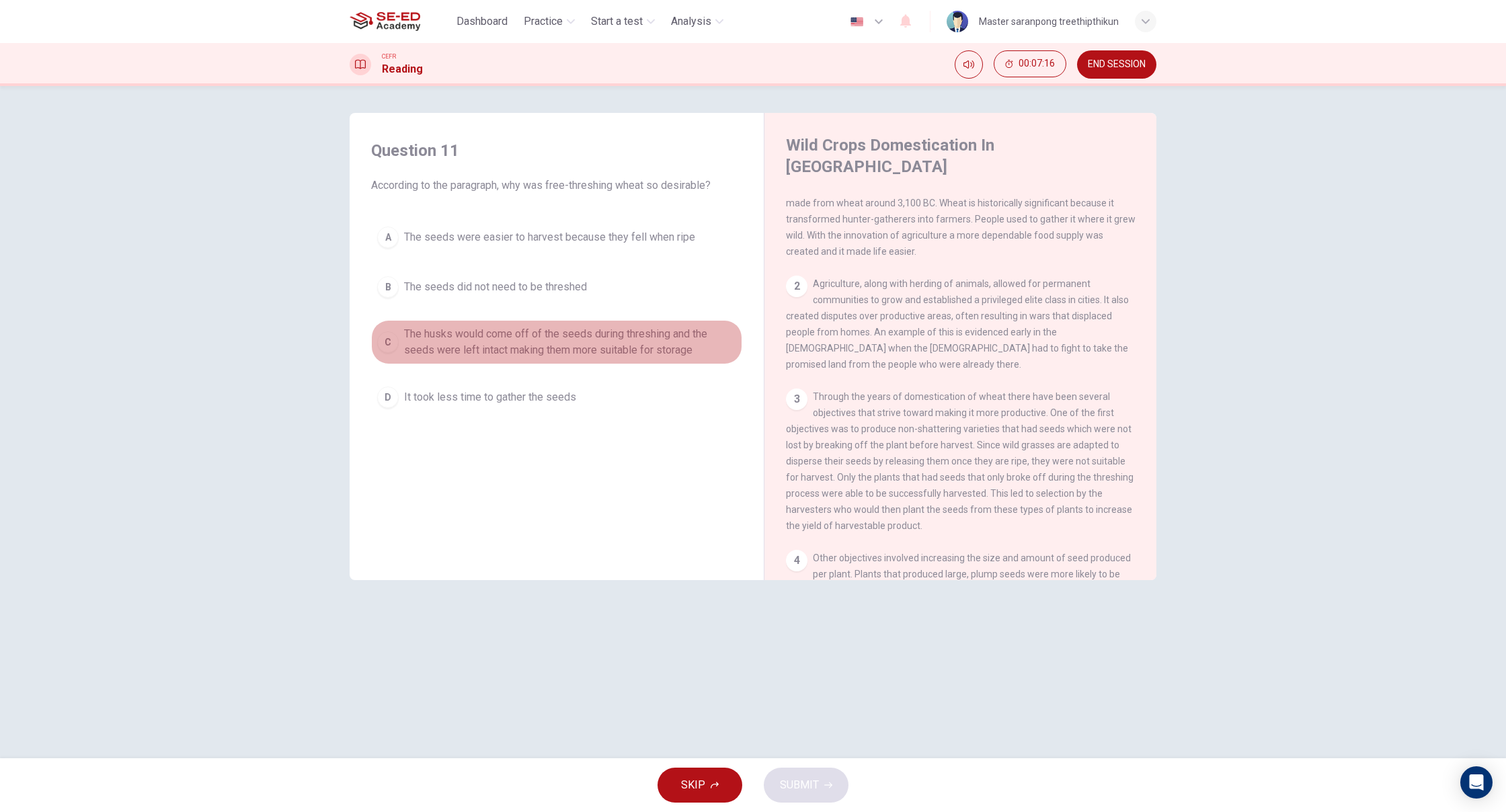
click at [500, 338] on span "The husks would come off of the seeds during threshing and the seeds were left …" at bounding box center [570, 341] width 332 height 32
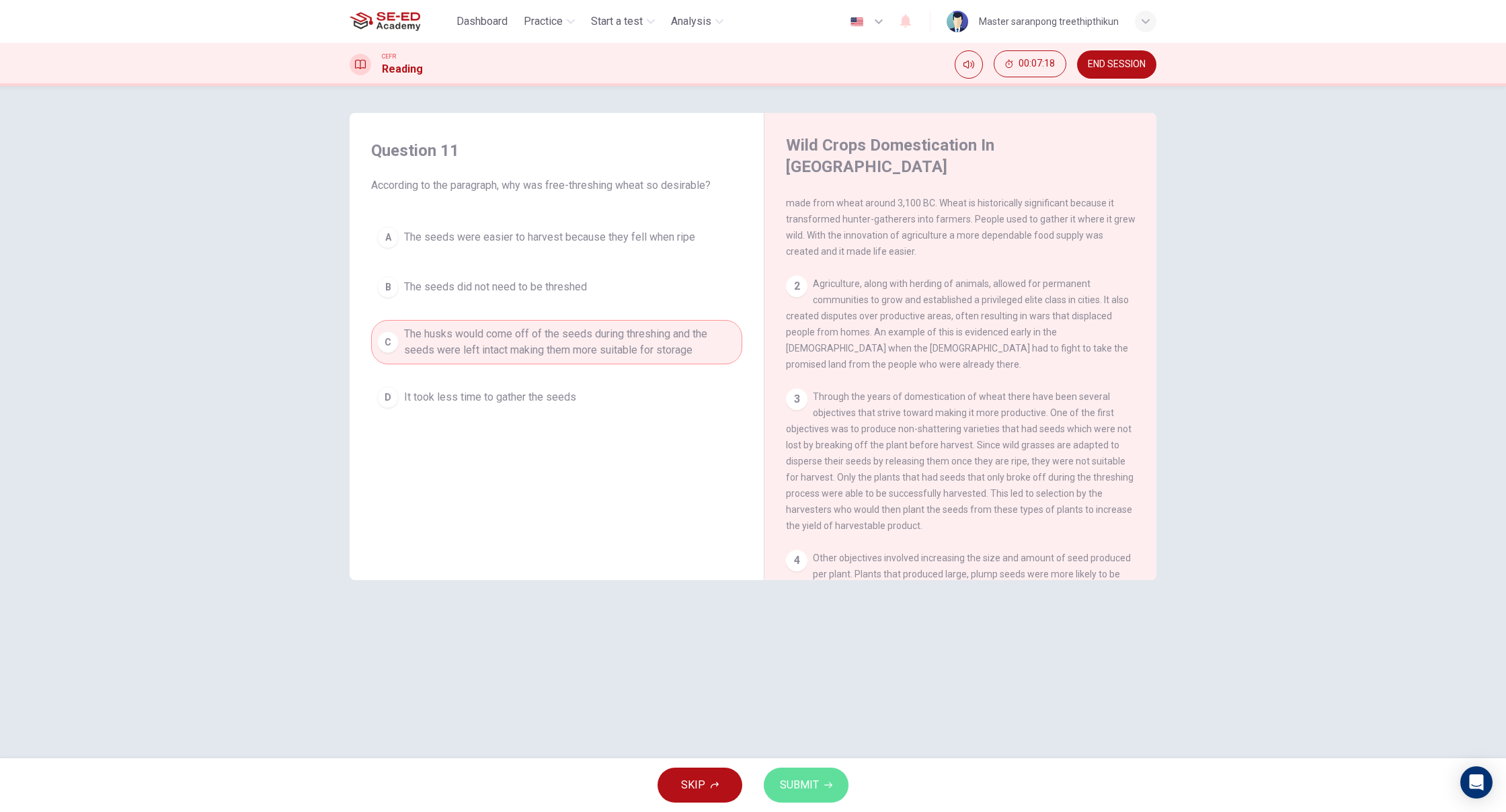
drag, startPoint x: 813, startPoint y: 787, endPoint x: 808, endPoint y: 758, distance: 29.4
click at [808, 778] on span "SUBMIT" at bounding box center [799, 785] width 39 height 19
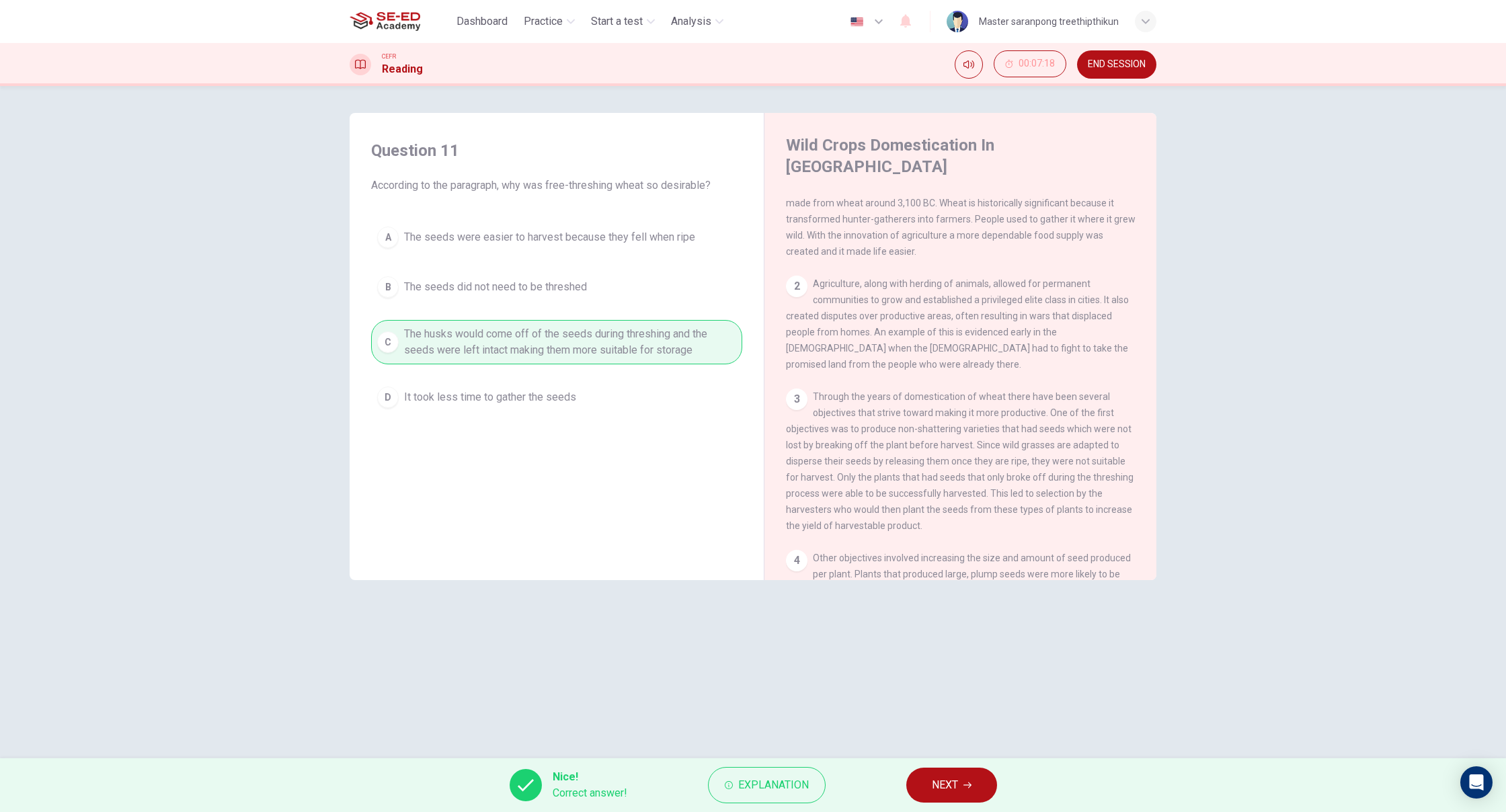
scroll to position [0, 1]
drag, startPoint x: 920, startPoint y: 791, endPoint x: 955, endPoint y: 785, distance: 35.5
click at [923, 791] on button "NEXT" at bounding box center [952, 785] width 91 height 35
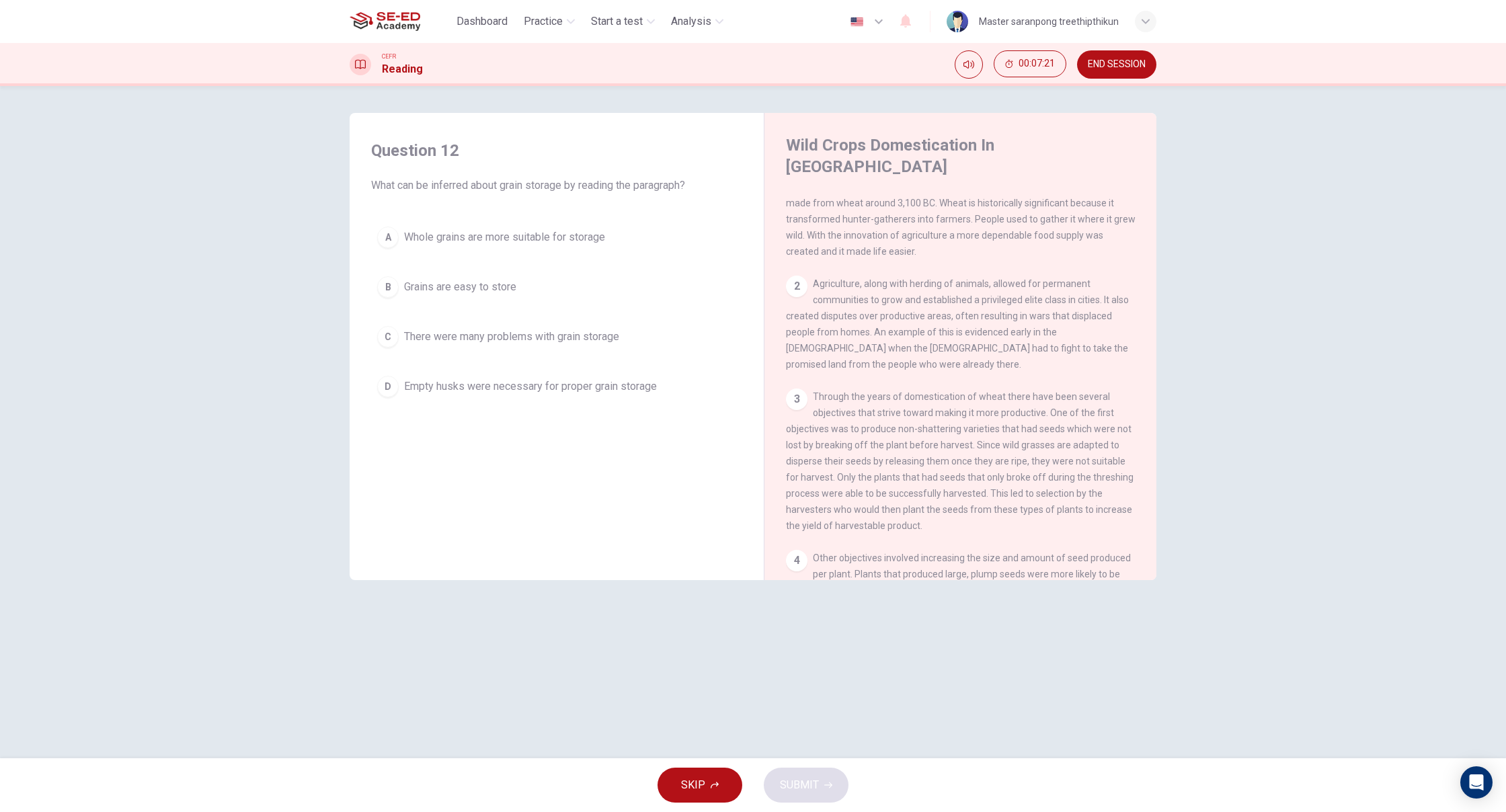
scroll to position [1, 1]
click at [525, 328] on span "There were many problems with grain storage" at bounding box center [511, 336] width 215 height 16
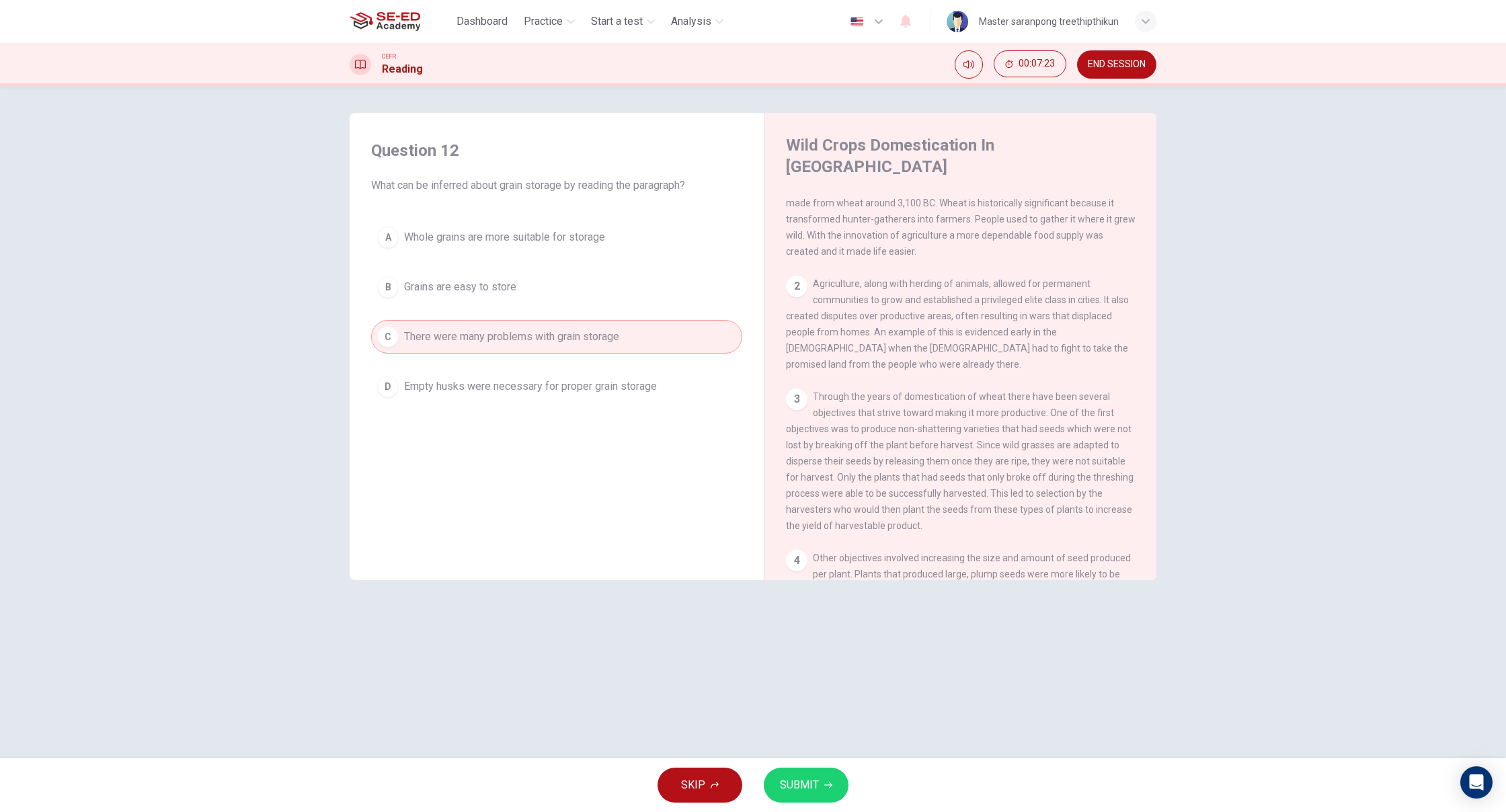
scroll to position [1, 0]
drag, startPoint x: 798, startPoint y: 794, endPoint x: 814, endPoint y: 785, distance: 18.4
click at [814, 785] on button "SUBMIT" at bounding box center [806, 785] width 85 height 35
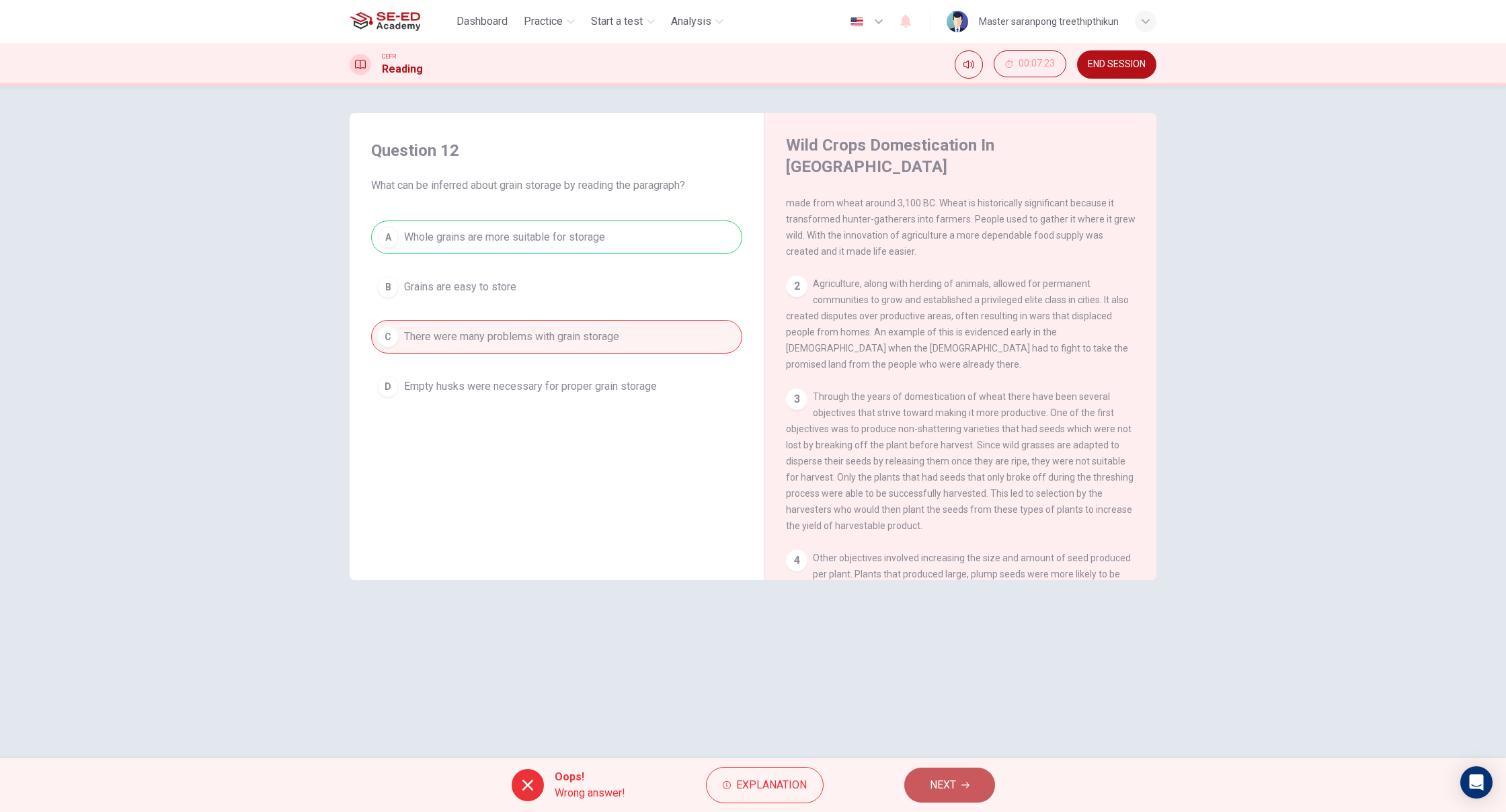
click at [965, 800] on button "NEXT" at bounding box center [950, 785] width 91 height 35
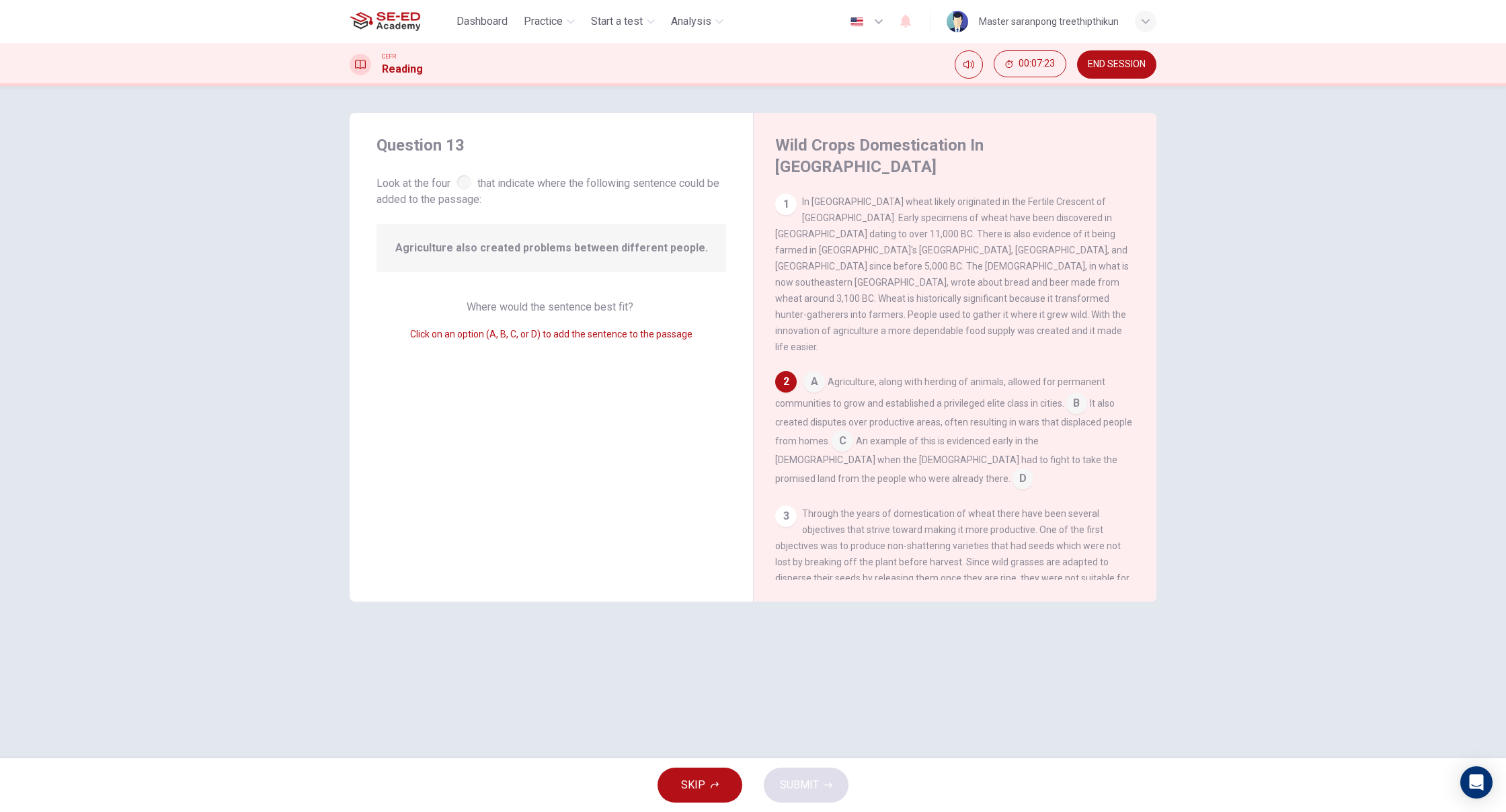
scroll to position [12, 0]
drag, startPoint x: 553, startPoint y: 328, endPoint x: 586, endPoint y: 326, distance: 33.1
click at [568, 327] on div "Click on an option (A, B, C, or D) to add the sentence to the passage" at bounding box center [551, 333] width 350 height 16
drag, startPoint x: 629, startPoint y: 316, endPoint x: 600, endPoint y: 302, distance: 32.2
click at [629, 311] on div "Where would the sentence best fit? Click on an option (A, B, C, or D) to add th…" at bounding box center [551, 320] width 350 height 43
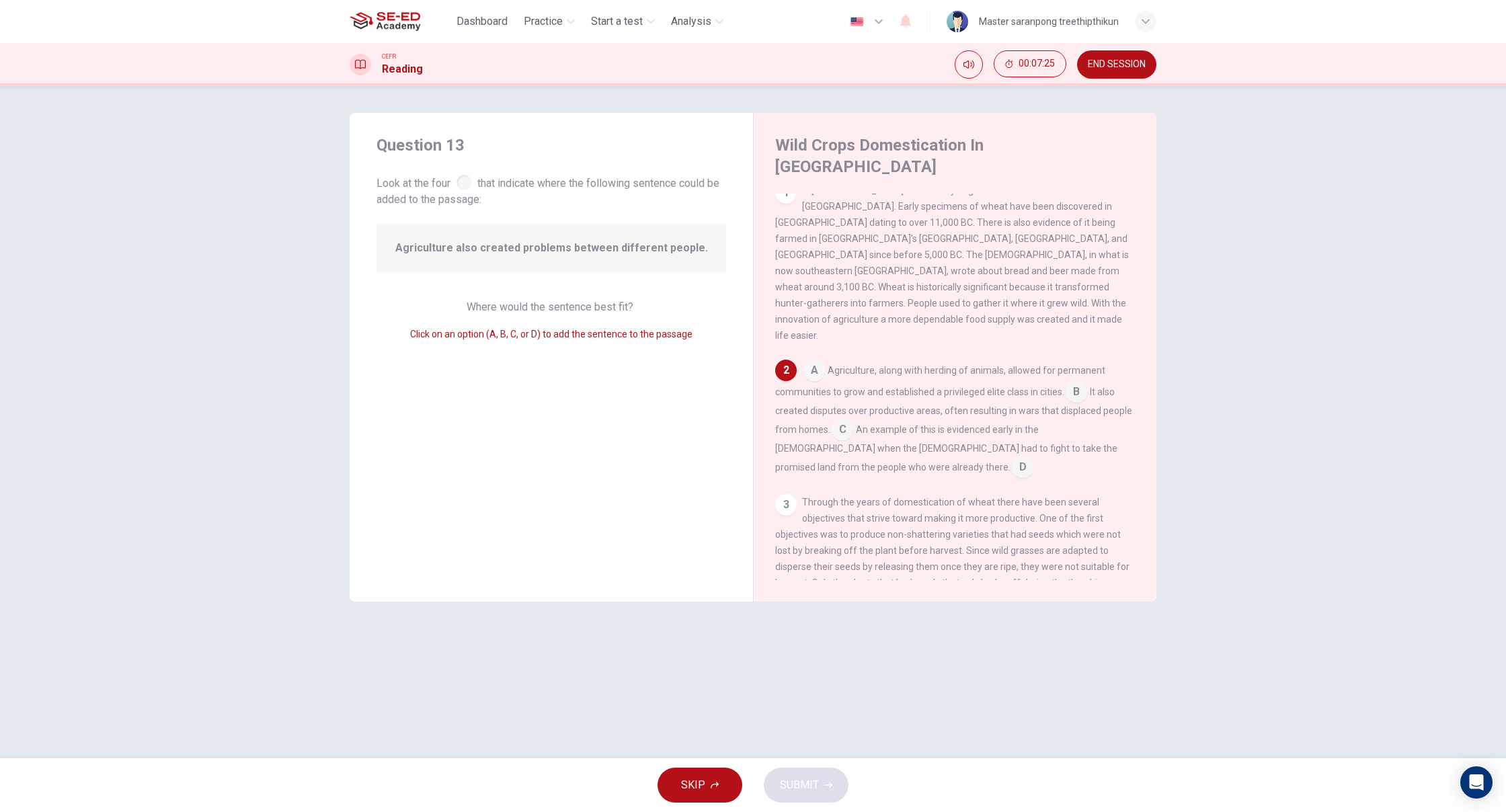
click at [555, 302] on span "Where would the sentence best fit?" at bounding box center [551, 306] width 169 height 13
click at [559, 304] on span "Where would the sentence best fit?" at bounding box center [551, 306] width 169 height 13
drag, startPoint x: 575, startPoint y: 304, endPoint x: 600, endPoint y: 302, distance: 25.1
click at [598, 302] on span "Where would the sentence best fit?" at bounding box center [551, 306] width 169 height 13
click at [600, 302] on span "Where would the sentence best fit?" at bounding box center [551, 306] width 169 height 13
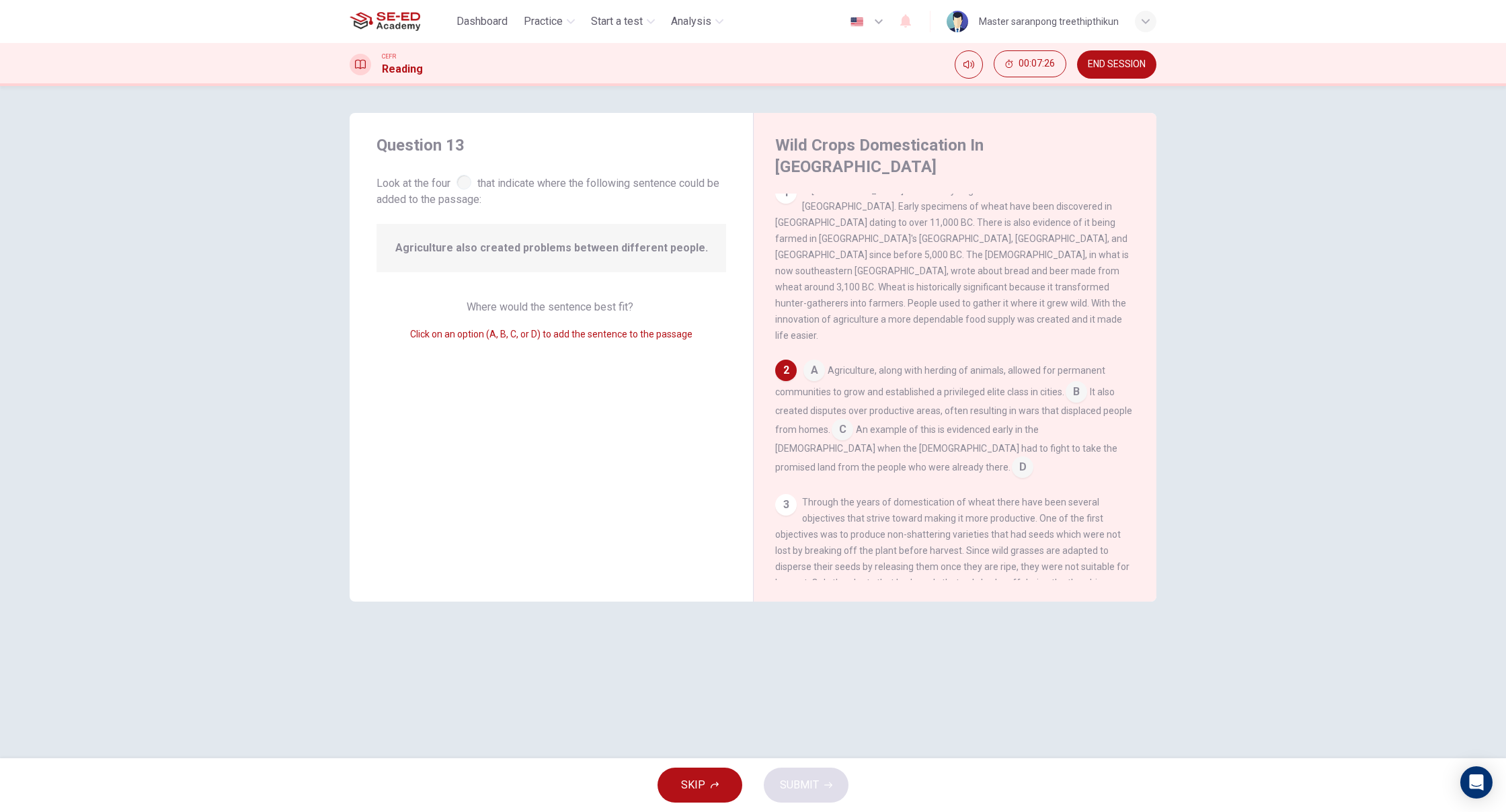
click at [600, 302] on span "Where would the sentence best fit?" at bounding box center [551, 306] width 169 height 13
click at [599, 308] on span "Where would the sentence best fit?" at bounding box center [551, 306] width 169 height 13
click at [850, 420] on input at bounding box center [842, 430] width 21 height 21
click at [810, 804] on div "SKIP SUBMIT" at bounding box center [753, 785] width 1506 height 54
click at [804, 788] on span "SUBMIT" at bounding box center [799, 785] width 39 height 19
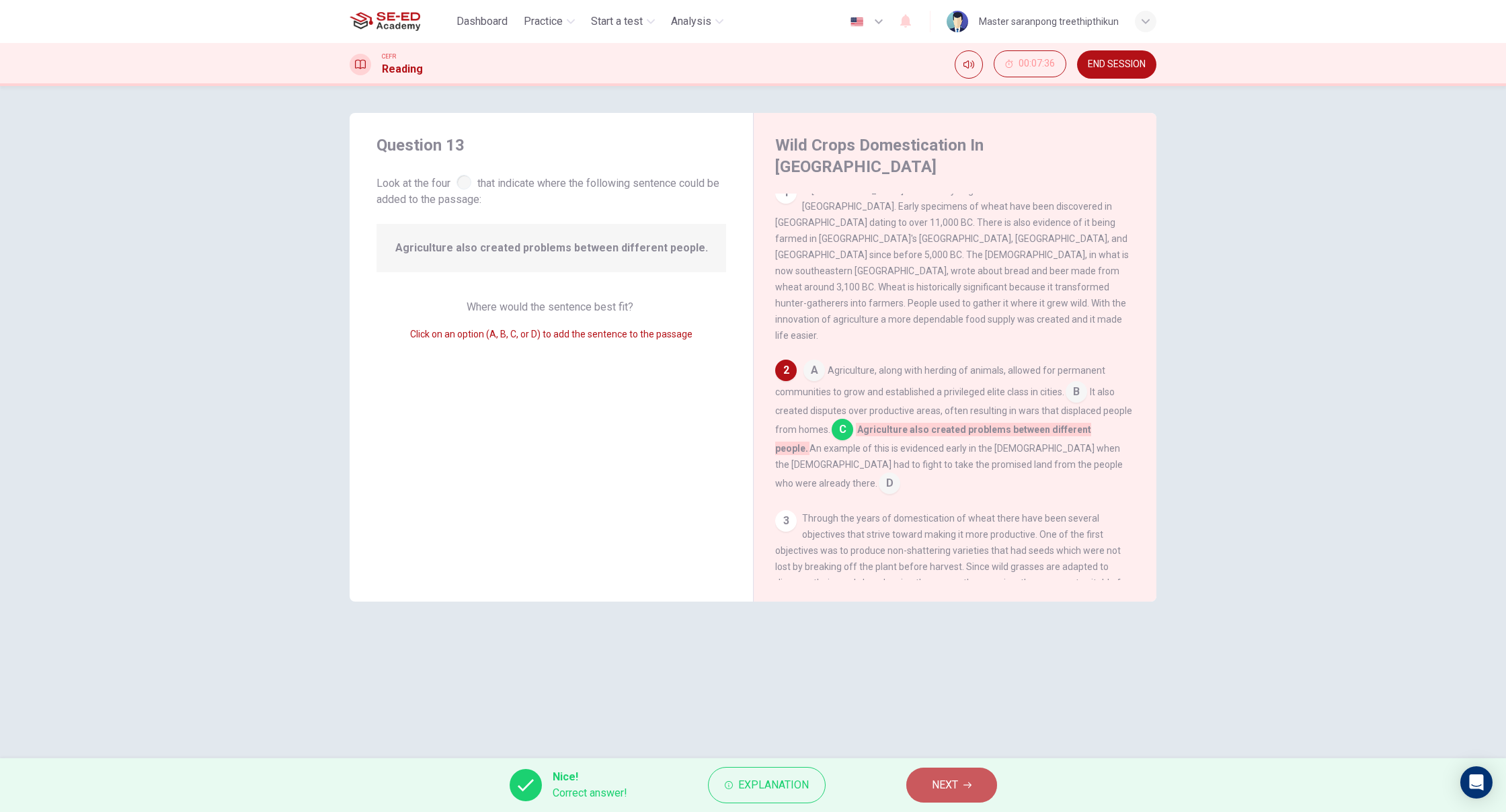
click at [929, 800] on button "NEXT" at bounding box center [952, 785] width 91 height 35
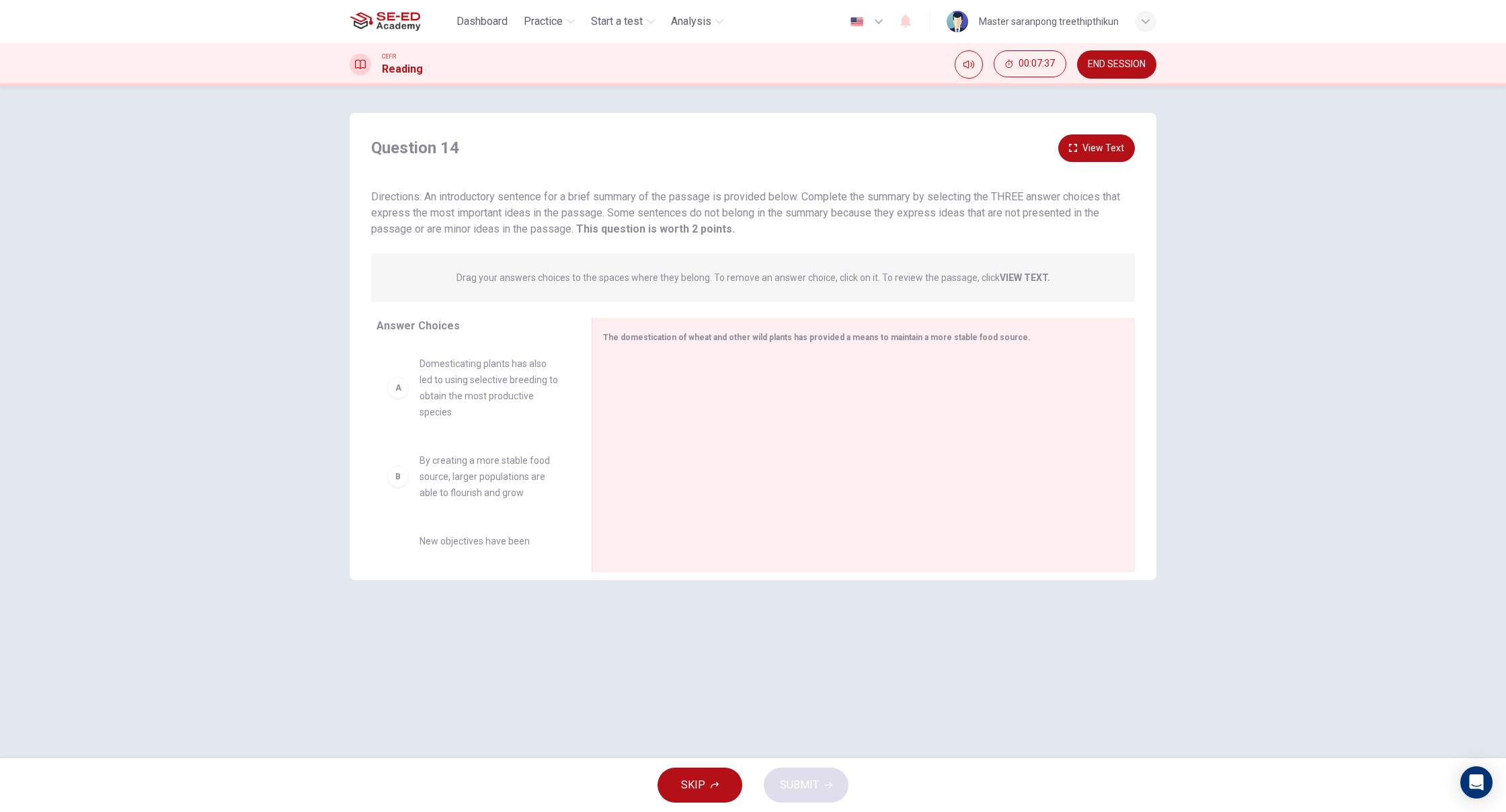
click at [489, 393] on span "Domesticating plants has also led to using selective breeding to obtain the mos…" at bounding box center [489, 387] width 140 height 65
click at [505, 498] on span "By creating a more stable food source, larger populations are able to flourish …" at bounding box center [489, 476] width 140 height 48
drag, startPoint x: 450, startPoint y: 484, endPoint x: 511, endPoint y: 459, distance: 65.9
drag, startPoint x: 623, startPoint y: 386, endPoint x: 623, endPoint y: 373, distance: 13.0
click at [623, 373] on div at bounding box center [858, 446] width 510 height 180
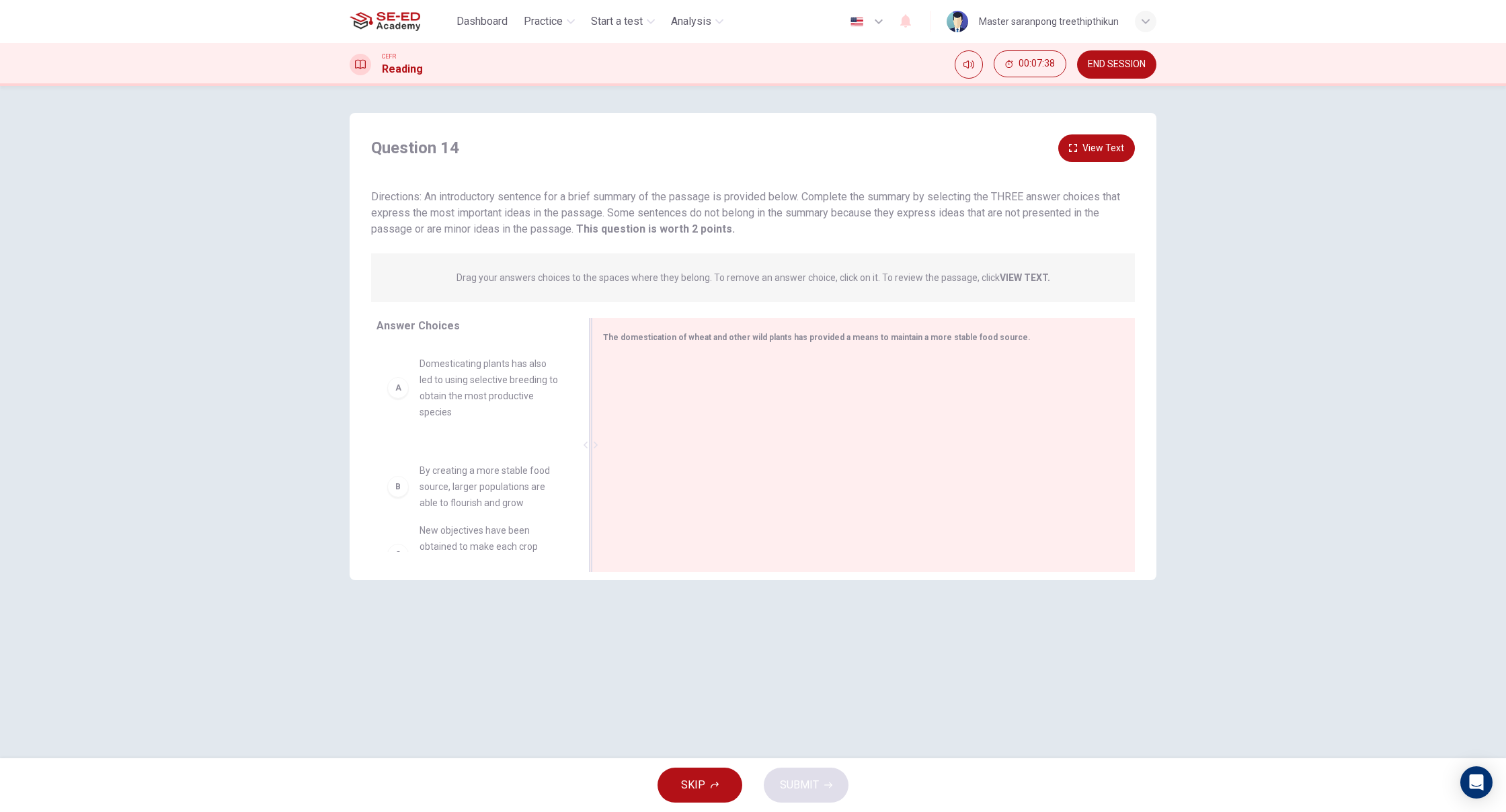
click at [636, 330] on div "The domestication of wheat and other wild plants has provided a means to mainta…" at bounding box center [855, 337] width 505 height 16
drag, startPoint x: 469, startPoint y: 459, endPoint x: 454, endPoint y: 522, distance: 64.8
click at [452, 505] on div "A Domesticating plants has also led to using selective breeding to obtain the m…" at bounding box center [474, 448] width 194 height 207
drag, startPoint x: 454, startPoint y: 522, endPoint x: 467, endPoint y: 531, distance: 15.8
click at [466, 531] on div "A Domesticating plants has also led to using selective breeding to obtain the m…" at bounding box center [474, 448] width 194 height 207
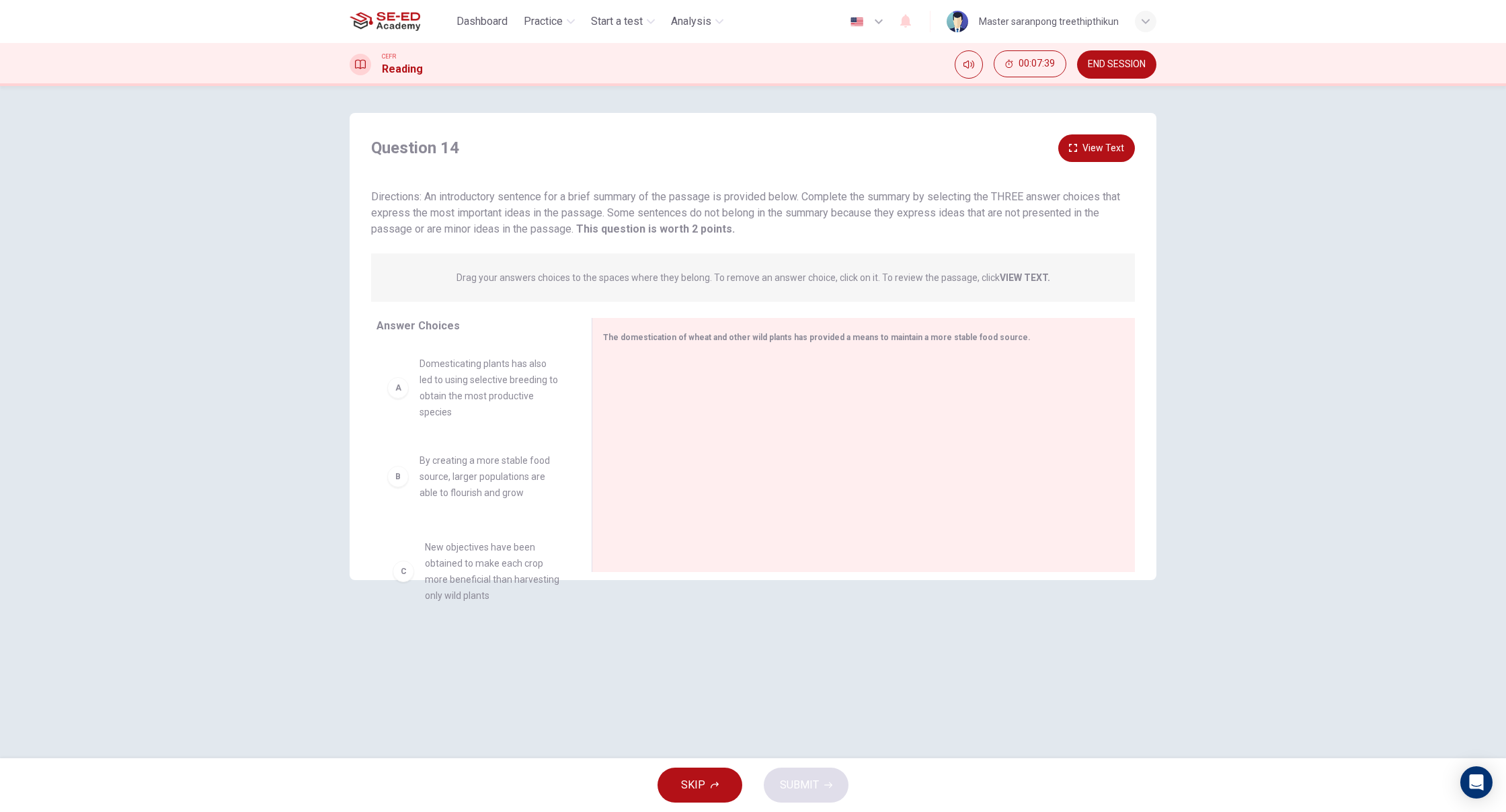
drag, startPoint x: 467, startPoint y: 531, endPoint x: 476, endPoint y: 543, distance: 15.0
drag, startPoint x: 476, startPoint y: 543, endPoint x: 417, endPoint y: 507, distance: 69.1
click at [465, 541] on div "A Domesticating plants has also led to using selective breeding to obtain the m…" at bounding box center [474, 447] width 194 height 207
click at [392, 482] on div "B" at bounding box center [397, 475] width 21 height 21
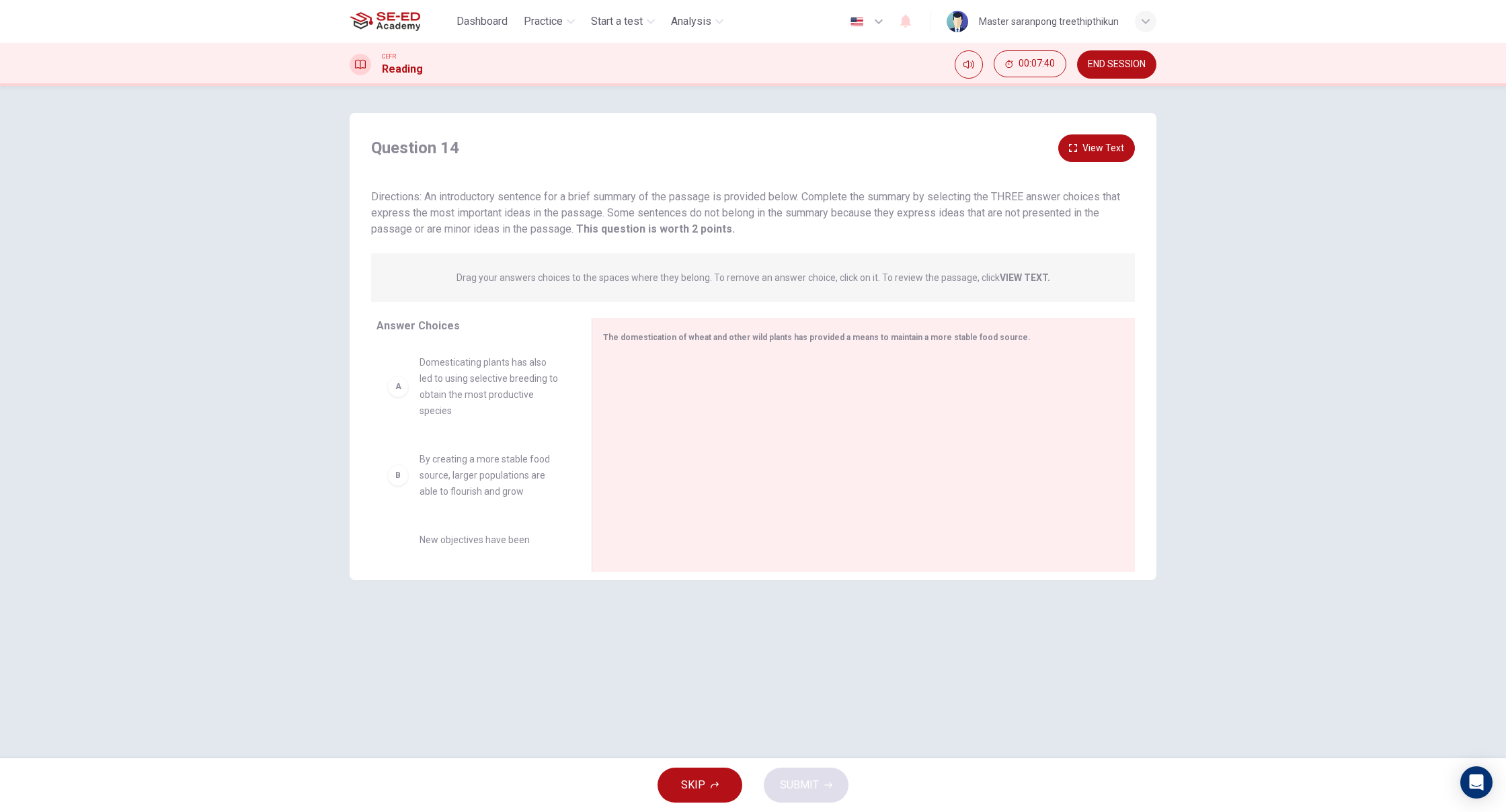
click at [412, 488] on div "B By creating a more stable food source, larger populations are able to flouris…" at bounding box center [473, 475] width 172 height 48
